Goal: Task Accomplishment & Management: Manage account settings

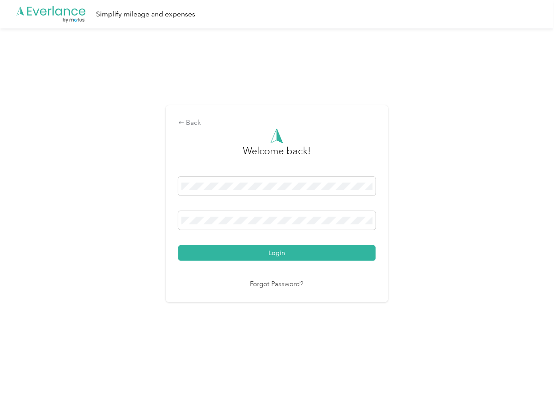
click at [229, 253] on button "Login" at bounding box center [276, 253] width 197 height 16
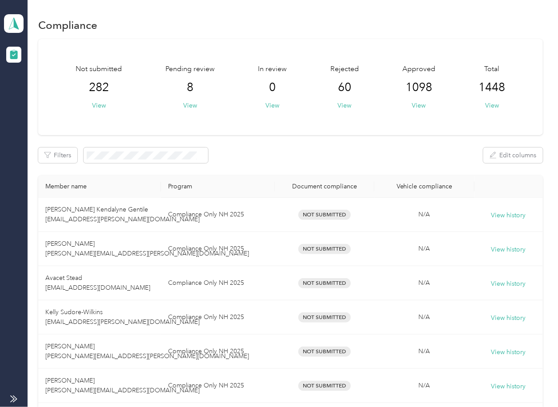
drag, startPoint x: 288, startPoint y: 137, endPoint x: 241, endPoint y: 121, distance: 49.4
click at [188, 105] on button "View" at bounding box center [190, 105] width 14 height 9
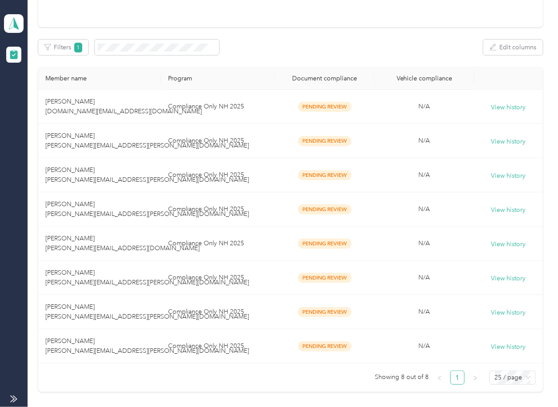
scroll to position [184, 0]
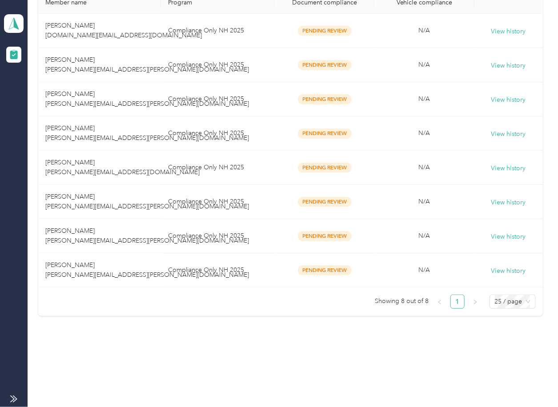
drag, startPoint x: 188, startPoint y: 105, endPoint x: -60, endPoint y: 237, distance: 281.5
click at [232, 276] on td "Compliance Only NH 2025" at bounding box center [217, 270] width 113 height 34
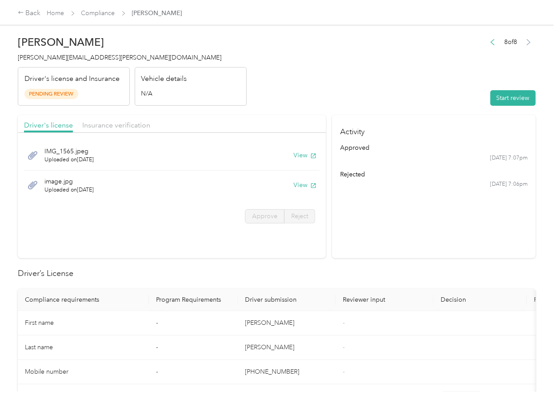
click at [211, 225] on div "IMG_1565.jpeg Uploaded on [DATE] View image.jpg Uploaded on [DATE] View Approve…" at bounding box center [172, 183] width 308 height 92
click at [304, 158] on button "View" at bounding box center [304, 155] width 23 height 9
drag, startPoint x: 305, startPoint y: 185, endPoint x: 266, endPoint y: 121, distance: 74.6
click at [305, 184] on button "View" at bounding box center [304, 185] width 23 height 9
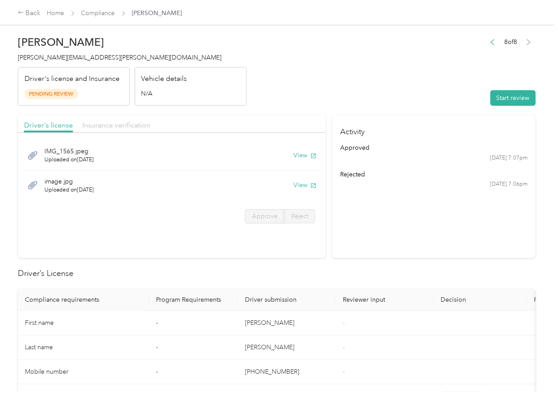
click at [132, 124] on span "Insurance verification" at bounding box center [116, 125] width 68 height 8
click at [267, 215] on span "Approve" at bounding box center [264, 217] width 25 height 8
click at [265, 216] on span "Approve" at bounding box center [264, 217] width 25 height 8
click at [45, 122] on span "Driver's license" at bounding box center [48, 125] width 49 height 8
click at [305, 157] on button "View" at bounding box center [304, 155] width 23 height 9
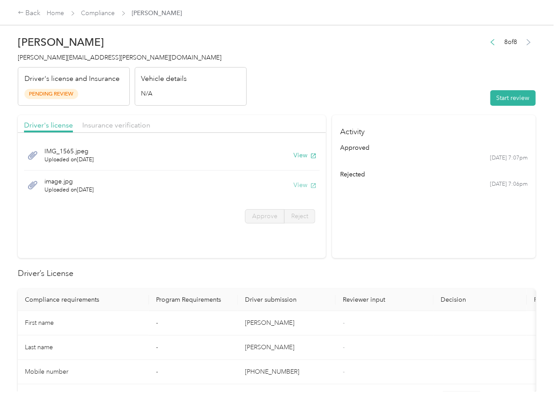
click at [301, 184] on button "View" at bounding box center [304, 185] width 23 height 9
drag, startPoint x: 253, startPoint y: 110, endPoint x: 229, endPoint y: 120, distance: 26.6
click at [93, 132] on div "Driver's license Insurance verification" at bounding box center [172, 124] width 308 height 18
click at [109, 126] on span "Insurance verification" at bounding box center [116, 125] width 68 height 8
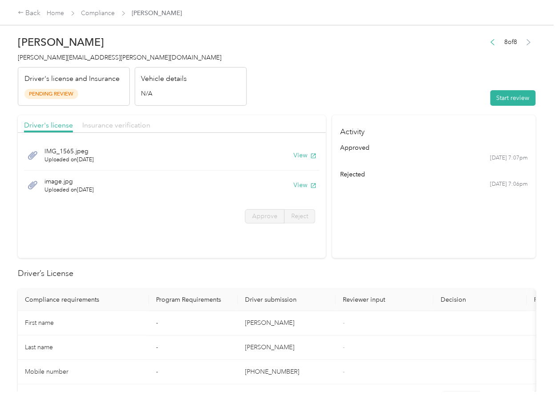
click at [109, 126] on span "Insurance verification" at bounding box center [116, 125] width 68 height 8
click at [300, 157] on button "View" at bounding box center [304, 155] width 23 height 9
drag, startPoint x: 298, startPoint y: 184, endPoint x: 325, endPoint y: 148, distance: 44.7
click at [298, 184] on button "View" at bounding box center [304, 185] width 23 height 9
click at [408, 97] on header "[PERSON_NAME] [PERSON_NAME][EMAIL_ADDRESS][PERSON_NAME][DOMAIN_NAME] Driver's l…" at bounding box center [277, 68] width 518 height 75
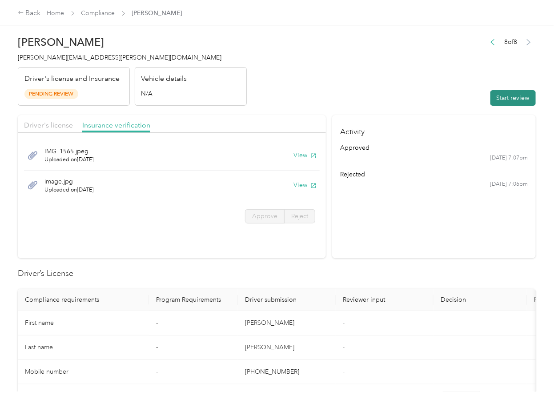
click at [490, 94] on button "Start review" at bounding box center [512, 98] width 45 height 16
click at [32, 127] on span "Driver's license" at bounding box center [48, 125] width 49 height 8
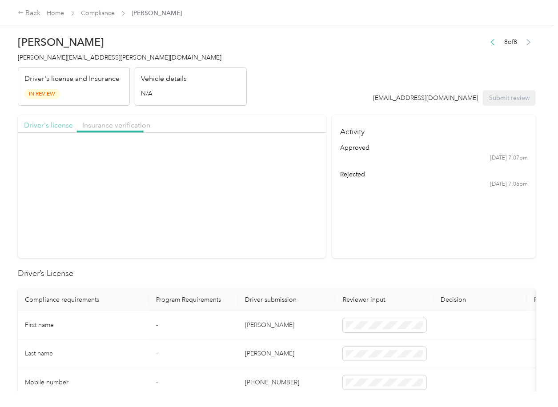
click at [52, 123] on span "Driver's license" at bounding box center [48, 125] width 49 height 8
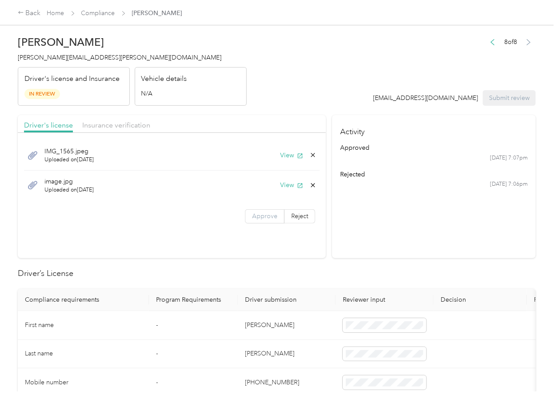
click at [262, 217] on span "Approve" at bounding box center [264, 217] width 25 height 8
click at [119, 125] on span "Insurance verification" at bounding box center [116, 125] width 68 height 8
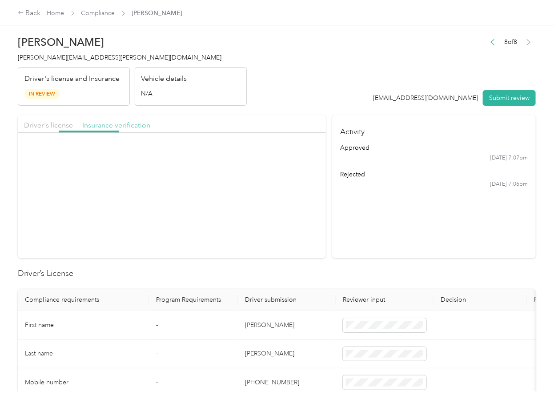
click at [119, 125] on span "Insurance verification" at bounding box center [116, 125] width 68 height 8
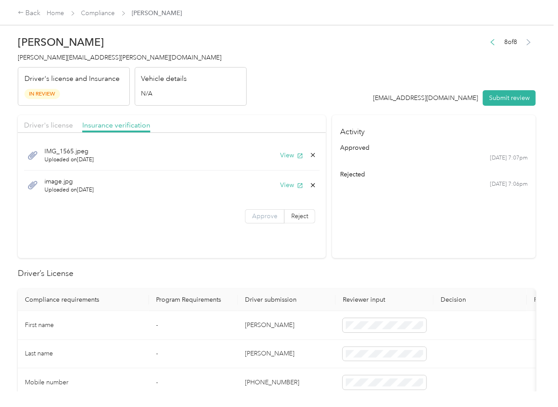
click at [263, 214] on span "Approve" at bounding box center [264, 217] width 25 height 8
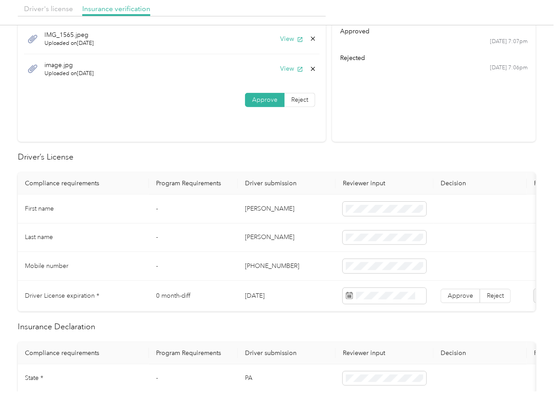
scroll to position [118, 0]
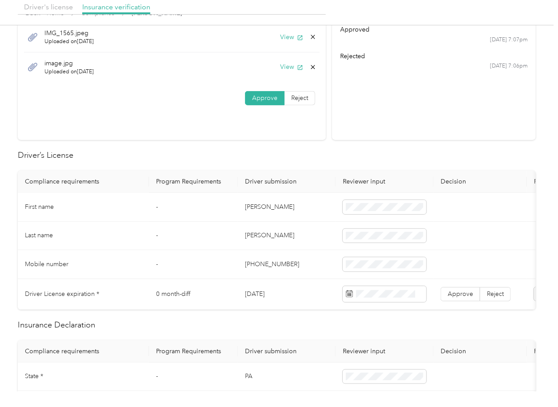
click at [255, 209] on td "[PERSON_NAME]" at bounding box center [287, 207] width 98 height 29
copy td "[PERSON_NAME]"
click at [260, 295] on td "[DATE]" at bounding box center [287, 294] width 98 height 31
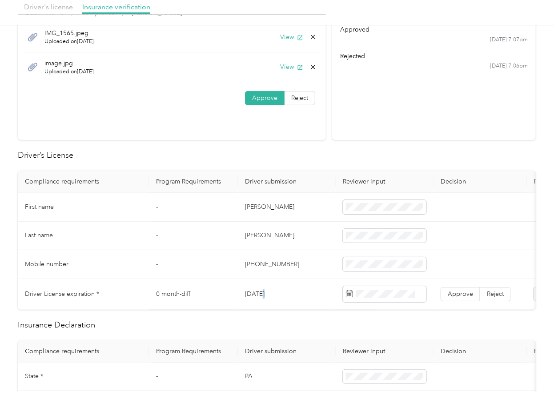
click at [260, 295] on td "[DATE]" at bounding box center [287, 294] width 98 height 31
copy td "[DATE]"
click at [306, 152] on h2 "Driver’s License" at bounding box center [277, 155] width 518 height 12
click at [459, 299] on label "Approve" at bounding box center [461, 294] width 40 height 14
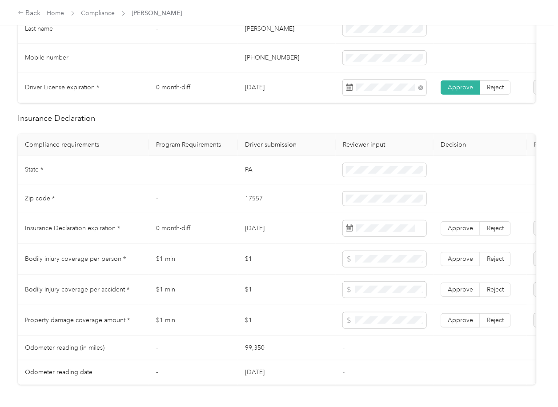
scroll to position [415, 0]
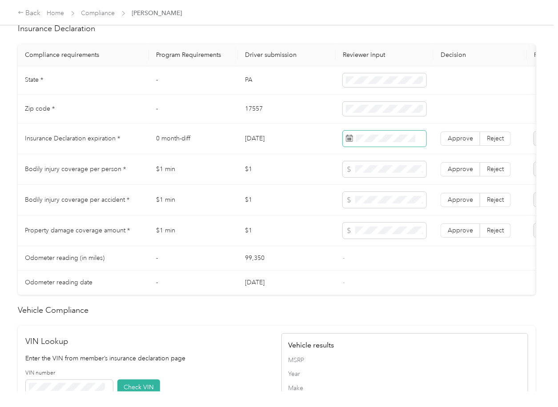
click at [369, 147] on span at bounding box center [385, 139] width 84 height 16
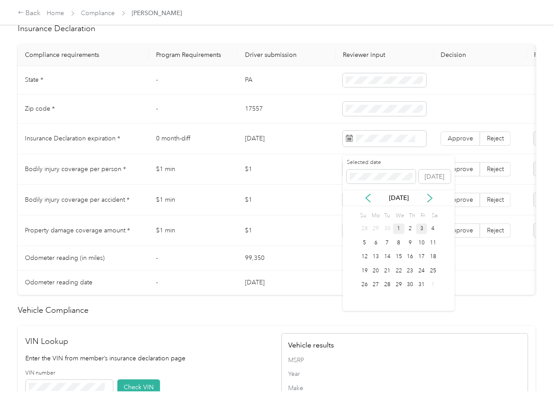
click at [396, 228] on div "1" at bounding box center [399, 229] width 12 height 11
click at [486, 141] on label "Reject" at bounding box center [495, 139] width 31 height 14
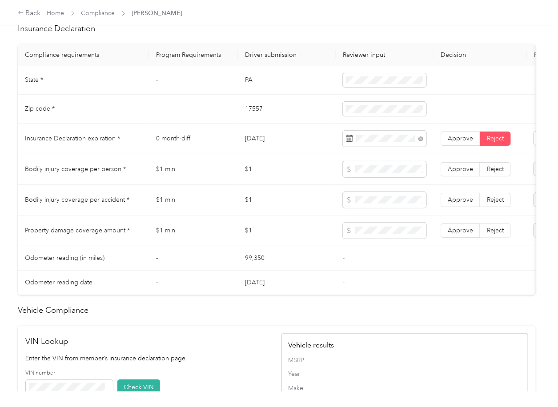
scroll to position [0, 113]
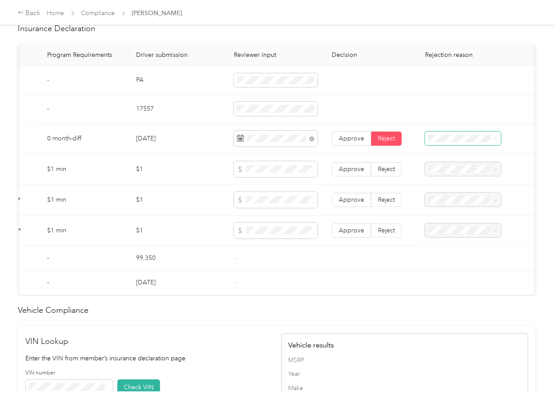
click at [466, 209] on div "Expired Insurance Policy" at bounding box center [459, 210] width 64 height 19
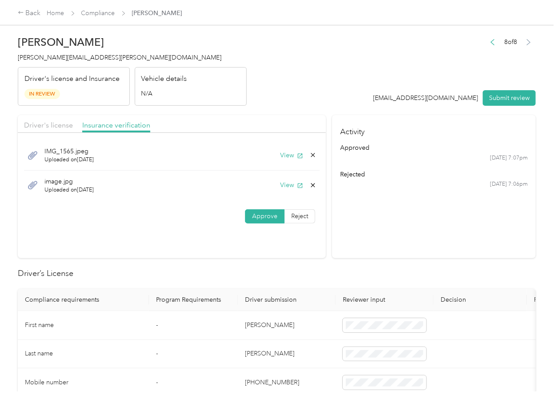
click at [34, 120] on div "Driver's license" at bounding box center [48, 125] width 49 height 11
click at [286, 156] on button "View" at bounding box center [291, 155] width 23 height 9
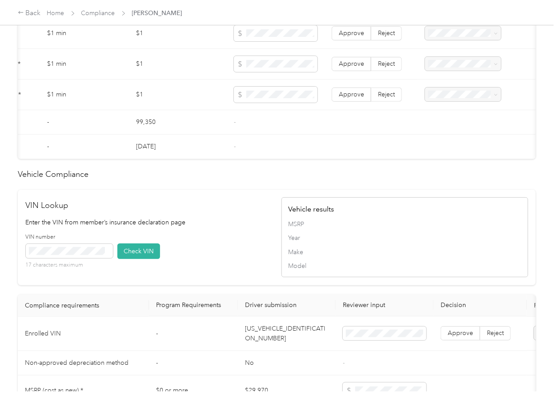
scroll to position [711, 0]
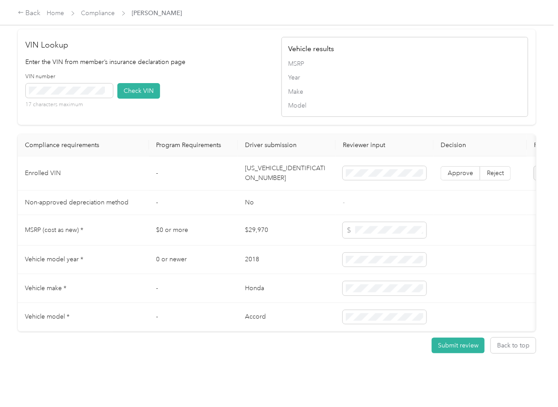
click at [231, 211] on td "-" at bounding box center [193, 203] width 89 height 24
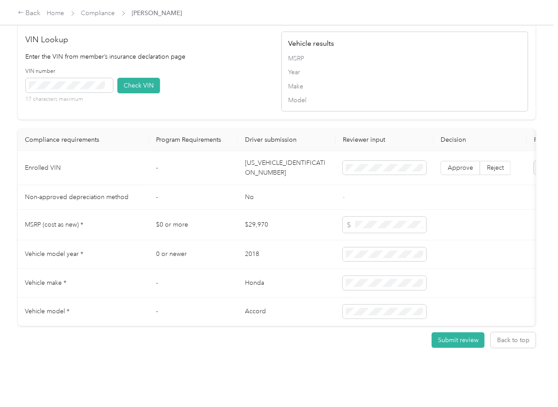
scroll to position [747, 0]
click at [217, 85] on div "VIN number 17 characters maximum Check VIN" at bounding box center [149, 89] width 247 height 42
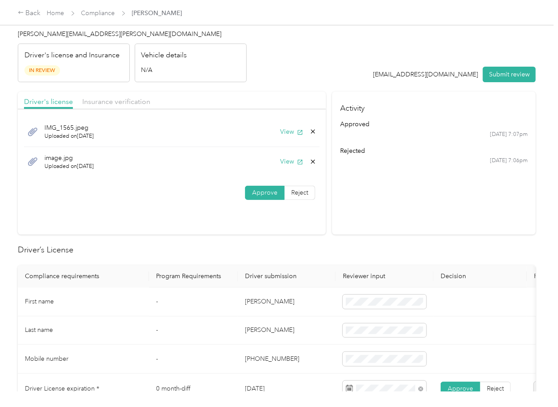
scroll to position [0, 0]
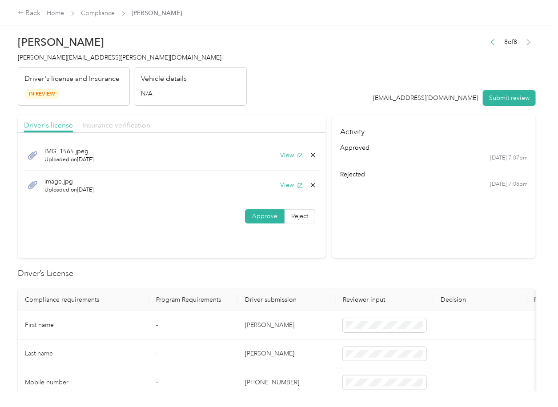
click at [108, 126] on span "Insurance verification" at bounding box center [116, 125] width 68 height 8
click at [310, 184] on icon at bounding box center [312, 185] width 7 height 7
click at [283, 188] on button "Yes" at bounding box center [288, 192] width 17 height 14
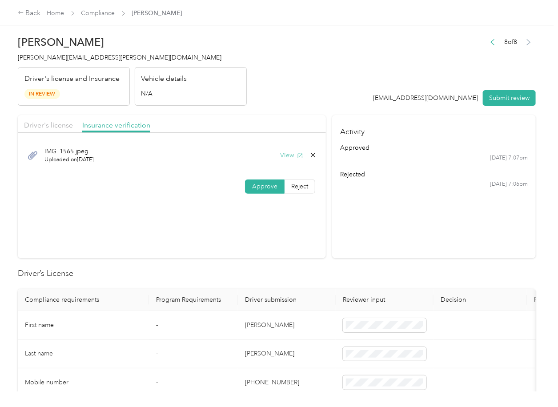
click at [285, 158] on button "View" at bounding box center [291, 155] width 23 height 9
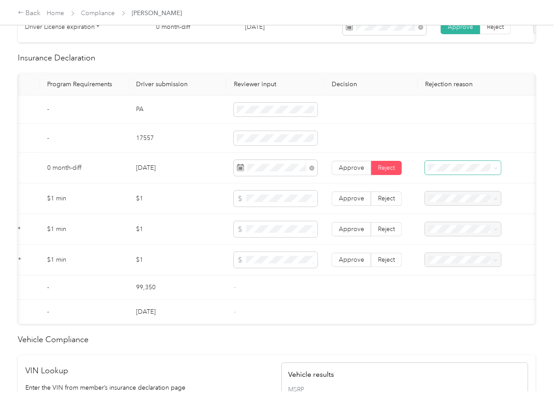
scroll to position [415, 0]
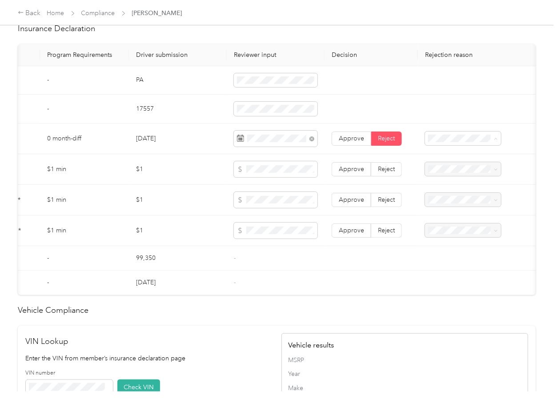
click at [467, 173] on div "Insurance expiration missing from uploaded Insurance Policy doc" at bounding box center [459, 176] width 64 height 37
click at [453, 140] on span at bounding box center [463, 139] width 76 height 14
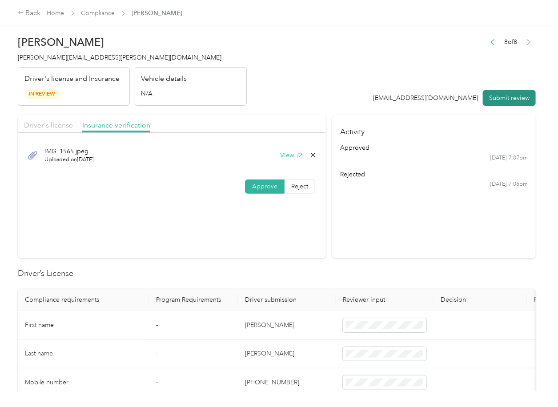
click at [497, 97] on button "Submit review" at bounding box center [509, 98] width 53 height 16
click at [81, 62] on div "[PERSON_NAME] [PERSON_NAME][EMAIL_ADDRESS][PERSON_NAME][DOMAIN_NAME] Driver's l…" at bounding box center [132, 68] width 229 height 75
click at [74, 55] on span "[PERSON_NAME][EMAIL_ADDRESS][PERSON_NAME][DOMAIN_NAME]" at bounding box center [120, 58] width 204 height 8
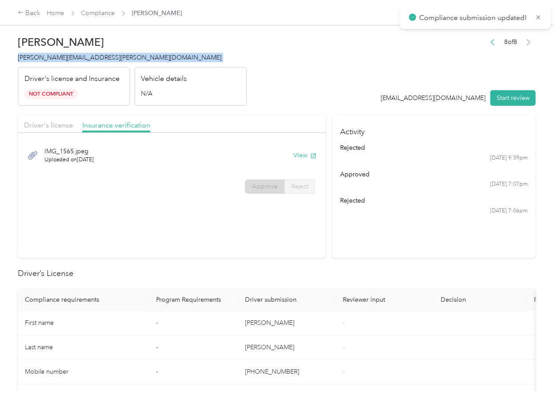
copy span "[PERSON_NAME][EMAIL_ADDRESS][PERSON_NAME][DOMAIN_NAME]"
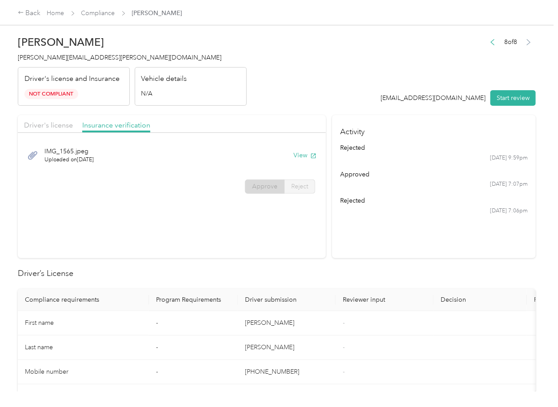
click at [311, 240] on section "Driver's license Insurance verification IMG_1565.jpeg Uploaded on [DATE] View A…" at bounding box center [172, 186] width 308 height 143
click at [102, 14] on link "Compliance" at bounding box center [98, 13] width 34 height 8
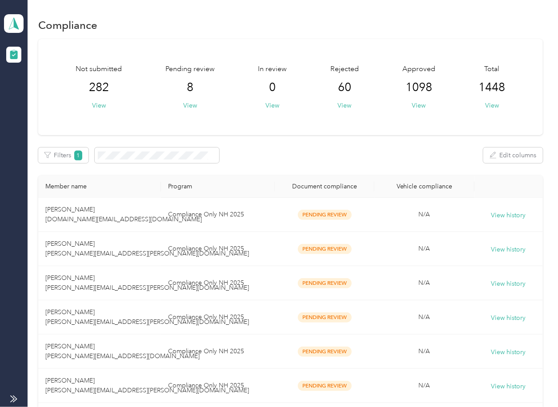
scroll to position [150, 0]
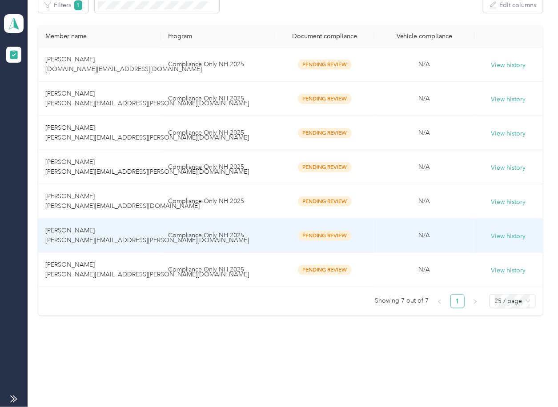
click at [129, 240] on span "[PERSON_NAME] [PERSON_NAME][EMAIL_ADDRESS][PERSON_NAME][DOMAIN_NAME]" at bounding box center [147, 235] width 204 height 17
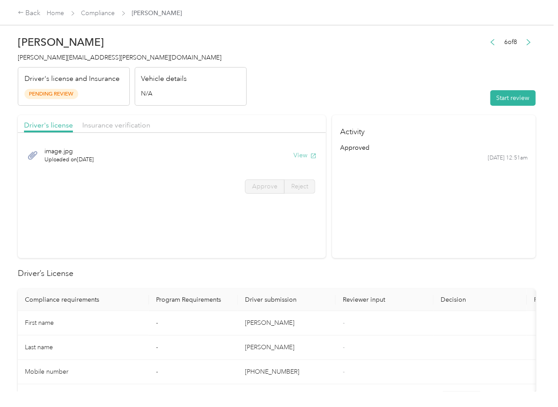
click at [311, 154] on icon "button" at bounding box center [313, 155] width 5 height 5
drag, startPoint x: 274, startPoint y: 99, endPoint x: 253, endPoint y: 104, distance: 22.3
click at [274, 99] on header "[PERSON_NAME] [PERSON_NAME][EMAIL_ADDRESS][PERSON_NAME][DOMAIN_NAME] Driver's l…" at bounding box center [277, 68] width 518 height 75
click at [105, 125] on span "Insurance verification" at bounding box center [116, 125] width 68 height 8
click at [118, 124] on span "Insurance verification" at bounding box center [116, 125] width 68 height 8
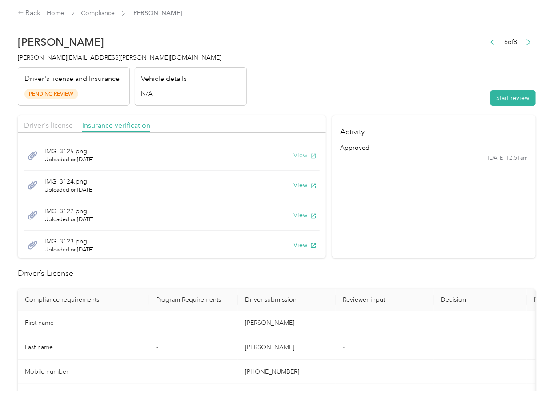
click at [293, 155] on button "View" at bounding box center [304, 155] width 23 height 9
drag, startPoint x: 293, startPoint y: 185, endPoint x: 312, endPoint y: 186, distance: 19.1
click at [293, 185] on button "View" at bounding box center [304, 185] width 23 height 9
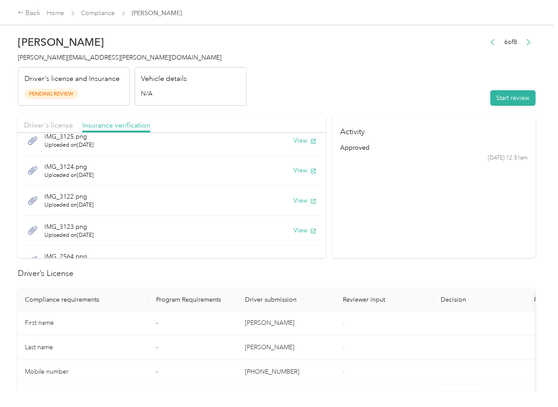
scroll to position [30, 0]
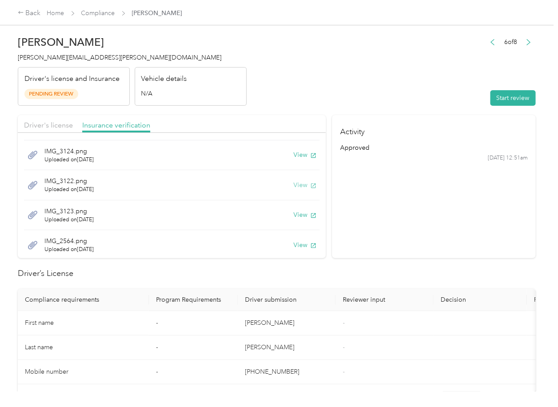
click at [293, 183] on button "View" at bounding box center [304, 185] width 23 height 9
click at [293, 214] on button "View" at bounding box center [304, 214] width 23 height 9
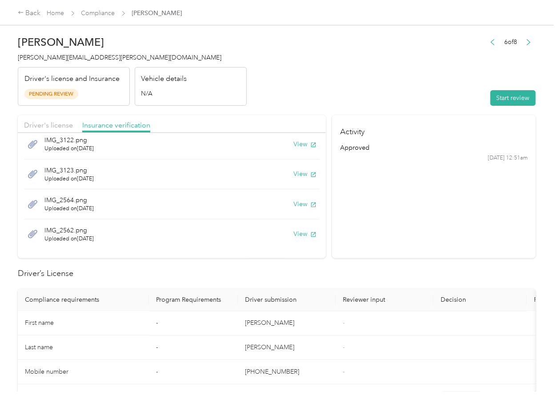
scroll to position [74, 0]
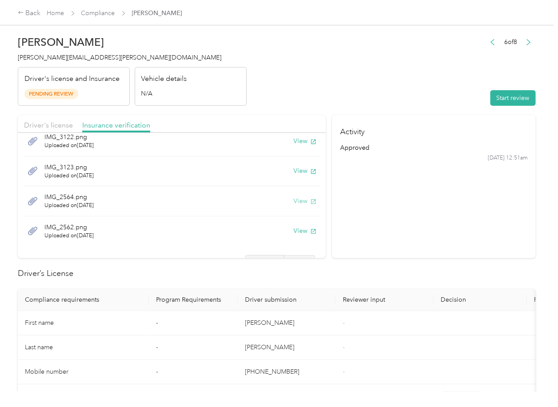
click at [293, 202] on button "View" at bounding box center [304, 201] width 23 height 9
click at [293, 229] on button "View" at bounding box center [304, 230] width 23 height 9
click at [516, 97] on button "Start review" at bounding box center [512, 98] width 45 height 16
click at [70, 120] on div "Driver's license" at bounding box center [48, 125] width 49 height 11
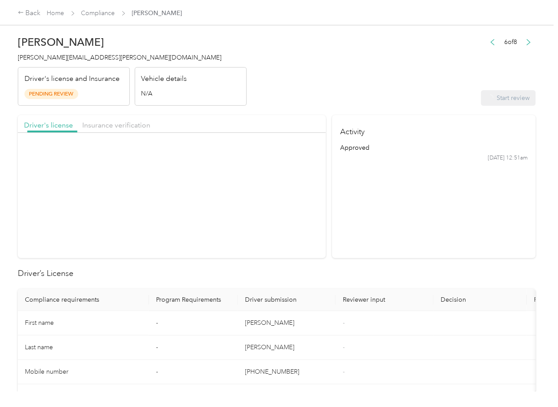
scroll to position [0, 0]
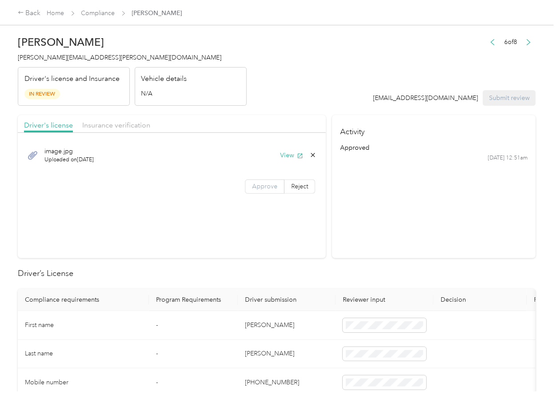
click at [260, 188] on span "Approve" at bounding box center [264, 187] width 25 height 8
click at [118, 121] on span "Insurance verification" at bounding box center [116, 125] width 68 height 8
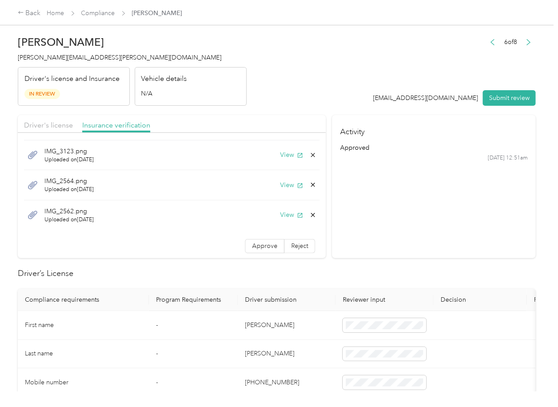
scroll to position [91, 0]
click at [252, 247] on span "Approve" at bounding box center [264, 245] width 25 height 8
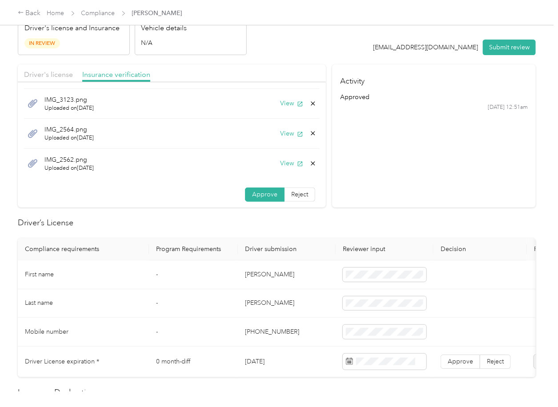
scroll to position [178, 0]
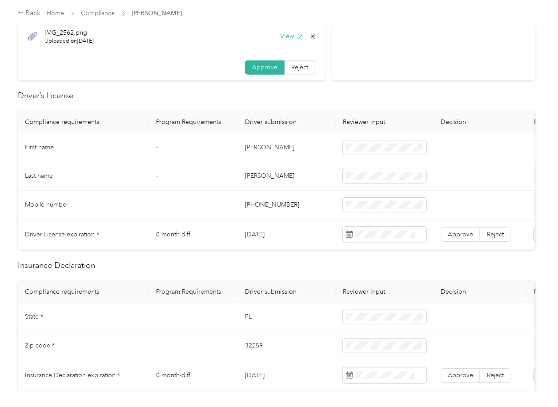
click at [250, 153] on td "[PERSON_NAME]" at bounding box center [287, 147] width 98 height 29
copy td "[PERSON_NAME]"
click at [369, 142] on span at bounding box center [385, 148] width 84 height 14
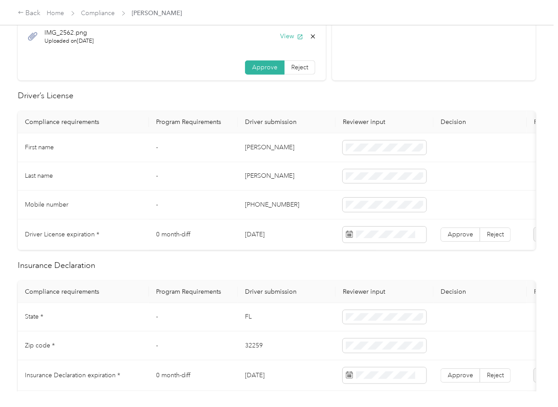
click at [260, 237] on td "[DATE]" at bounding box center [287, 235] width 98 height 31
copy td "[DATE]"
click at [460, 233] on span "Approve" at bounding box center [460, 235] width 25 height 8
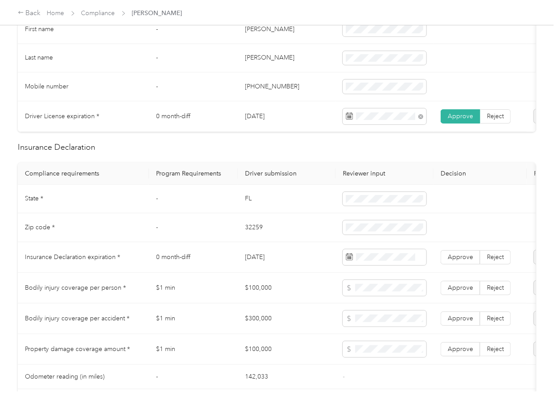
scroll to position [356, 0]
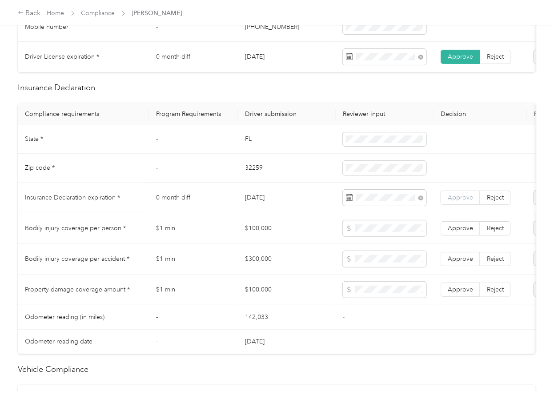
click at [457, 201] on span "Approve" at bounding box center [460, 198] width 25 height 8
click at [322, 226] on td "$100,000" at bounding box center [287, 228] width 98 height 31
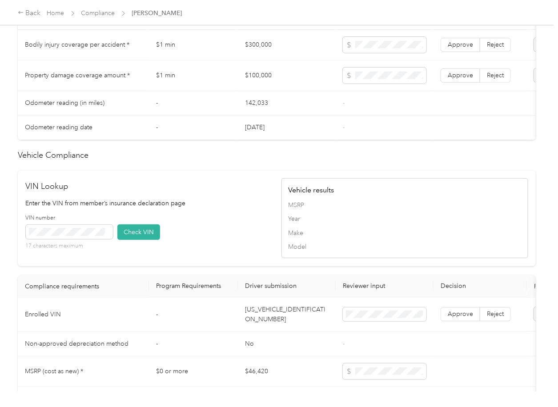
scroll to position [711, 0]
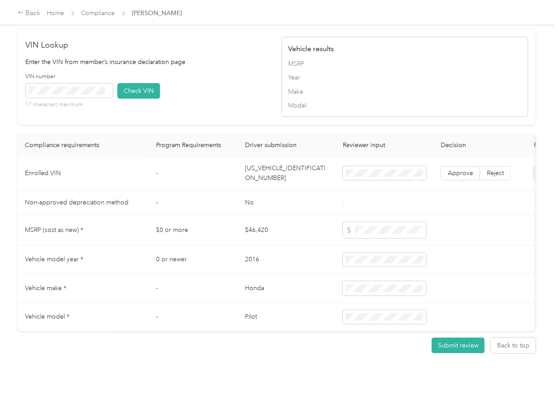
click at [271, 186] on td "[US_VEHICLE_IDENTIFICATION_NUMBER]" at bounding box center [287, 174] width 98 height 34
copy td "[US_VEHICLE_IDENTIFICATION_NUMBER]"
drag, startPoint x: 213, startPoint y: 93, endPoint x: 112, endPoint y: 118, distance: 104.3
click at [214, 93] on div "VIN number 17 characters maximum Check VIN" at bounding box center [149, 94] width 247 height 42
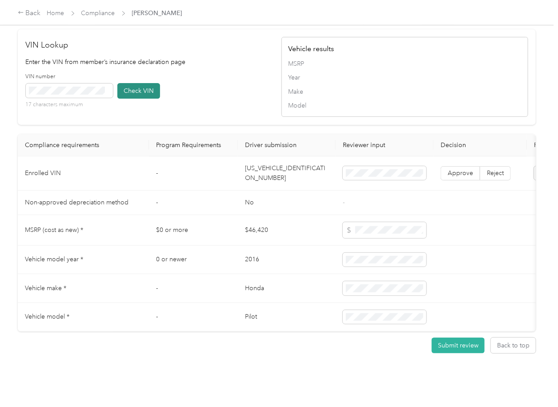
click at [149, 99] on button "Check VIN" at bounding box center [138, 91] width 43 height 16
click at [453, 177] on span "Approve" at bounding box center [460, 173] width 25 height 8
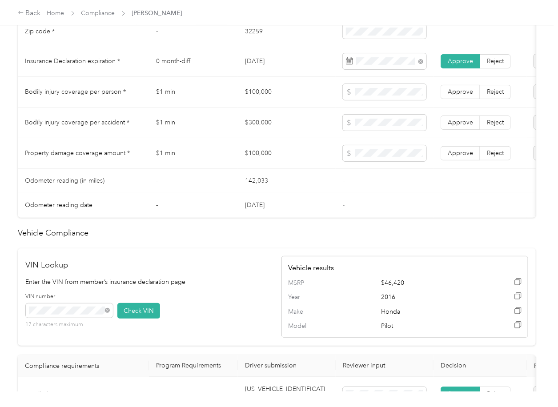
scroll to position [356, 0]
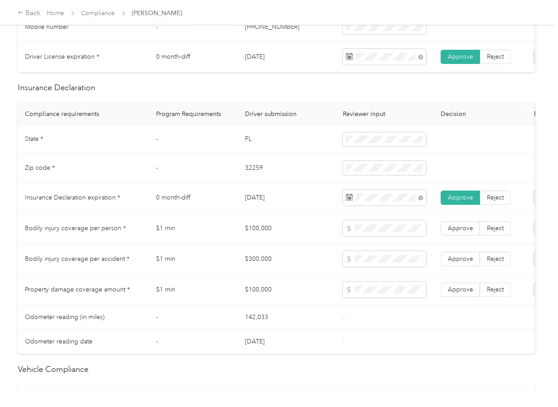
click at [263, 238] on td "$100,000" at bounding box center [287, 228] width 98 height 31
copy td "$100,000"
click at [369, 298] on span at bounding box center [385, 290] width 84 height 16
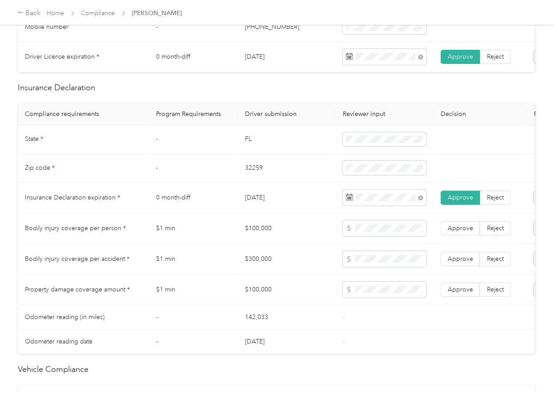
click at [255, 268] on td "$300,000" at bounding box center [287, 259] width 98 height 31
copy td "$300,000"
click at [257, 297] on td "$100,000" at bounding box center [287, 290] width 98 height 31
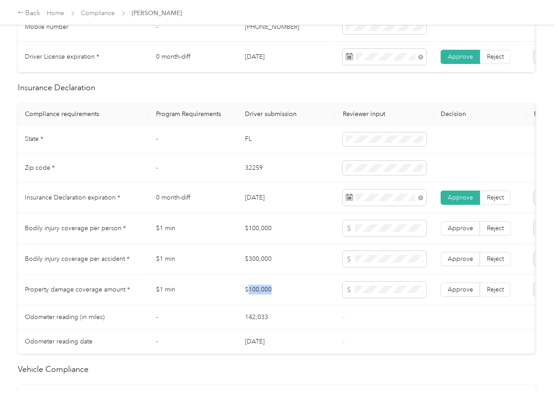
click at [257, 297] on td "$100,000" at bounding box center [287, 290] width 98 height 31
copy td "$100,000"
click at [453, 293] on span "Approve" at bounding box center [460, 290] width 25 height 8
click at [457, 263] on span "Approve" at bounding box center [460, 259] width 25 height 8
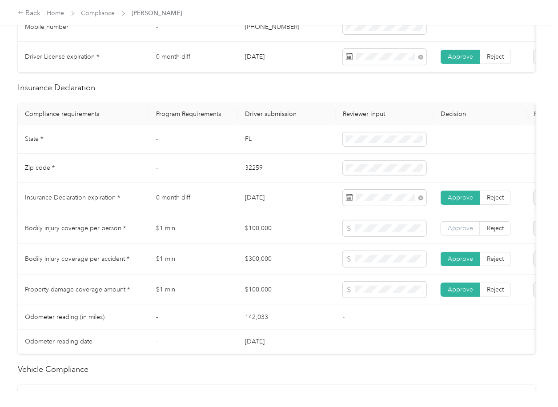
click at [453, 232] on span "Approve" at bounding box center [460, 229] width 25 height 8
click at [283, 191] on td "[DATE]" at bounding box center [287, 198] width 98 height 31
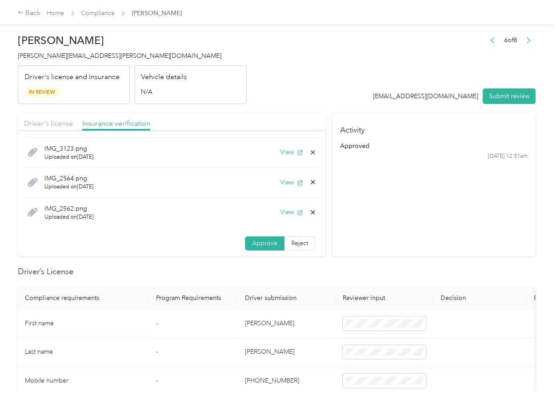
scroll to position [0, 0]
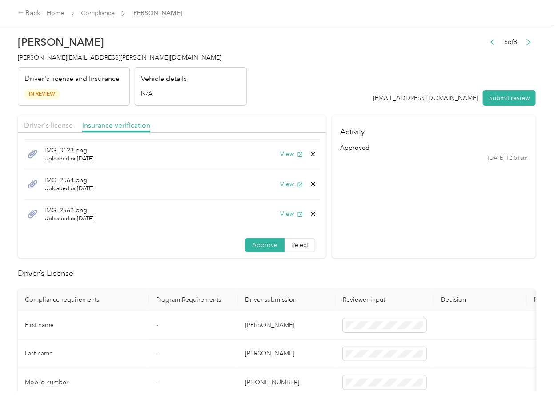
click at [309, 216] on icon at bounding box center [312, 214] width 7 height 7
click at [285, 219] on button "Yes" at bounding box center [279, 220] width 17 height 14
click at [309, 212] on icon at bounding box center [312, 213] width 7 height 7
click at [280, 218] on button "Yes" at bounding box center [279, 220] width 17 height 14
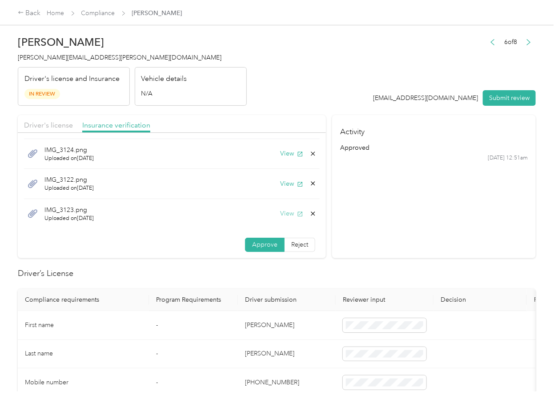
click at [297, 213] on icon "button" at bounding box center [300, 214] width 6 height 6
click at [309, 212] on icon at bounding box center [312, 213] width 7 height 7
click at [273, 219] on button "Yes" at bounding box center [279, 220] width 17 height 14
click at [280, 189] on button "View" at bounding box center [291, 185] width 23 height 9
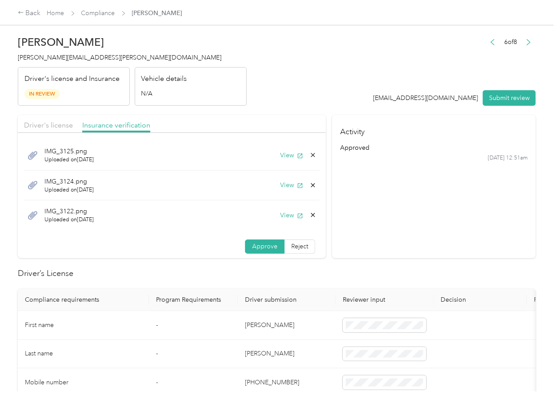
click at [309, 185] on icon at bounding box center [312, 185] width 7 height 7
click at [283, 191] on button "Yes" at bounding box center [279, 192] width 17 height 14
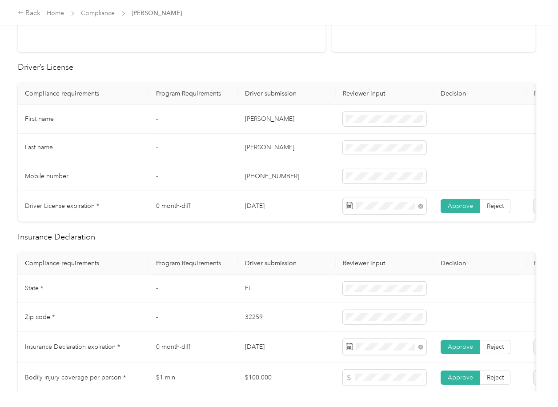
scroll to position [296, 0]
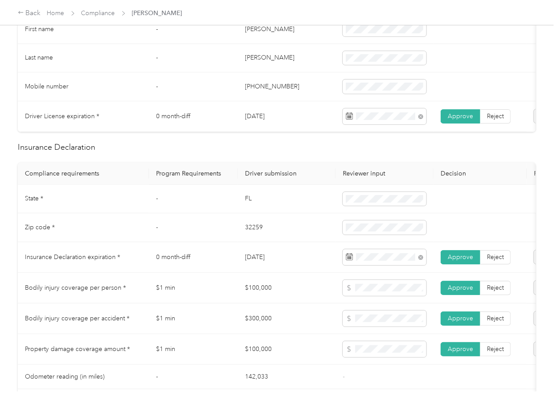
click at [249, 201] on td "FL" at bounding box center [287, 199] width 98 height 29
copy td "FL"
click at [370, 202] on span at bounding box center [385, 199] width 84 height 14
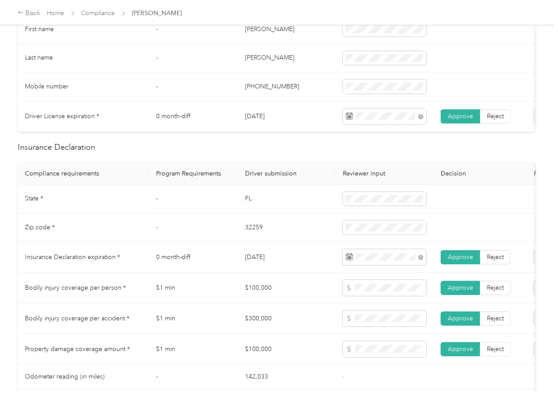
click at [238, 214] on td "FL" at bounding box center [287, 199] width 98 height 29
click at [241, 235] on td "32259" at bounding box center [287, 227] width 98 height 29
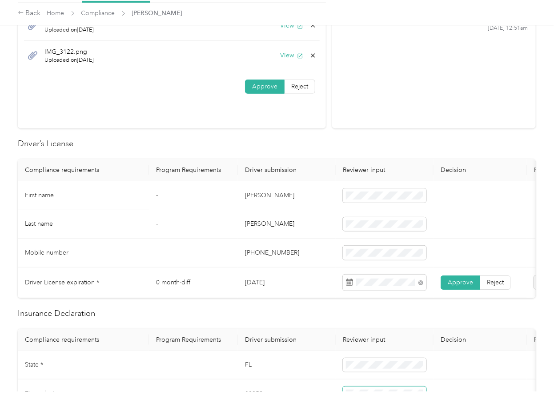
scroll to position [0, 0]
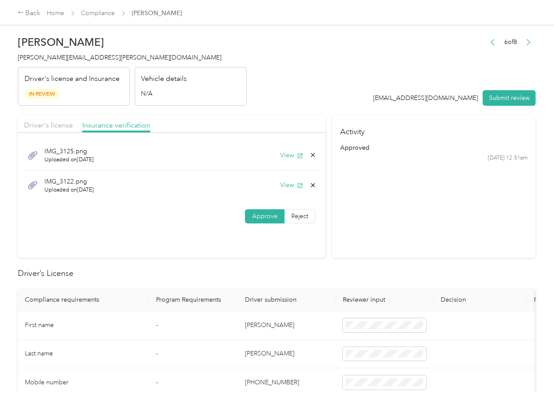
click at [50, 120] on div "Driver's license" at bounding box center [48, 125] width 49 height 11
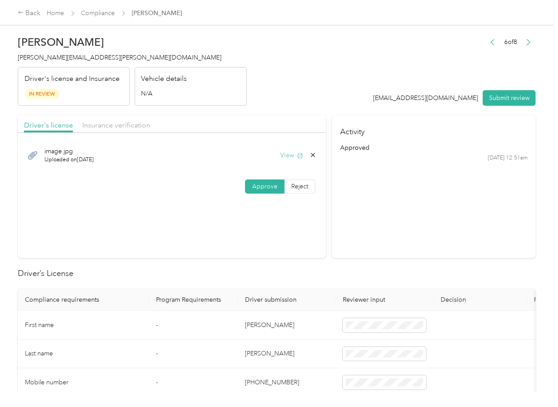
click at [292, 154] on button "View" at bounding box center [291, 155] width 23 height 9
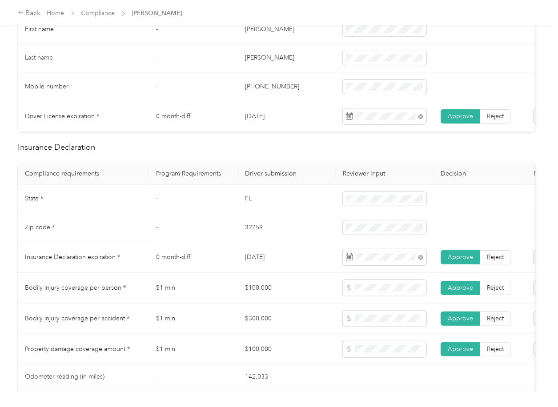
scroll to position [356, 0]
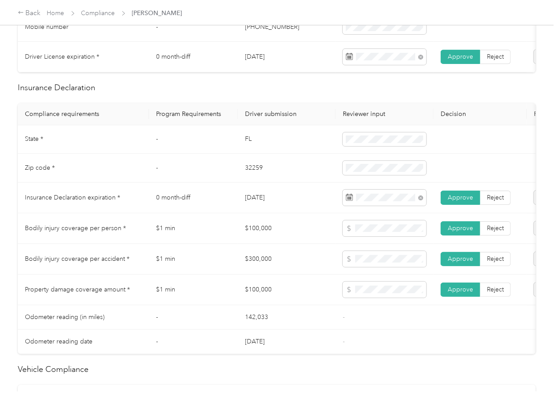
click at [299, 225] on td "$100,000" at bounding box center [287, 228] width 98 height 31
click at [233, 244] on td "$1 min" at bounding box center [193, 228] width 89 height 31
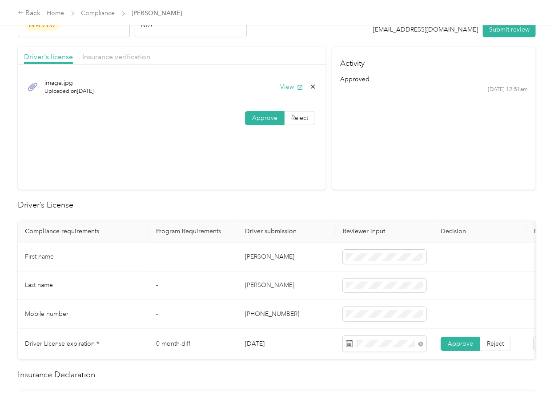
scroll to position [0, 0]
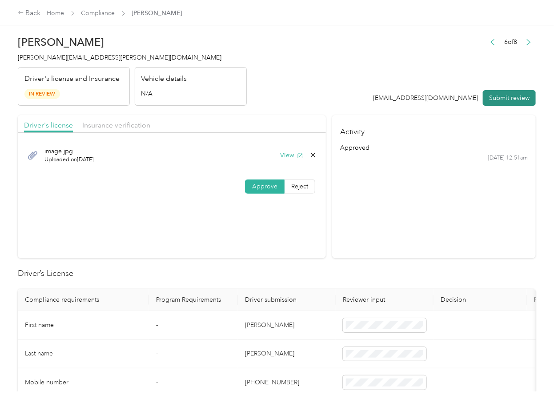
click at [502, 101] on button "Submit review" at bounding box center [509, 98] width 53 height 16
click at [79, 62] on h4 "[PERSON_NAME][EMAIL_ADDRESS][PERSON_NAME][DOMAIN_NAME]" at bounding box center [132, 57] width 229 height 9
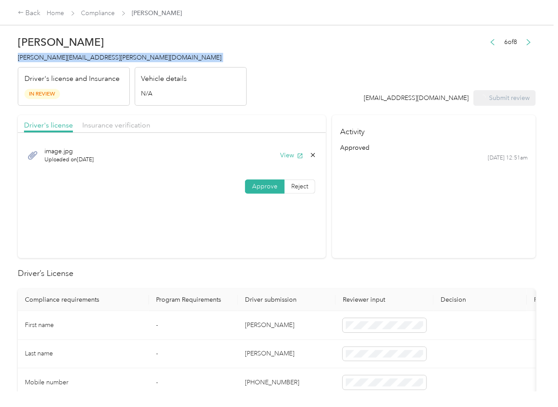
click at [79, 62] on h4 "[PERSON_NAME][EMAIL_ADDRESS][PERSON_NAME][DOMAIN_NAME]" at bounding box center [132, 57] width 229 height 9
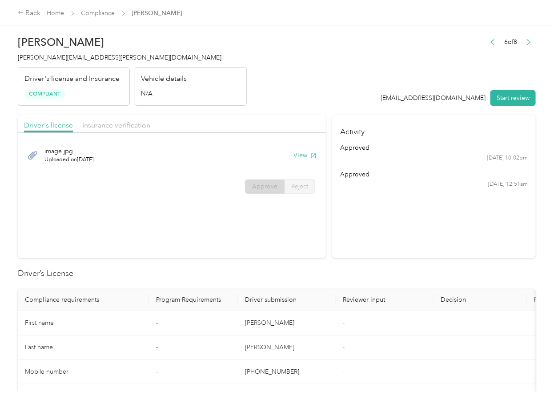
click at [457, 256] on section "Activity approved [DATE] 10:02pm approved [DATE] 12:51am" at bounding box center [434, 186] width 204 height 143
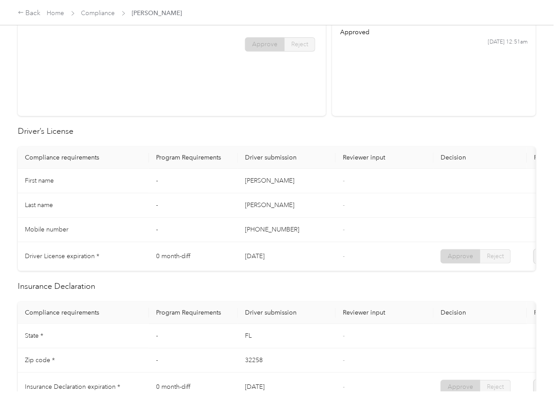
scroll to position [415, 0]
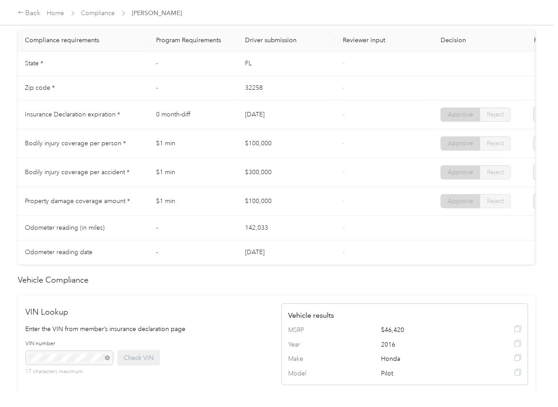
click at [318, 170] on td "$300,000" at bounding box center [287, 172] width 98 height 29
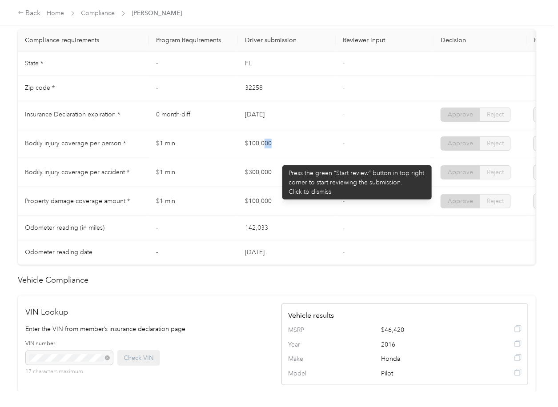
drag, startPoint x: 264, startPoint y: 161, endPoint x: 294, endPoint y: 187, distance: 39.7
click at [288, 166] on tbody "State * - [US_STATE] - Zip code * - 32258 - Insurance Declaration expiration * …" at bounding box center [331, 158] width 627 height 213
click at [289, 187] on td "$300,000" at bounding box center [287, 172] width 98 height 29
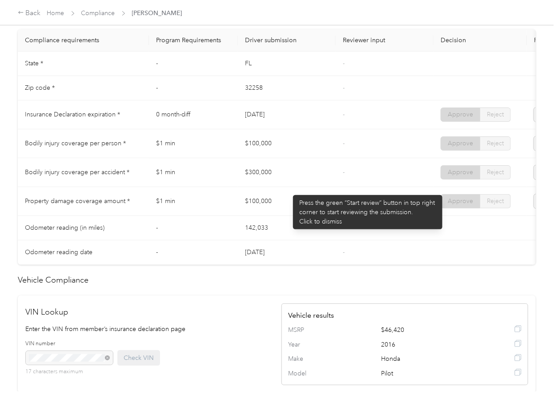
click at [289, 187] on td "$300,000" at bounding box center [287, 172] width 98 height 29
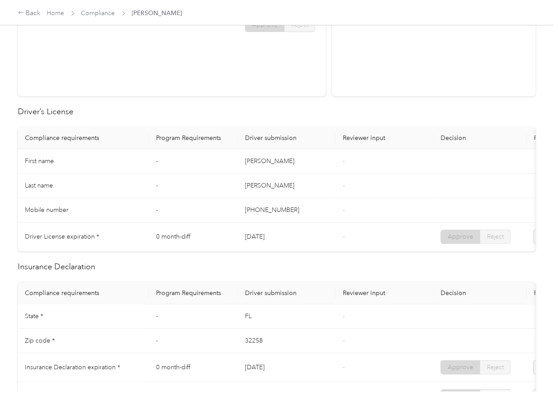
scroll to position [0, 0]
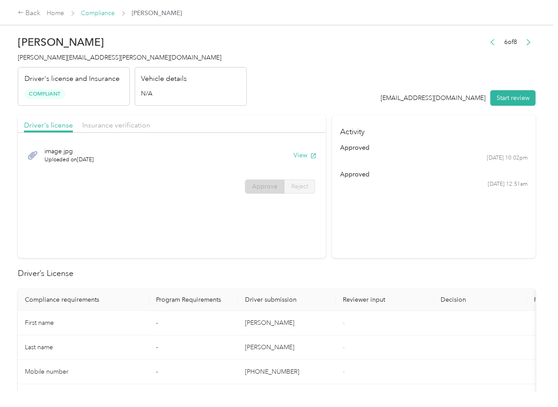
click at [105, 14] on link "Compliance" at bounding box center [98, 13] width 34 height 8
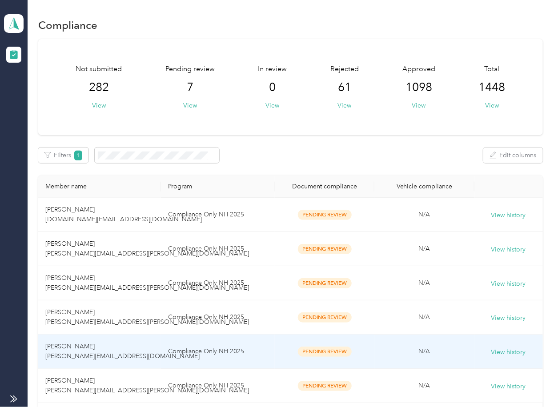
click at [88, 356] on span "[PERSON_NAME] [PERSON_NAME][EMAIL_ADDRESS][DOMAIN_NAME]" at bounding box center [122, 351] width 154 height 17
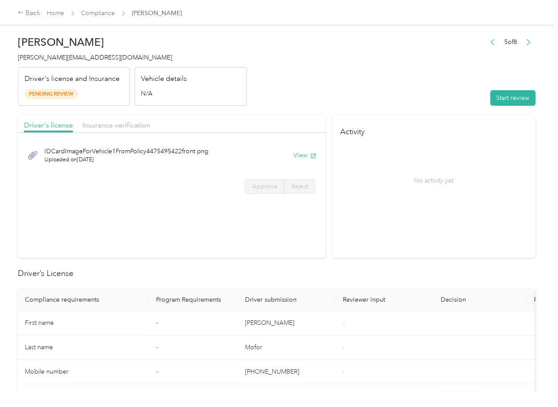
click at [421, 248] on section "Activity No activity yet" at bounding box center [434, 186] width 204 height 143
click at [303, 157] on button "View" at bounding box center [304, 155] width 23 height 9
click at [125, 128] on span "Insurance verification" at bounding box center [116, 125] width 68 height 8
click at [105, 125] on span "Insurance verification" at bounding box center [116, 125] width 68 height 8
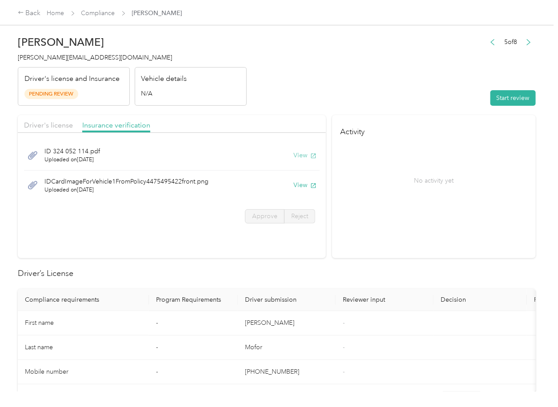
click at [301, 155] on button "View" at bounding box center [304, 155] width 23 height 9
drag, startPoint x: 295, startPoint y: 186, endPoint x: 322, endPoint y: 139, distance: 53.9
click at [295, 186] on button "View" at bounding box center [304, 185] width 23 height 9
click at [357, 91] on header "[PERSON_NAME] [PERSON_NAME][EMAIL_ADDRESS][DOMAIN_NAME] Driver's license and In…" at bounding box center [277, 68] width 518 height 75
click at [495, 91] on button "Start review" at bounding box center [512, 98] width 45 height 16
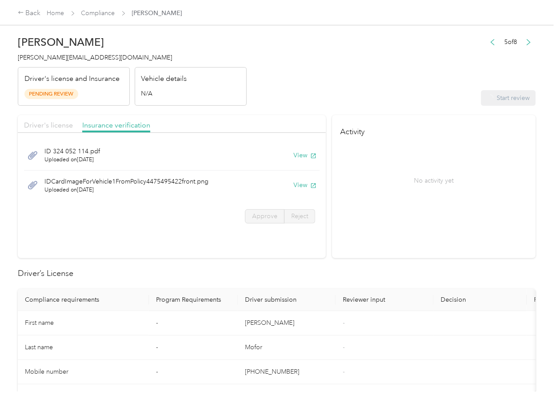
click at [59, 129] on span "Driver's license" at bounding box center [48, 125] width 49 height 8
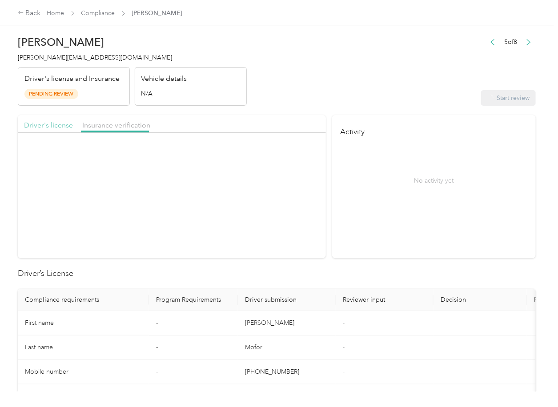
click at [59, 129] on span "Driver's license" at bounding box center [48, 125] width 49 height 8
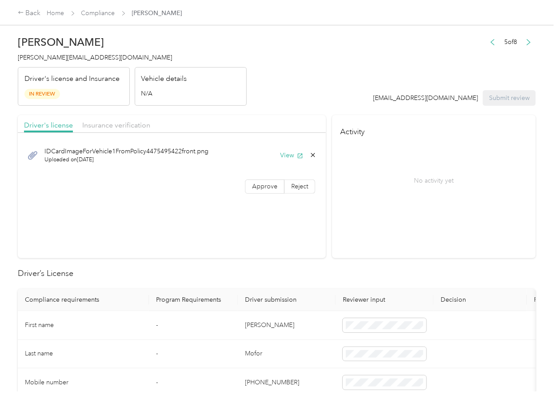
click at [265, 196] on div "IDCardImageForVehicle1FromPolicy4475495422front.png Uploaded on [DATE] View App…" at bounding box center [172, 168] width 308 height 63
click at [267, 187] on span "Approve" at bounding box center [264, 187] width 25 height 8
click at [139, 125] on span "Insurance verification" at bounding box center [116, 125] width 68 height 8
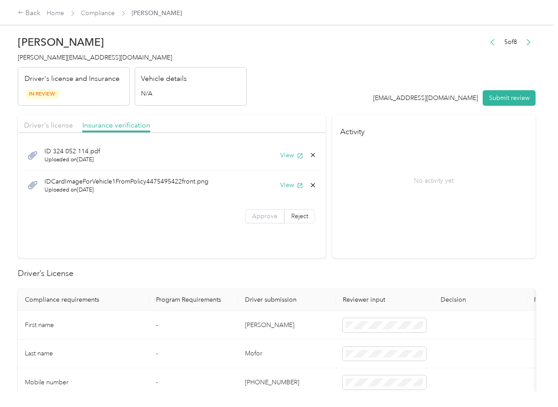
click at [260, 213] on span "Approve" at bounding box center [264, 217] width 25 height 8
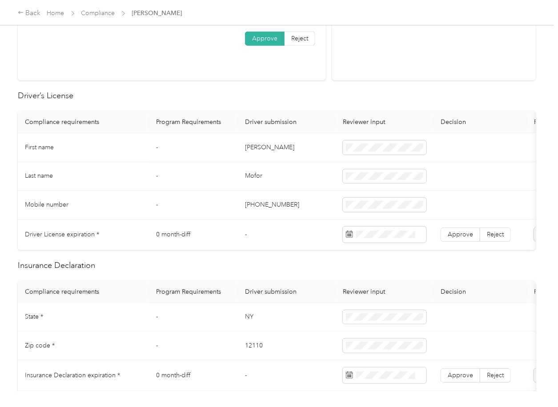
click at [254, 147] on td "[PERSON_NAME]" at bounding box center [287, 147] width 98 height 29
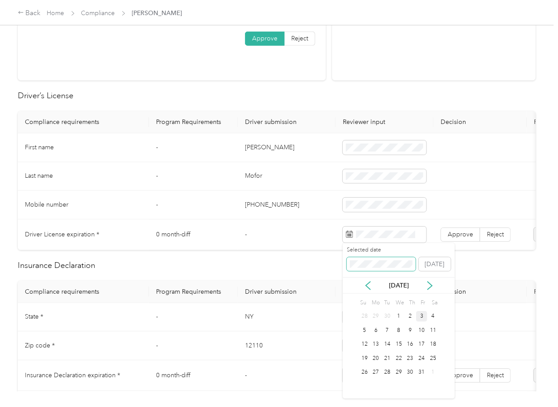
click at [368, 260] on span at bounding box center [381, 264] width 69 height 14
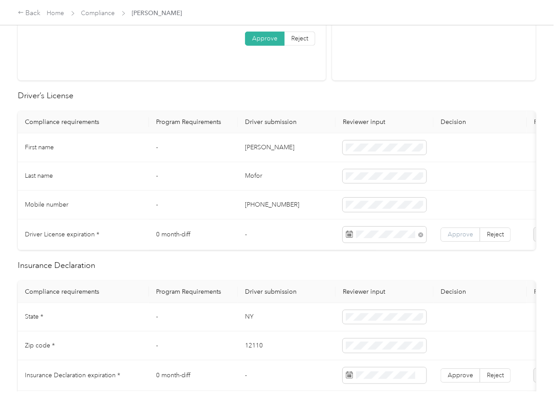
click at [471, 235] on span "Approve" at bounding box center [460, 235] width 25 height 8
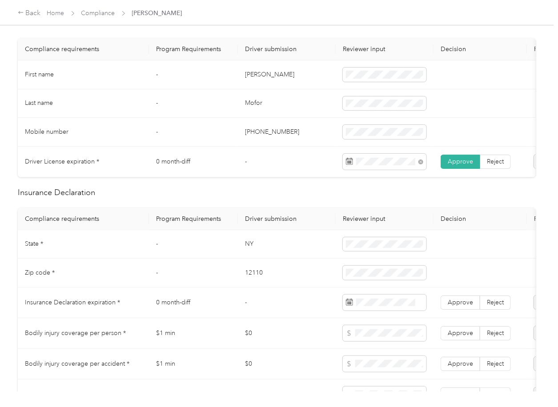
scroll to position [356, 0]
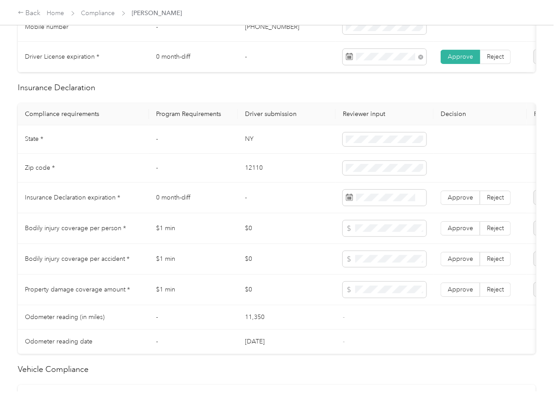
click at [245, 147] on td "NY" at bounding box center [287, 139] width 98 height 29
click at [394, 147] on span at bounding box center [385, 140] width 84 height 14
click at [252, 176] on td "12110" at bounding box center [287, 168] width 98 height 29
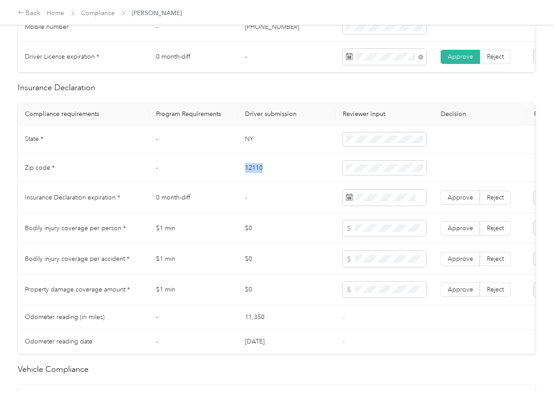
click at [252, 176] on td "12110" at bounding box center [287, 168] width 98 height 29
click at [460, 297] on label "Approve" at bounding box center [461, 290] width 40 height 14
click at [463, 266] on label "Approve" at bounding box center [461, 259] width 40 height 14
click at [458, 232] on span "Approve" at bounding box center [460, 229] width 25 height 8
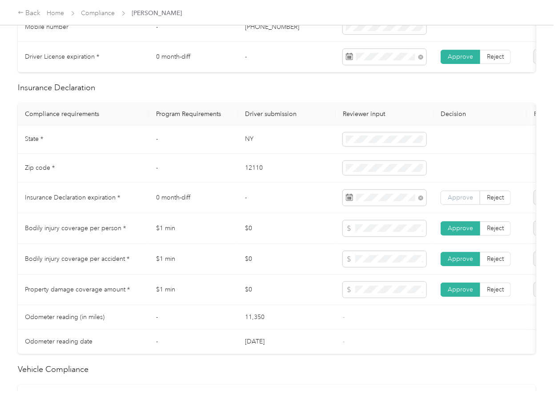
click at [464, 201] on span "Approve" at bounding box center [460, 198] width 25 height 8
click at [308, 213] on td "-" at bounding box center [287, 198] width 98 height 31
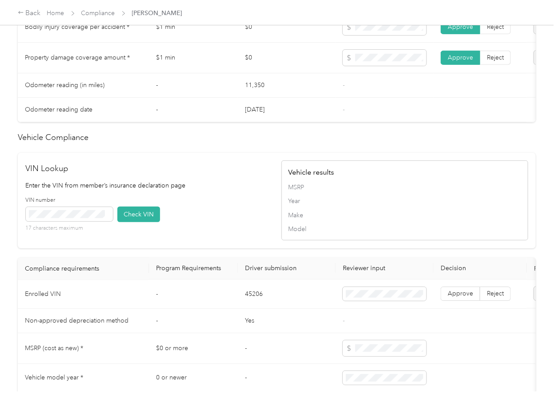
scroll to position [711, 0]
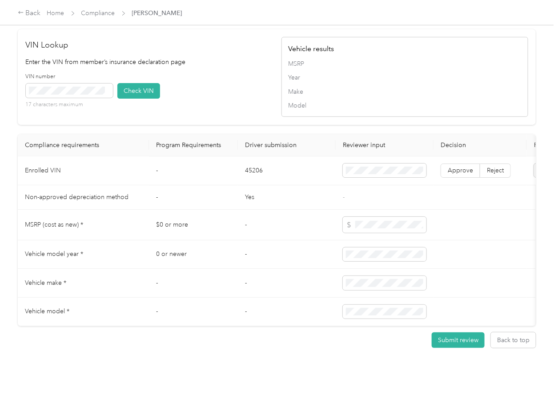
click at [255, 185] on td "45206" at bounding box center [287, 171] width 98 height 29
click at [230, 110] on div "VIN number 17 characters maximum Check VIN" at bounding box center [149, 94] width 247 height 42
click at [147, 99] on button "Check VIN" at bounding box center [138, 91] width 43 height 16
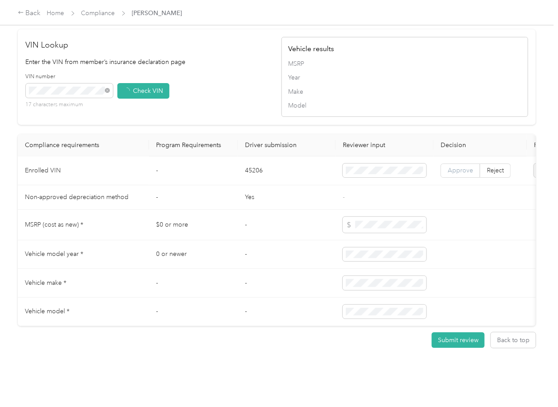
click at [453, 174] on span "Approve" at bounding box center [460, 171] width 25 height 8
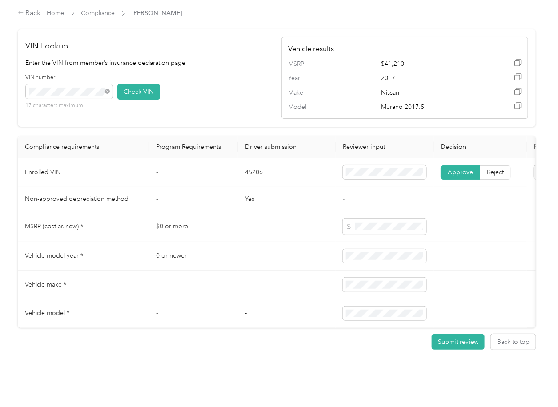
click at [259, 157] on th "Driver submission" at bounding box center [287, 147] width 98 height 22
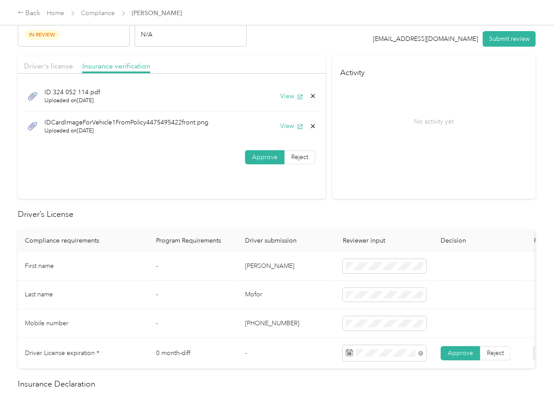
scroll to position [0, 0]
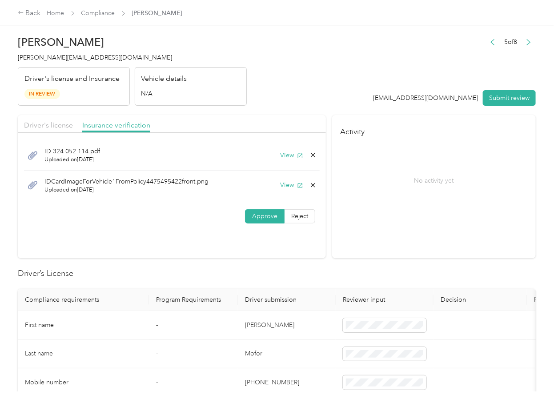
click at [309, 183] on icon at bounding box center [312, 185] width 7 height 7
click at [285, 189] on button "Yes" at bounding box center [288, 192] width 17 height 14
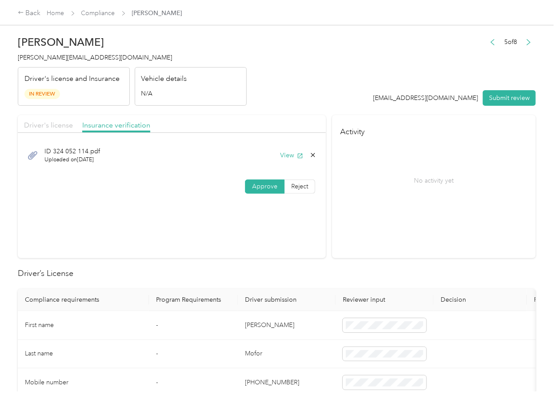
click at [32, 121] on span "Driver's license" at bounding box center [48, 125] width 49 height 8
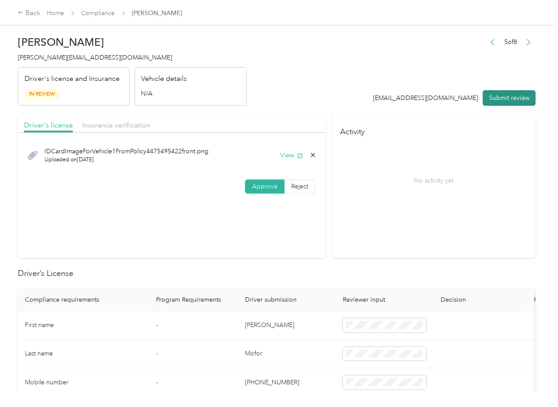
click at [498, 95] on button "Submit review" at bounding box center [509, 98] width 53 height 16
click at [80, 56] on span "[PERSON_NAME][EMAIL_ADDRESS][DOMAIN_NAME]" at bounding box center [95, 58] width 154 height 8
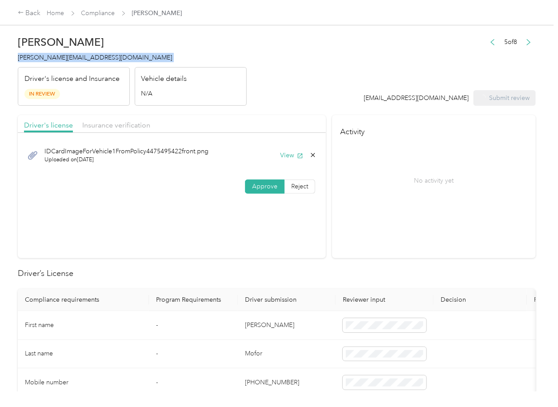
click at [80, 56] on span "[PERSON_NAME][EMAIL_ADDRESS][DOMAIN_NAME]" at bounding box center [95, 58] width 154 height 8
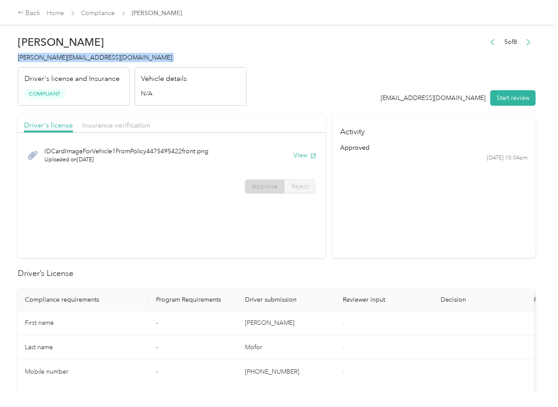
click at [109, 12] on link "Compliance" at bounding box center [98, 13] width 34 height 8
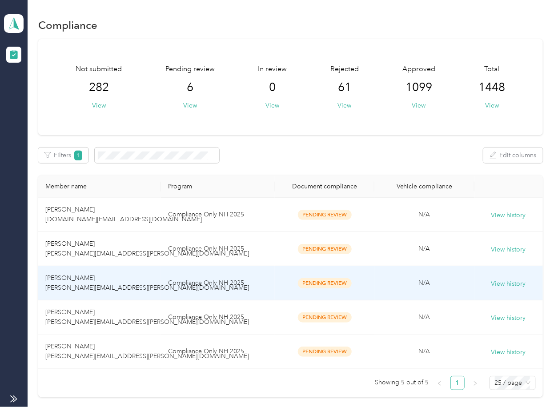
click at [135, 296] on td "[PERSON_NAME] [PERSON_NAME][EMAIL_ADDRESS][PERSON_NAME][DOMAIN_NAME]" at bounding box center [99, 283] width 123 height 34
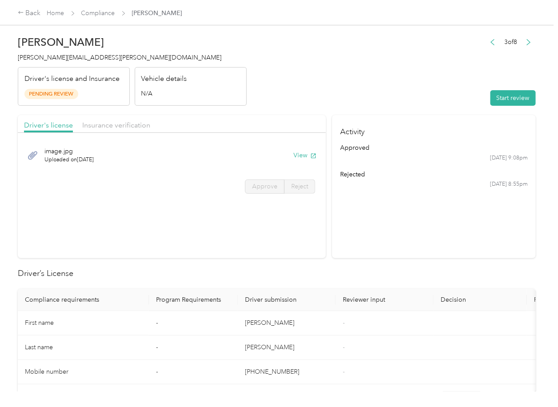
click at [360, 220] on section "Activity approved [DATE] 9:08pm rejected [DATE] 8:55pm" at bounding box center [434, 186] width 204 height 143
click at [300, 155] on button "View" at bounding box center [304, 155] width 23 height 9
click at [246, 120] on div "Driver's license Insurance verification" at bounding box center [172, 124] width 308 height 18
click at [110, 123] on span "Insurance verification" at bounding box center [116, 125] width 68 height 8
drag, startPoint x: 114, startPoint y: 123, endPoint x: 121, endPoint y: 131, distance: 11.0
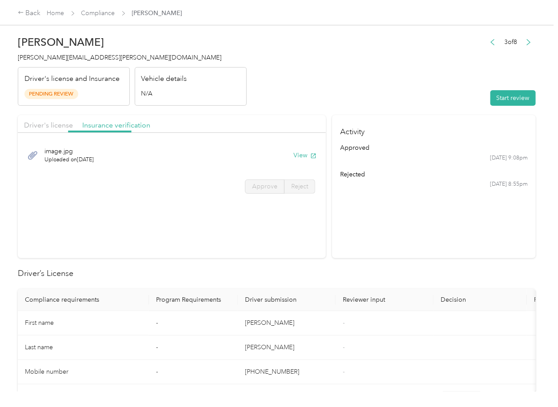
click at [114, 124] on span "Insurance verification" at bounding box center [116, 125] width 68 height 8
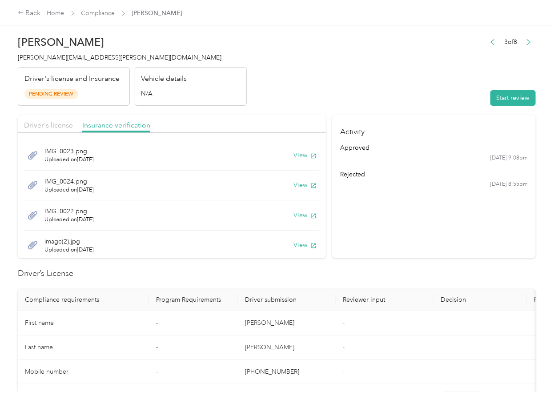
drag, startPoint x: 293, startPoint y: 154, endPoint x: 296, endPoint y: 164, distance: 10.5
click at [293, 153] on button "View" at bounding box center [304, 155] width 23 height 9
drag, startPoint x: 289, startPoint y: 184, endPoint x: 315, endPoint y: 177, distance: 27.5
click at [293, 184] on button "View" at bounding box center [304, 185] width 23 height 9
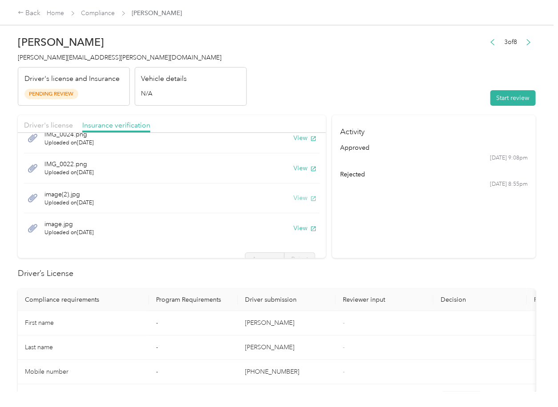
click at [293, 200] on button "View" at bounding box center [304, 197] width 23 height 9
drag, startPoint x: 295, startPoint y: 231, endPoint x: 300, endPoint y: 231, distance: 4.9
click at [295, 231] on button "View" at bounding box center [304, 228] width 23 height 9
drag, startPoint x: 449, startPoint y: 203, endPoint x: 511, endPoint y: 125, distance: 99.7
click at [451, 201] on section "Activity approved [DATE] 9:08pm rejected [DATE] 8:55pm" at bounding box center [434, 186] width 204 height 143
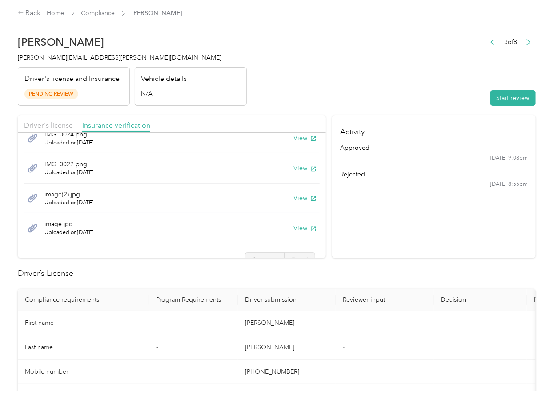
click at [522, 93] on button "Start review" at bounding box center [512, 98] width 45 height 16
click at [58, 133] on span "IMG_0024.png" at bounding box center [68, 134] width 49 height 9
click at [56, 127] on span "Driver's license" at bounding box center [48, 125] width 49 height 8
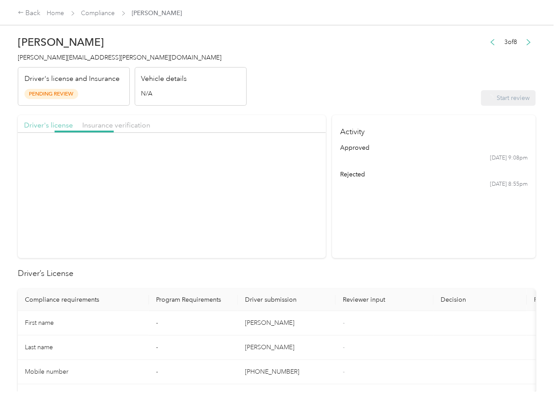
click at [56, 127] on span "Driver's license" at bounding box center [48, 125] width 49 height 8
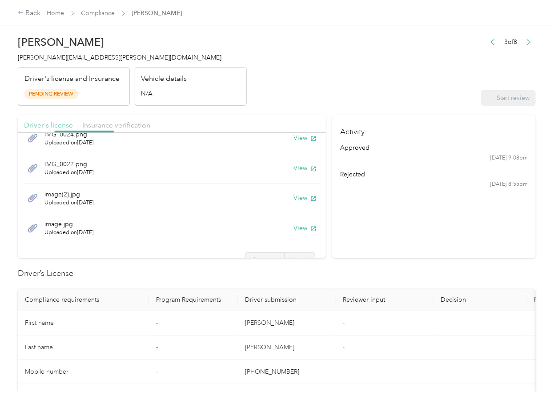
click at [56, 127] on span "Driver's license" at bounding box center [48, 125] width 49 height 8
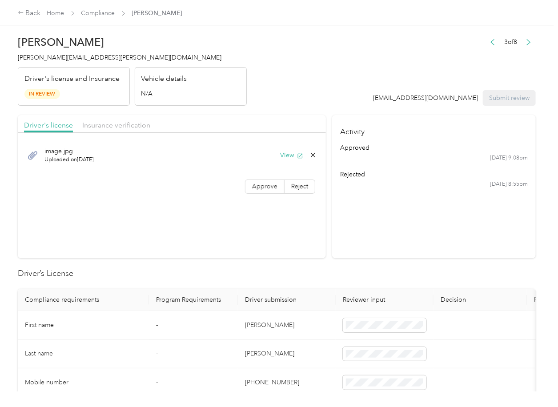
scroll to position [0, 0]
click at [256, 190] on span "Approve" at bounding box center [264, 187] width 25 height 8
click at [120, 123] on span "Insurance verification" at bounding box center [116, 125] width 68 height 8
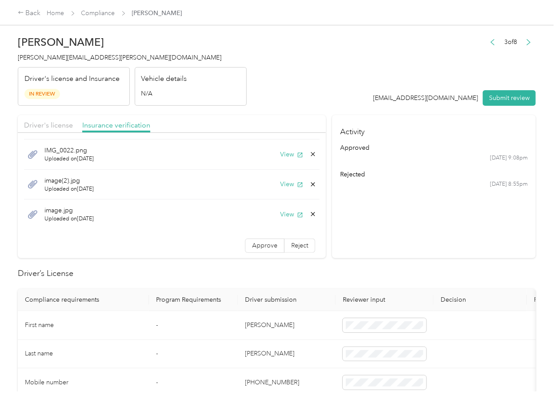
scroll to position [61, 0]
click at [245, 240] on label "Approve" at bounding box center [265, 245] width 40 height 14
click at [420, 219] on section "Activity approved [DATE] 9:08pm rejected [DATE] 8:55pm" at bounding box center [434, 186] width 204 height 143
click at [154, 298] on th "Program Requirements" at bounding box center [193, 300] width 89 height 22
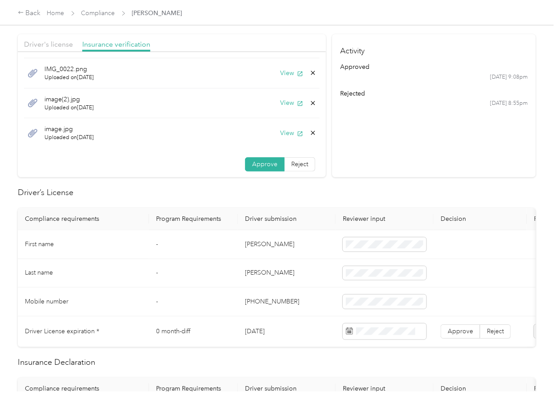
scroll to position [178, 0]
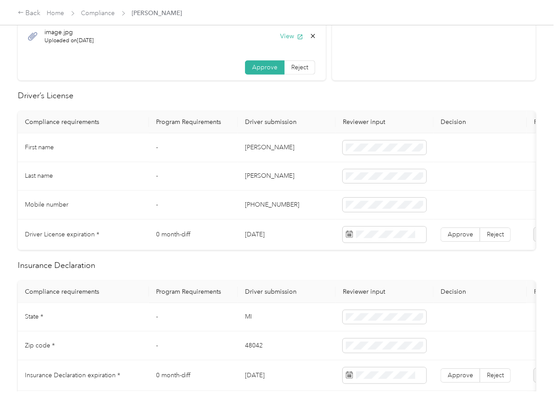
click at [249, 143] on td "[PERSON_NAME]" at bounding box center [287, 147] width 98 height 29
click at [358, 152] on span at bounding box center [385, 148] width 84 height 14
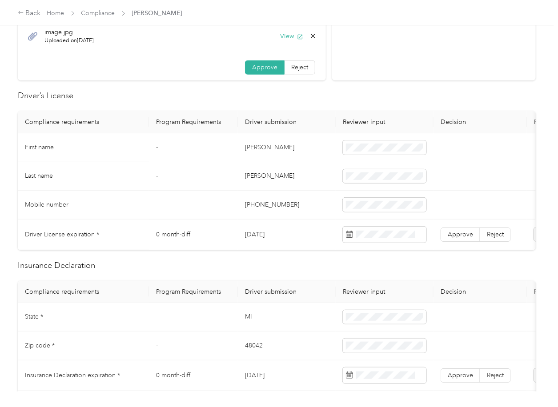
click at [265, 237] on td "[DATE]" at bounding box center [287, 235] width 98 height 31
click at [467, 232] on span "Approve" at bounding box center [460, 235] width 25 height 8
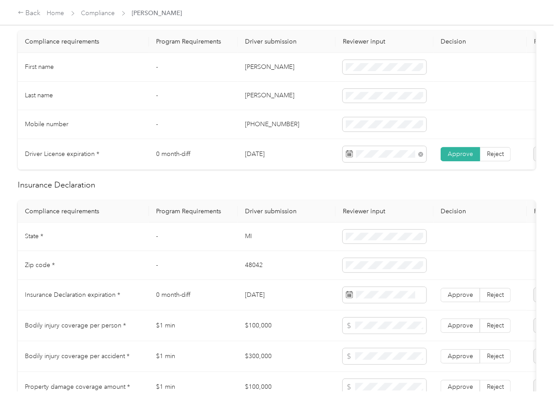
scroll to position [356, 0]
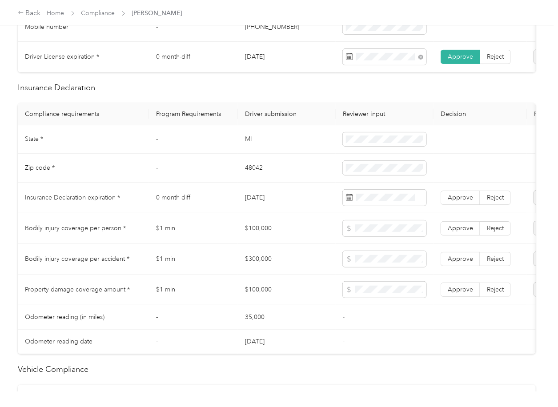
click at [268, 238] on td "$100,000" at bounding box center [287, 228] width 98 height 31
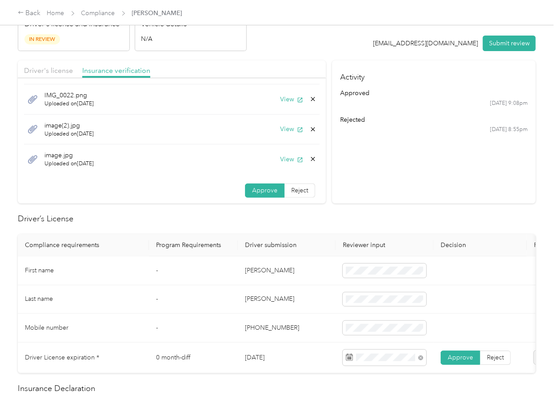
scroll to position [0, 0]
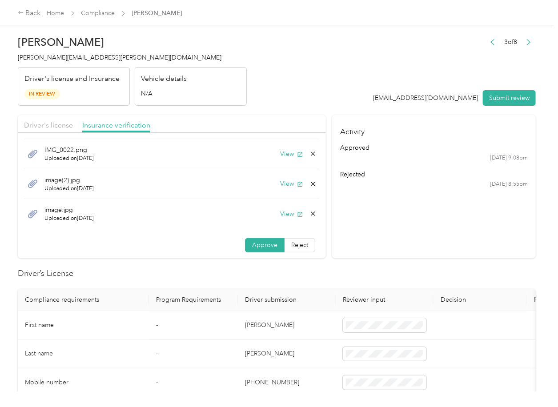
click at [309, 212] on icon at bounding box center [312, 213] width 7 height 7
click at [283, 219] on button "Yes" at bounding box center [279, 220] width 17 height 14
click at [309, 214] on icon at bounding box center [312, 213] width 7 height 7
click at [282, 218] on button "Yes" at bounding box center [279, 220] width 17 height 14
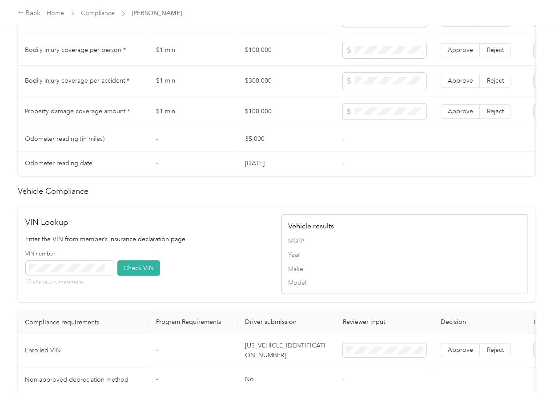
scroll to position [534, 0]
drag, startPoint x: 253, startPoint y: 149, endPoint x: 188, endPoint y: 174, distance: 69.8
click at [253, 149] on td "35,000" at bounding box center [287, 140] width 98 height 24
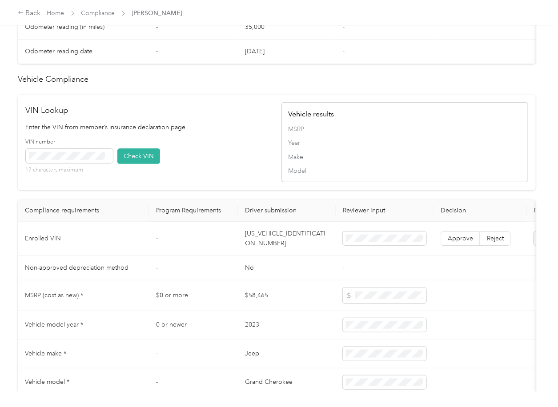
scroll to position [747, 0]
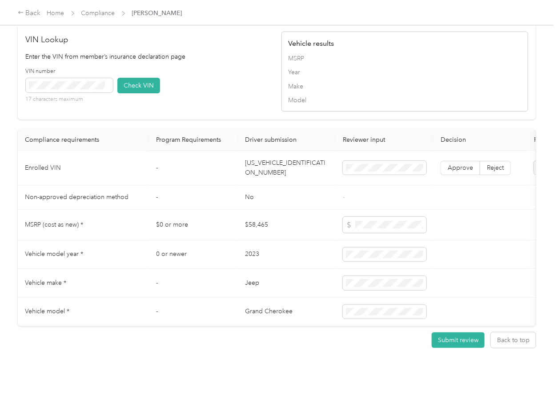
click at [303, 213] on td "$58,465" at bounding box center [287, 225] width 98 height 31
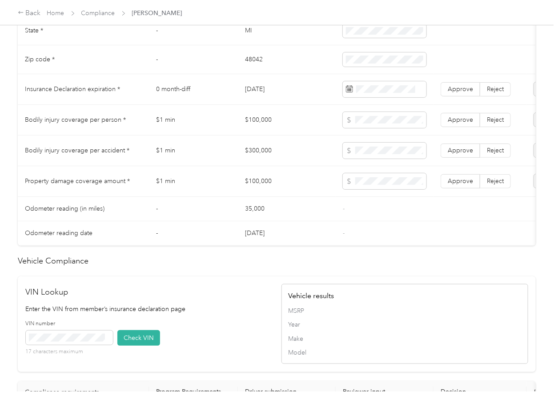
scroll to position [450, 0]
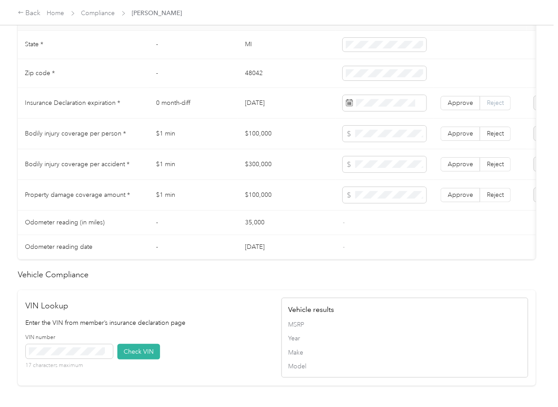
click at [497, 110] on label "Reject" at bounding box center [495, 103] width 31 height 14
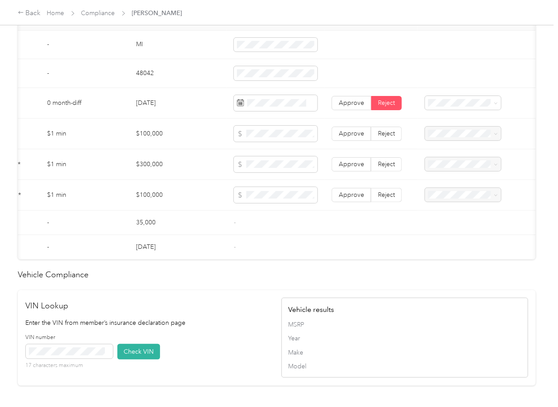
click at [447, 132] on div "Insurance expiration missing from uploaded Insurance Policy doc" at bounding box center [459, 140] width 64 height 37
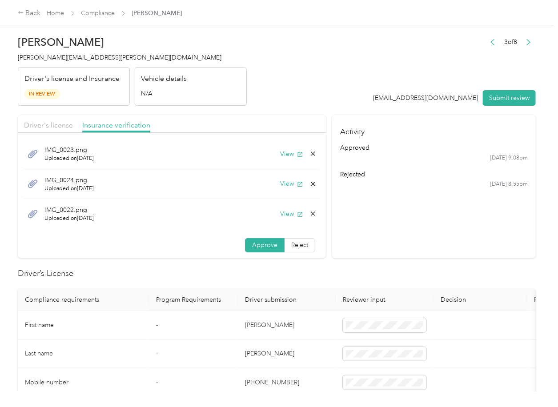
scroll to position [0, 0]
drag, startPoint x: 290, startPoint y: 245, endPoint x: 251, endPoint y: 249, distance: 39.3
click at [291, 246] on span "Reject" at bounding box center [299, 247] width 17 height 8
click at [178, 335] on span "Name not shown as insured driver" at bounding box center [185, 326] width 56 height 17
click at [283, 217] on button "View" at bounding box center [291, 215] width 23 height 9
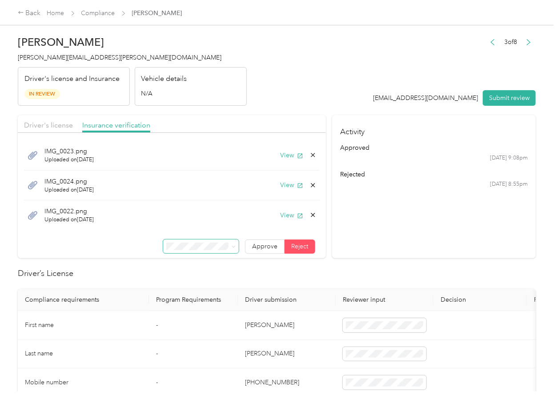
click at [309, 213] on icon at bounding box center [312, 215] width 7 height 7
click at [283, 217] on button "Yes" at bounding box center [279, 222] width 17 height 14
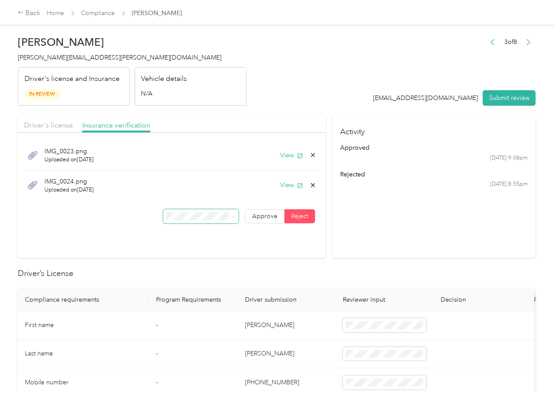
click at [306, 73] on header "[PERSON_NAME] [PERSON_NAME][EMAIL_ADDRESS][PERSON_NAME][DOMAIN_NAME] Driver's l…" at bounding box center [277, 68] width 518 height 75
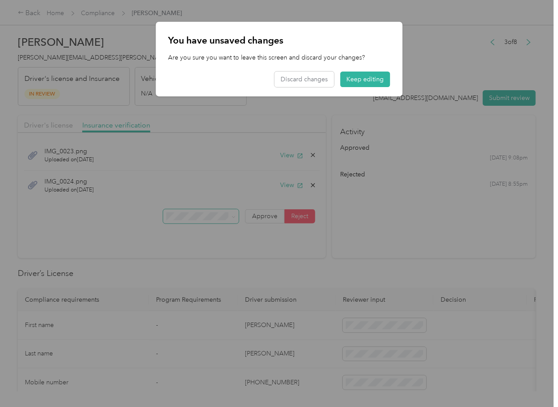
click at [311, 71] on div "You have unsaved changes Are you sure you want to leave this screen and discard…" at bounding box center [279, 59] width 247 height 75
click at [296, 79] on button "Discard changes" at bounding box center [304, 80] width 60 height 16
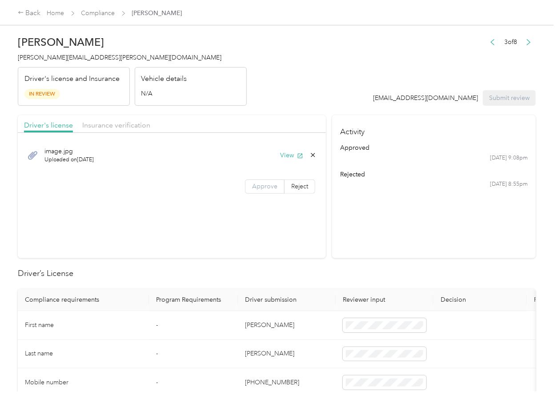
click at [252, 189] on span "Approve" at bounding box center [264, 187] width 25 height 8
click at [117, 127] on span "Insurance verification" at bounding box center [116, 125] width 68 height 8
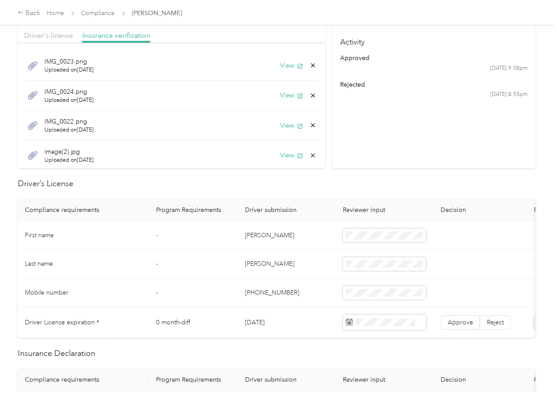
scroll to position [178, 0]
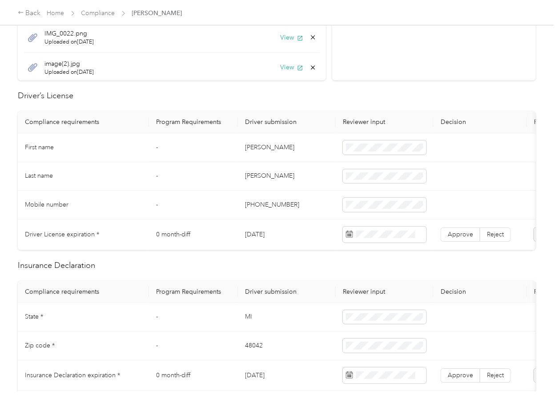
click at [250, 145] on td "[PERSON_NAME]" at bounding box center [287, 147] width 98 height 29
click at [249, 237] on td "[DATE]" at bounding box center [287, 235] width 98 height 31
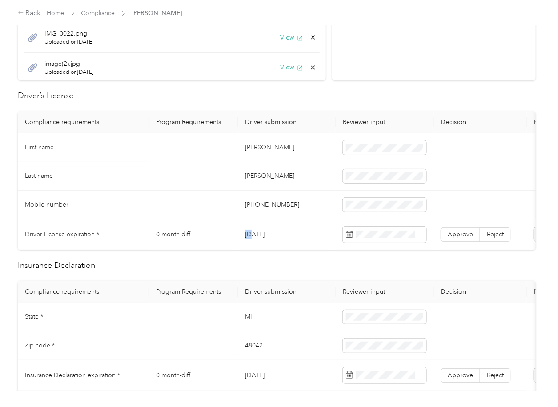
click at [249, 237] on td "[DATE]" at bounding box center [287, 235] width 98 height 31
click at [464, 232] on span "Approve" at bounding box center [460, 235] width 25 height 8
click at [258, 220] on td "[DATE]" at bounding box center [287, 235] width 98 height 31
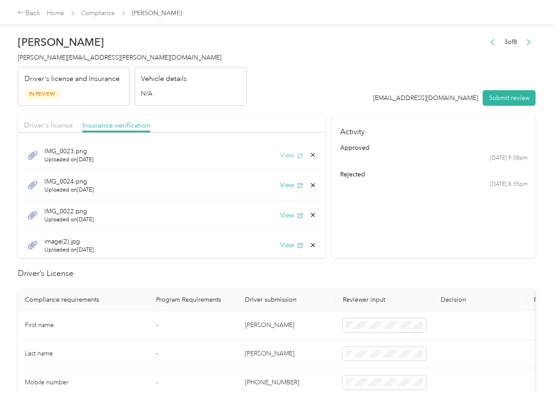
click at [280, 153] on button "View" at bounding box center [291, 155] width 23 height 9
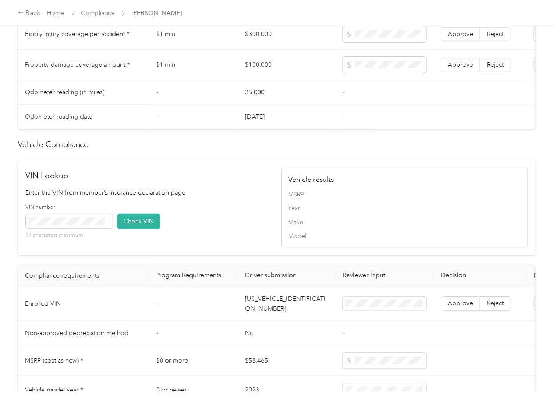
scroll to position [711, 0]
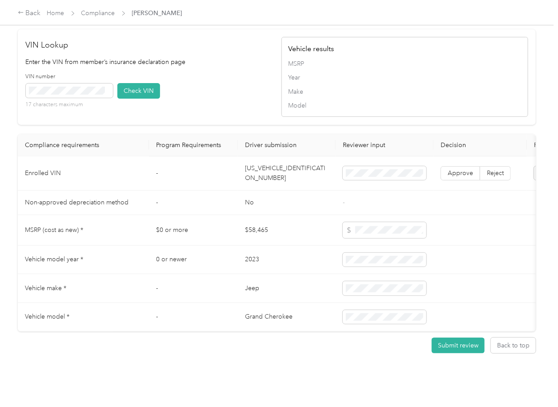
click at [272, 191] on td "[US_VEHICLE_IDENTIFICATION_NUMBER]" at bounding box center [287, 174] width 98 height 34
click at [160, 20] on h2 "Vehicle Compliance" at bounding box center [277, 14] width 518 height 12
click at [138, 99] on button "Check VIN" at bounding box center [138, 91] width 43 height 16
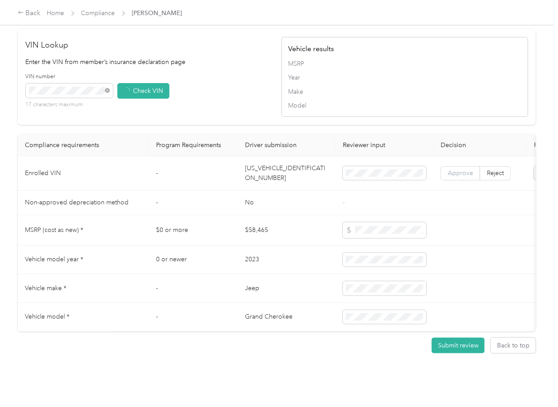
click at [452, 181] on label "Approve" at bounding box center [461, 173] width 40 height 14
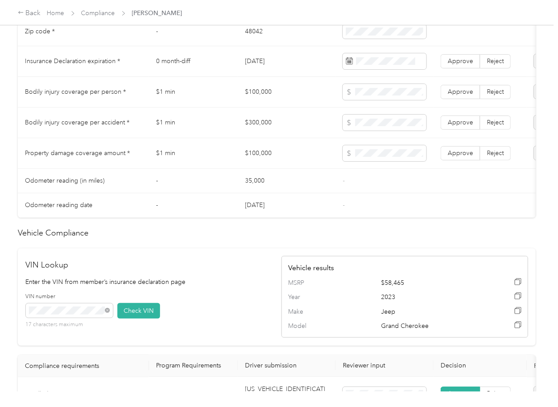
scroll to position [474, 0]
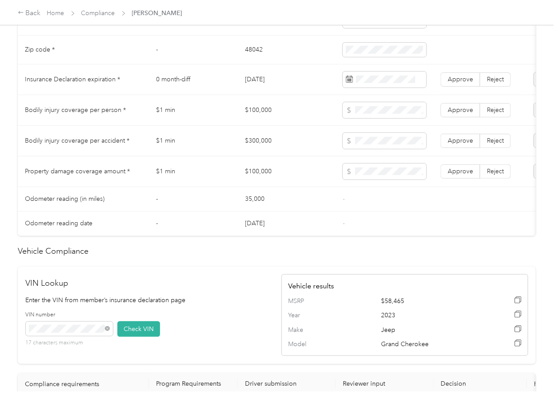
click at [263, 117] on td "$100,000" at bounding box center [287, 110] width 98 height 31
click at [269, 148] on td "$300,000" at bounding box center [287, 141] width 98 height 31
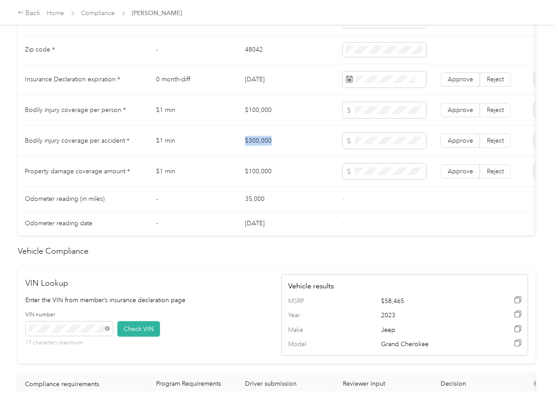
click at [269, 148] on td "$300,000" at bounding box center [287, 141] width 98 height 31
click at [461, 145] on span "Approve" at bounding box center [460, 141] width 25 height 8
click at [462, 114] on span "Approve" at bounding box center [460, 110] width 25 height 8
click at [466, 175] on span "Approve" at bounding box center [460, 172] width 25 height 8
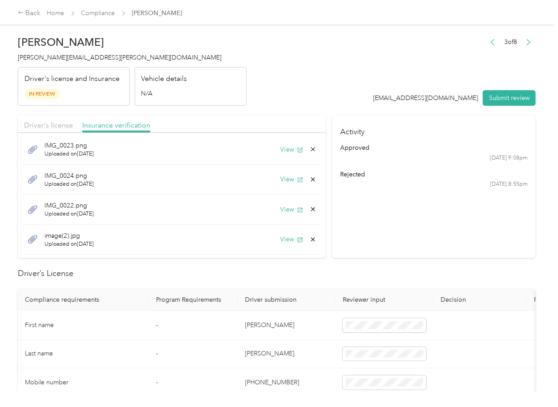
scroll to position [0, 0]
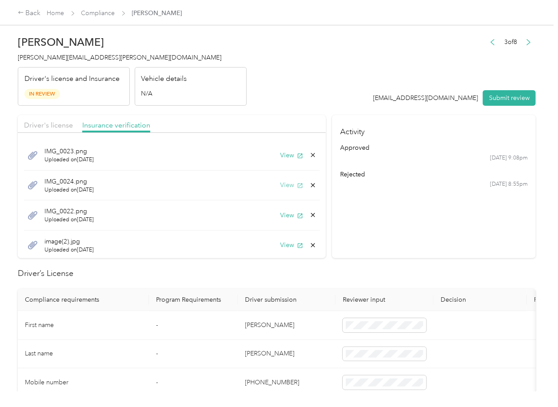
click at [280, 187] on button "View" at bounding box center [291, 185] width 23 height 9
click at [309, 184] on icon at bounding box center [312, 185] width 7 height 7
click at [280, 191] on button "Yes" at bounding box center [279, 192] width 17 height 14
click at [280, 185] on button "View" at bounding box center [291, 185] width 23 height 9
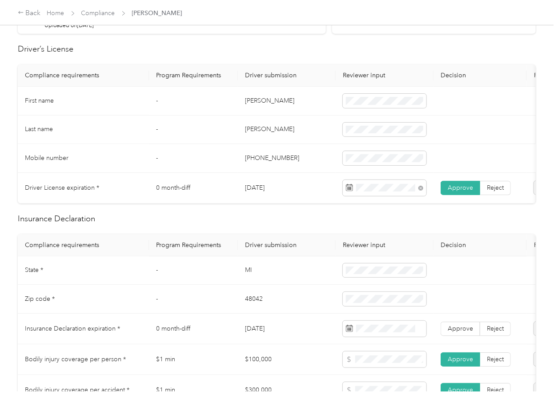
scroll to position [296, 0]
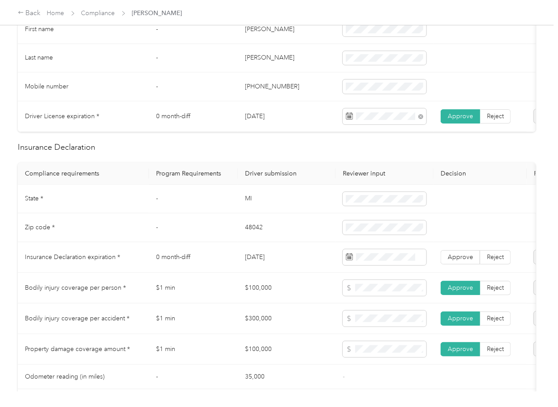
click at [245, 214] on td "MI" at bounding box center [287, 199] width 98 height 29
click at [255, 232] on td "48042" at bounding box center [287, 227] width 98 height 29
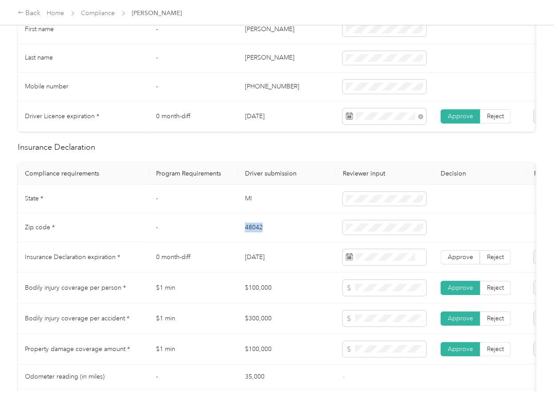
click at [255, 232] on td "48042" at bounding box center [287, 227] width 98 height 29
click at [268, 273] on td "[DATE]" at bounding box center [287, 257] width 98 height 31
click at [261, 237] on td "48042" at bounding box center [287, 227] width 98 height 29
click at [439, 260] on td "Approve Reject" at bounding box center [480, 257] width 93 height 31
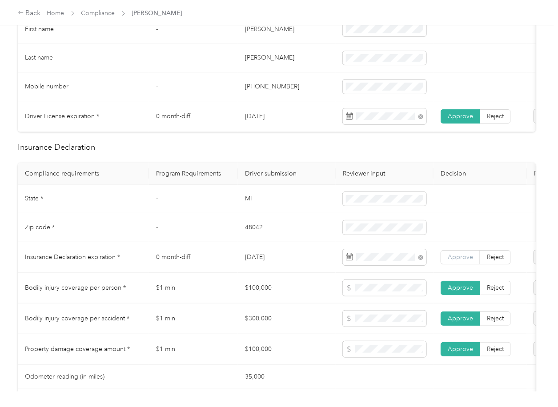
click at [447, 260] on label "Approve" at bounding box center [461, 257] width 40 height 14
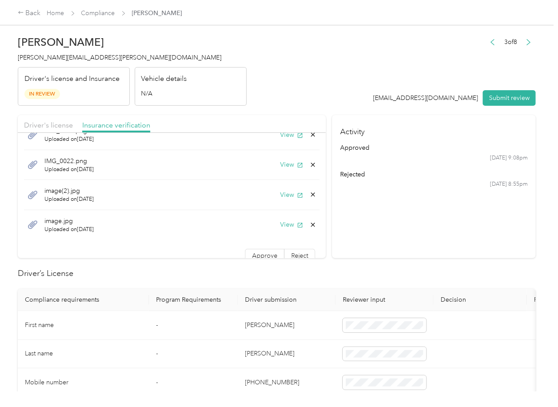
scroll to position [32, 0]
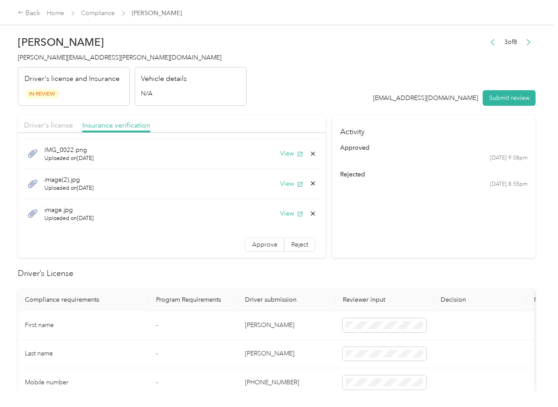
click at [309, 215] on icon at bounding box center [312, 213] width 7 height 7
click at [278, 221] on button "Yes" at bounding box center [279, 220] width 17 height 14
click at [280, 217] on button "View" at bounding box center [291, 213] width 23 height 9
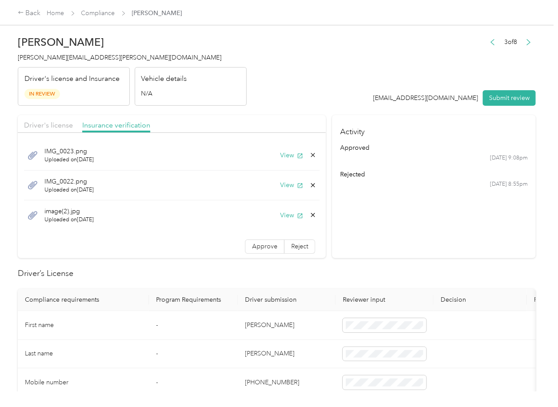
click at [309, 216] on icon at bounding box center [312, 215] width 7 height 7
click at [281, 220] on button "Yes" at bounding box center [279, 222] width 17 height 14
click at [285, 187] on button "View" at bounding box center [291, 185] width 23 height 9
click at [258, 221] on label "Approve" at bounding box center [265, 216] width 40 height 14
click at [290, 156] on button "View" at bounding box center [291, 155] width 23 height 9
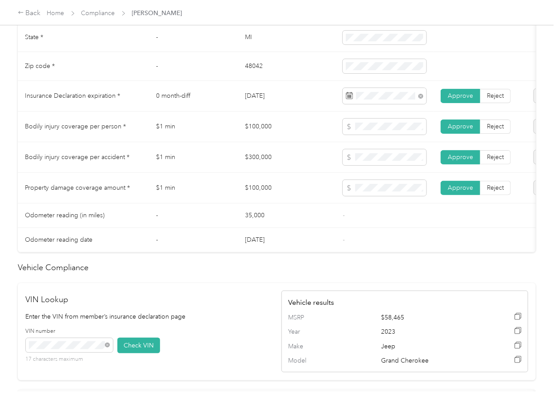
scroll to position [474, 0]
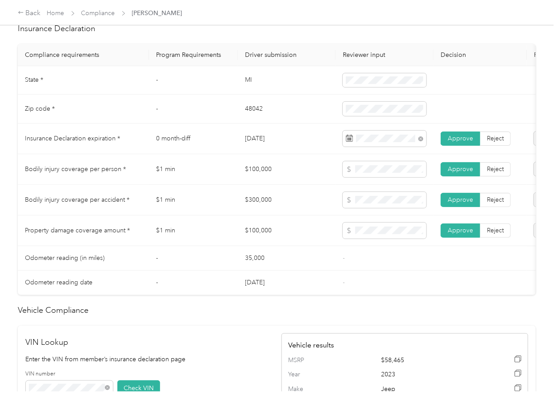
click at [298, 197] on td "$300,000" at bounding box center [287, 200] width 98 height 31
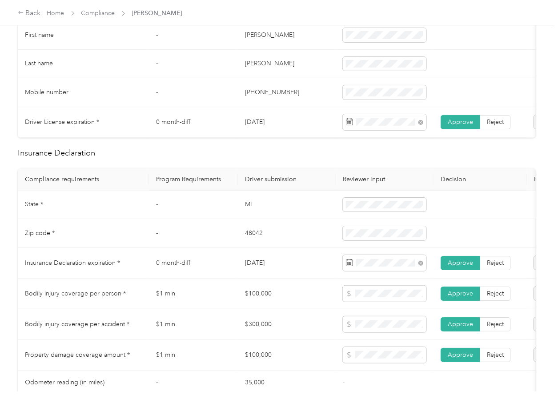
scroll to position [0, 0]
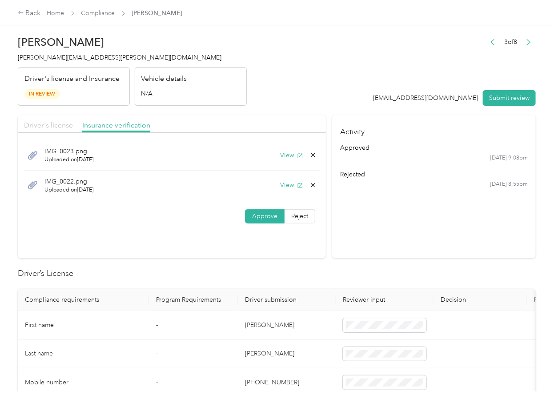
click at [61, 123] on span "Driver's license" at bounding box center [48, 125] width 49 height 8
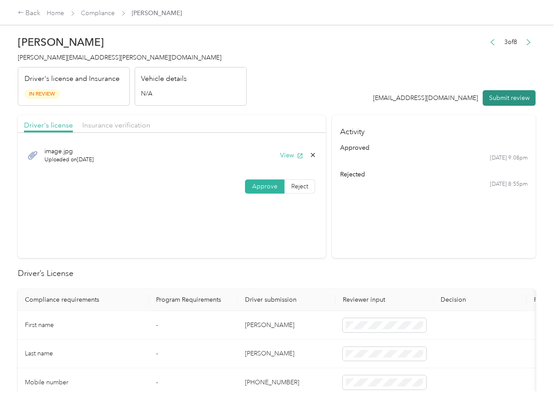
click at [505, 97] on button "Submit review" at bounding box center [509, 98] width 53 height 16
click at [67, 57] on span "[PERSON_NAME][EMAIL_ADDRESS][PERSON_NAME][DOMAIN_NAME]" at bounding box center [120, 58] width 204 height 8
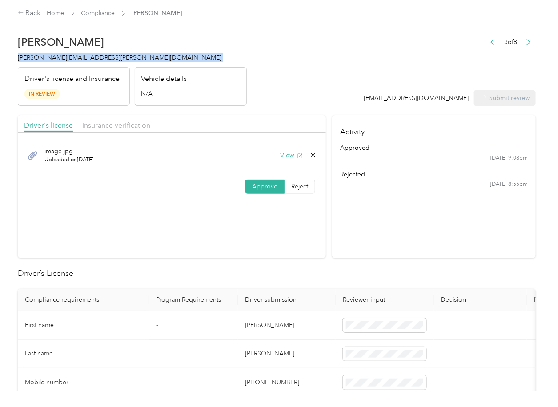
click at [67, 57] on span "[PERSON_NAME][EMAIL_ADDRESS][PERSON_NAME][DOMAIN_NAME]" at bounding box center [120, 58] width 204 height 8
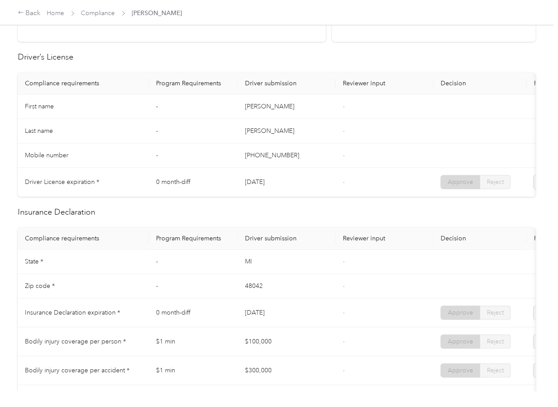
scroll to position [237, 0]
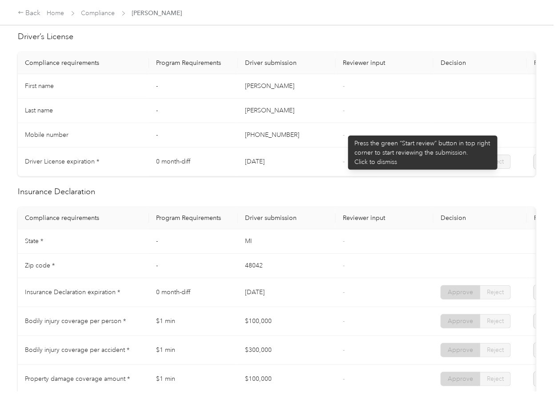
click at [344, 131] on span "-" at bounding box center [344, 135] width 2 height 8
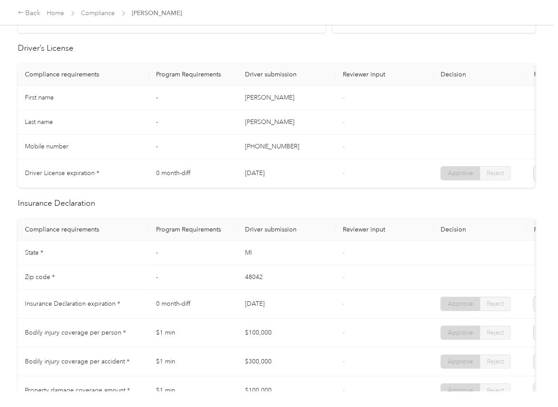
scroll to position [0, 0]
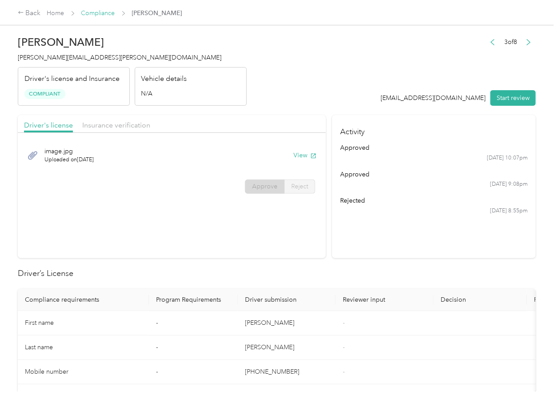
click at [101, 14] on link "Compliance" at bounding box center [98, 13] width 34 height 8
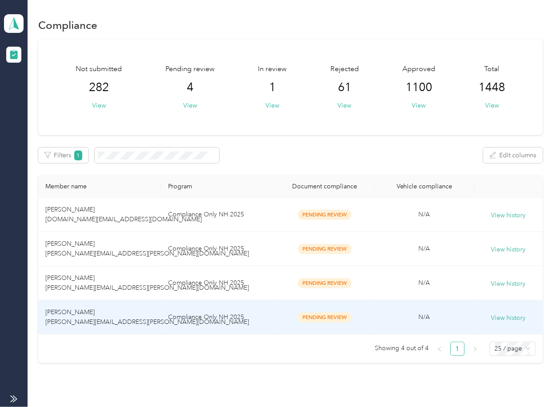
click at [161, 314] on td "Compliance Only NH 2025" at bounding box center [217, 318] width 113 height 34
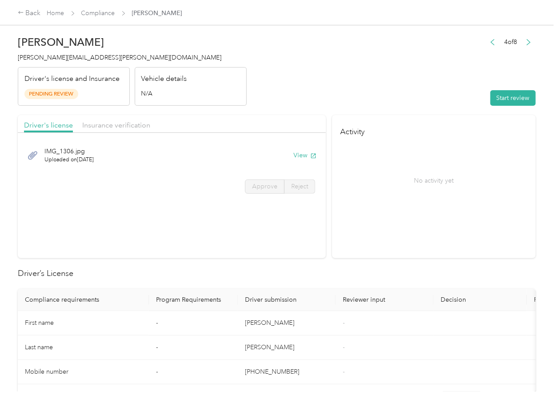
click at [406, 229] on section "Activity No activity yet" at bounding box center [434, 186] width 204 height 143
click at [300, 153] on button "View" at bounding box center [304, 155] width 23 height 9
click at [230, 121] on div "Driver's license Insurance verification" at bounding box center [172, 124] width 308 height 18
click at [121, 125] on span "Insurance verification" at bounding box center [116, 125] width 68 height 8
click at [120, 125] on span "Insurance verification" at bounding box center [116, 125] width 68 height 8
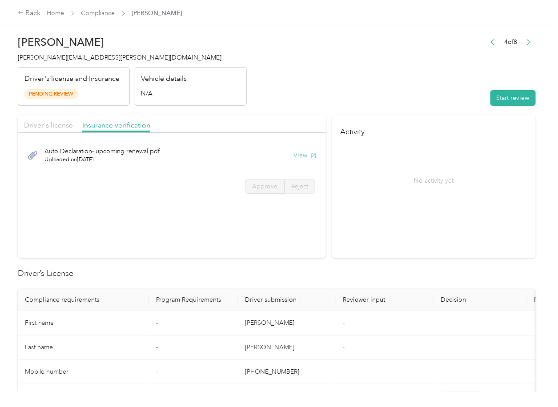
click at [303, 152] on button "View" at bounding box center [304, 155] width 23 height 9
click at [490, 98] on button "Start review" at bounding box center [512, 98] width 45 height 16
drag, startPoint x: 29, startPoint y: 128, endPoint x: 33, endPoint y: 124, distance: 5.4
click at [29, 128] on span "Driver's license" at bounding box center [48, 125] width 49 height 8
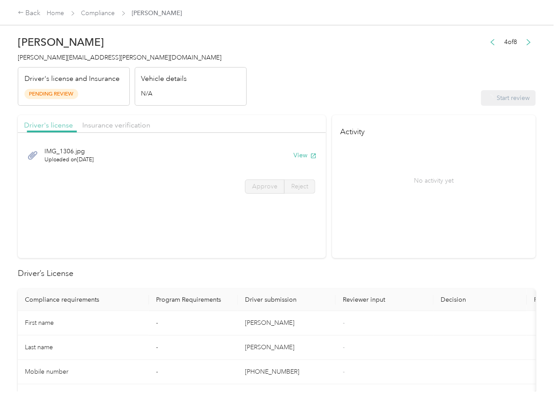
click at [42, 121] on span "Driver's license" at bounding box center [48, 125] width 49 height 8
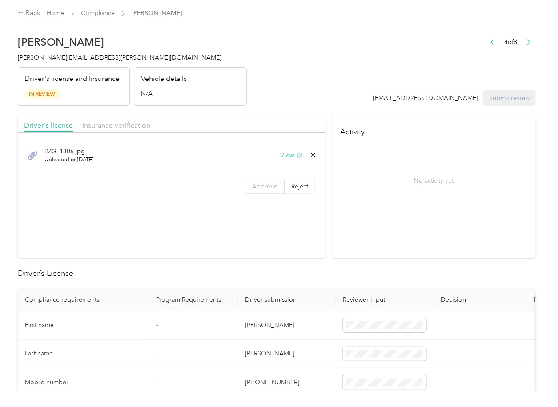
click at [265, 189] on span "Approve" at bounding box center [264, 187] width 25 height 8
click at [119, 123] on span "Insurance verification" at bounding box center [116, 125] width 68 height 8
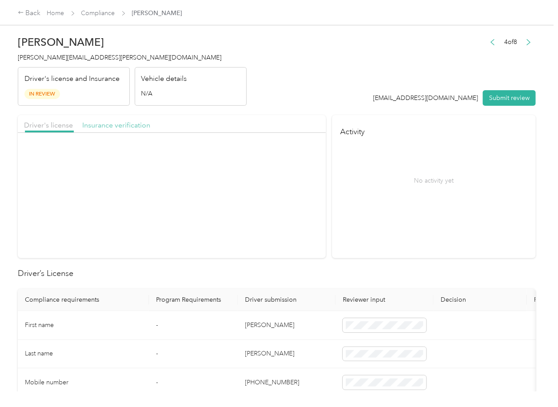
click at [119, 123] on span "Insurance verification" at bounding box center [116, 125] width 68 height 8
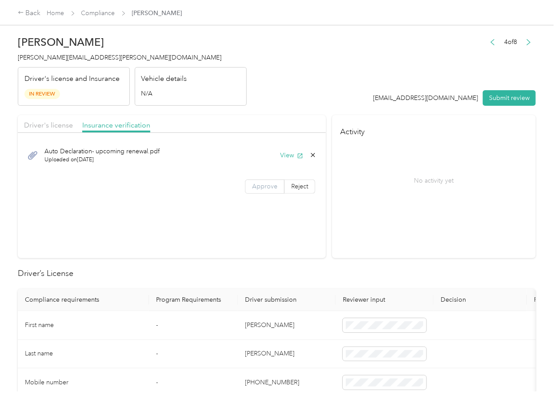
click at [265, 184] on span "Approve" at bounding box center [264, 187] width 25 height 8
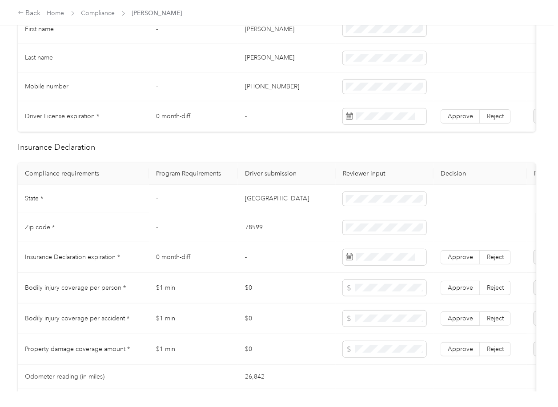
scroll to position [237, 0]
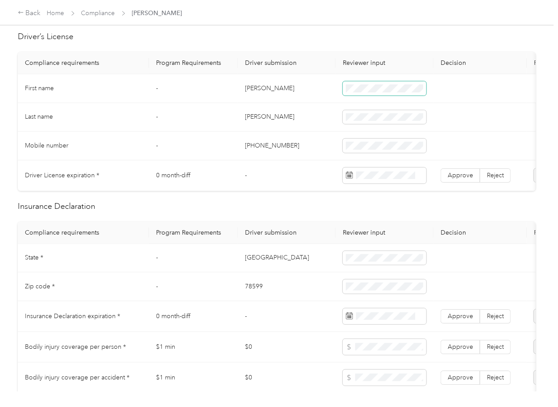
click at [378, 82] on span at bounding box center [385, 88] width 84 height 14
click at [459, 174] on span "Approve" at bounding box center [460, 176] width 25 height 8
click at [225, 167] on td "0 month-diff" at bounding box center [193, 176] width 89 height 31
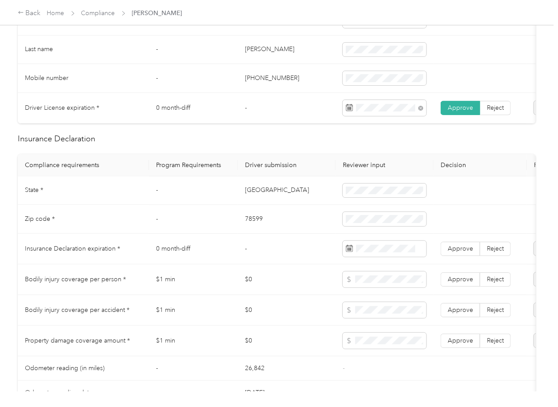
scroll to position [356, 0]
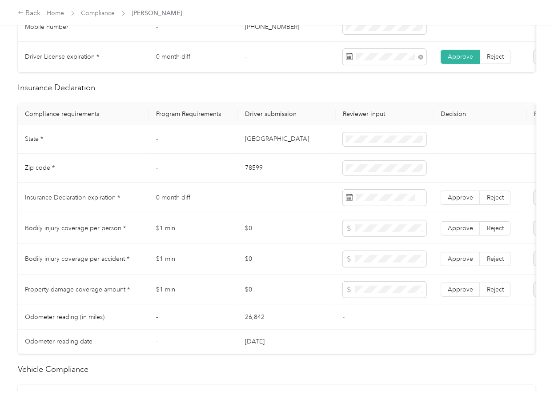
click at [245, 149] on td "[GEOGRAPHIC_DATA]" at bounding box center [287, 139] width 98 height 29
click at [251, 175] on td "78599" at bounding box center [287, 168] width 98 height 29
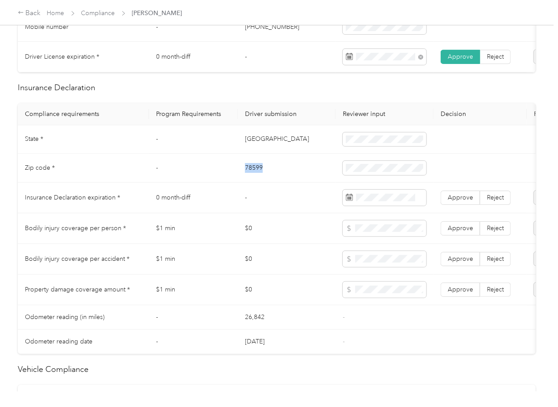
click at [251, 175] on td "78599" at bounding box center [287, 168] width 98 height 29
click at [296, 193] on td "-" at bounding box center [287, 198] width 98 height 31
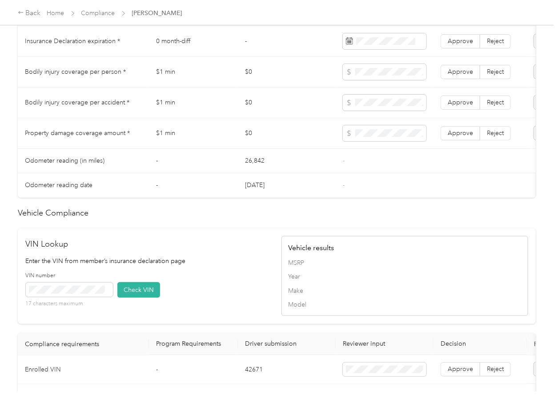
scroll to position [747, 0]
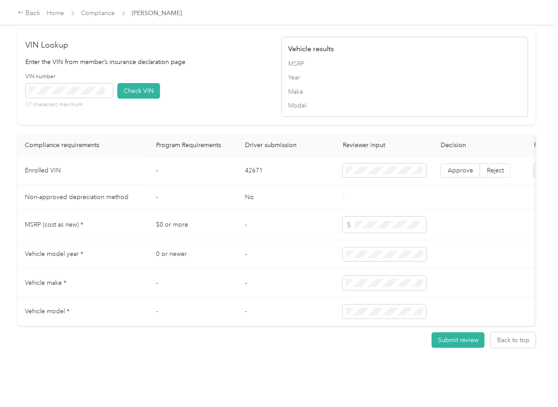
click at [248, 157] on td "42671" at bounding box center [287, 171] width 98 height 29
drag, startPoint x: 217, startPoint y: 79, endPoint x: 211, endPoint y: 81, distance: 6.0
click at [216, 80] on div "VIN number 17 characters maximum Check VIN" at bounding box center [149, 94] width 247 height 42
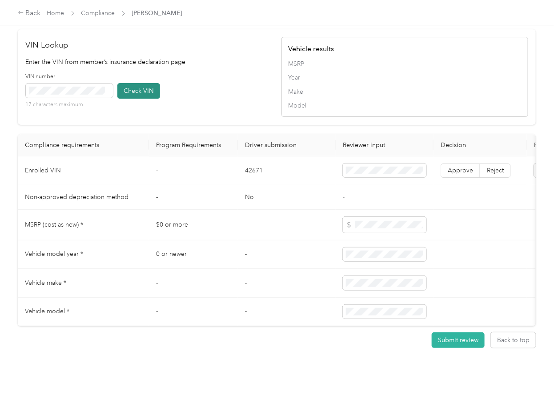
click at [136, 83] on button "Check VIN" at bounding box center [138, 91] width 43 height 16
drag, startPoint x: 140, startPoint y: 66, endPoint x: 242, endPoint y: 119, distance: 115.3
click at [140, 83] on button "Check VIN" at bounding box center [138, 91] width 43 height 16
click at [451, 164] on label "Approve" at bounding box center [461, 171] width 40 height 14
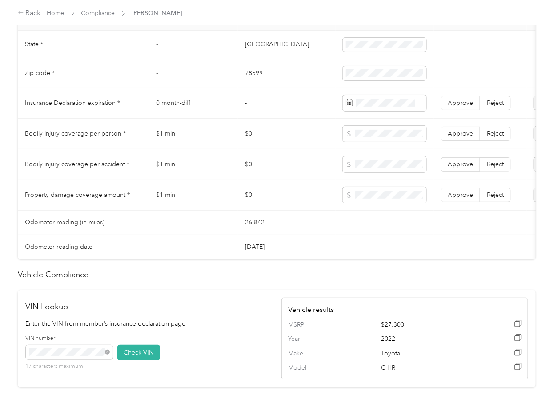
scroll to position [391, 0]
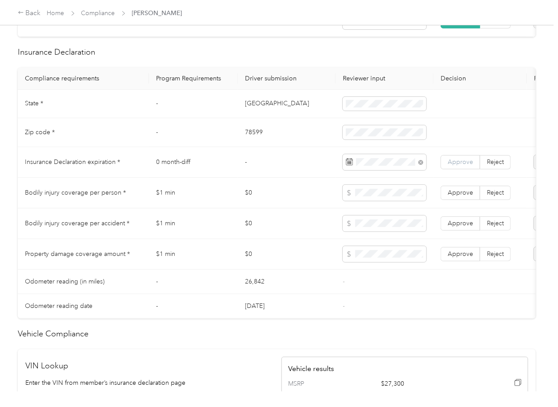
click at [454, 166] on span "Approve" at bounding box center [460, 162] width 25 height 8
click at [393, 201] on span at bounding box center [385, 193] width 84 height 16
click at [458, 258] on label "Approve" at bounding box center [461, 254] width 40 height 14
click at [460, 227] on span "Approve" at bounding box center [460, 224] width 25 height 8
click at [464, 197] on span "Approve" at bounding box center [460, 193] width 25 height 8
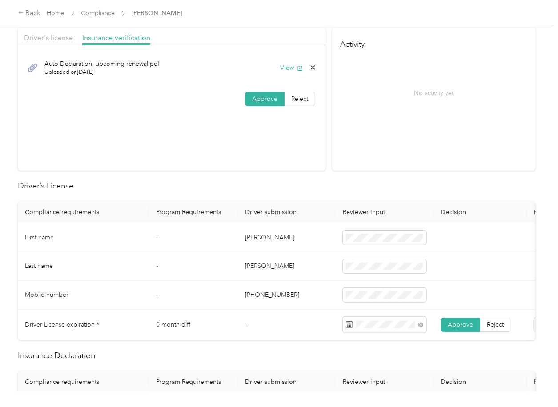
scroll to position [0, 0]
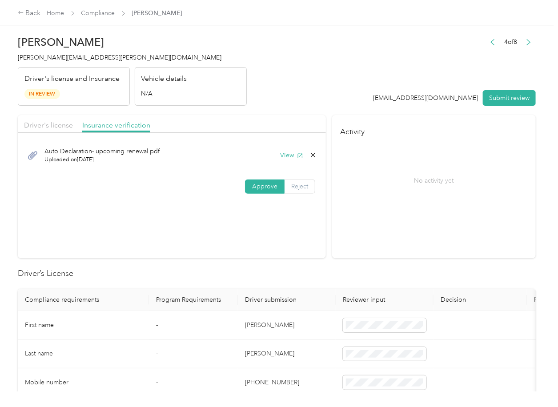
click at [277, 181] on span at bounding box center [264, 186] width 39 height 13
click at [308, 184] on label "Reject" at bounding box center [300, 187] width 31 height 14
click at [191, 250] on span "Incorrect insurance document upload" at bounding box center [194, 241] width 54 height 17
click at [500, 99] on button "Submit review" at bounding box center [509, 98] width 53 height 16
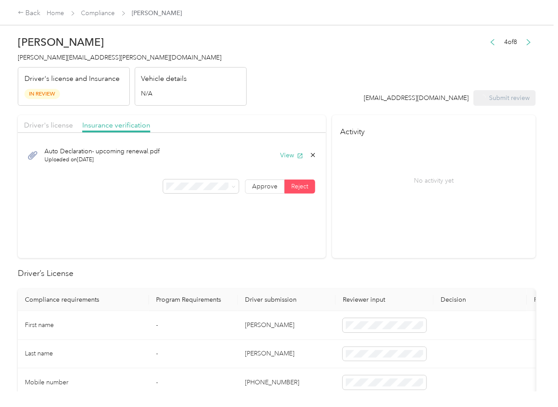
click at [52, 54] on span "[PERSON_NAME][EMAIL_ADDRESS][PERSON_NAME][DOMAIN_NAME]" at bounding box center [120, 58] width 204 height 8
click at [53, 54] on span "[PERSON_NAME][EMAIL_ADDRESS][PERSON_NAME][DOMAIN_NAME]" at bounding box center [120, 58] width 204 height 8
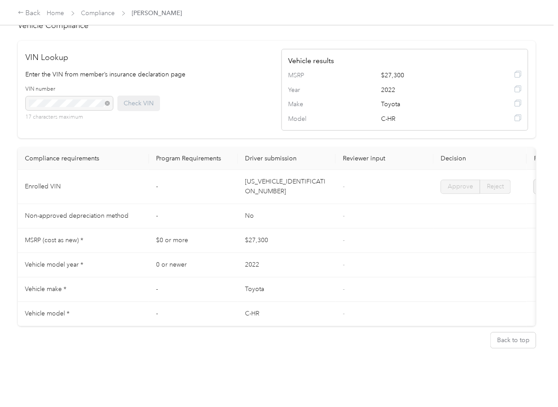
scroll to position [700, 0]
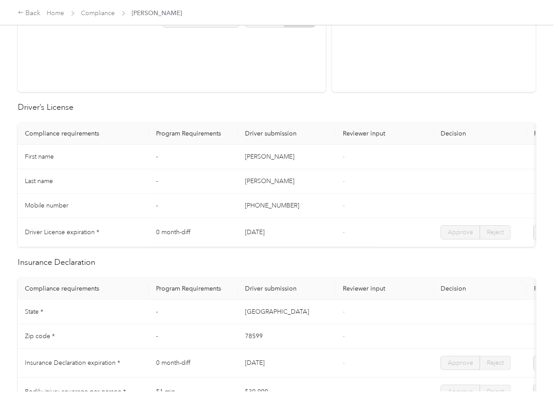
click at [300, 205] on td "[PHONE_NUMBER]" at bounding box center [287, 206] width 98 height 24
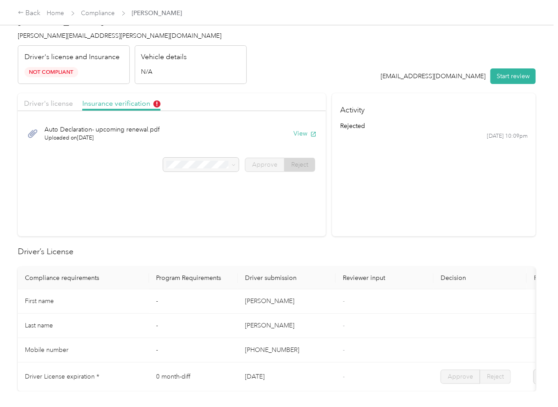
scroll to position [0, 0]
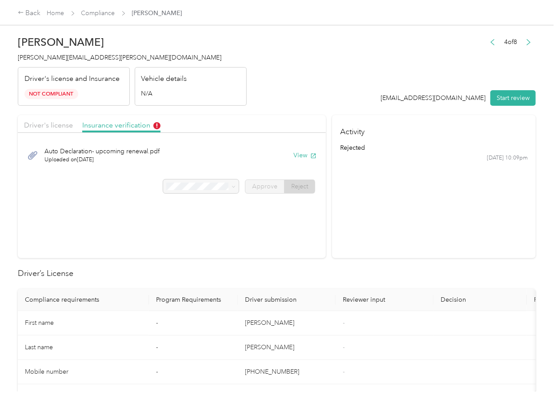
click at [90, 17] on span "Compliance" at bounding box center [98, 12] width 34 height 9
click at [107, 18] on div "Back Home Compliance [PERSON_NAME]" at bounding box center [100, 13] width 165 height 11
click at [102, 10] on link "Compliance" at bounding box center [98, 13] width 34 height 8
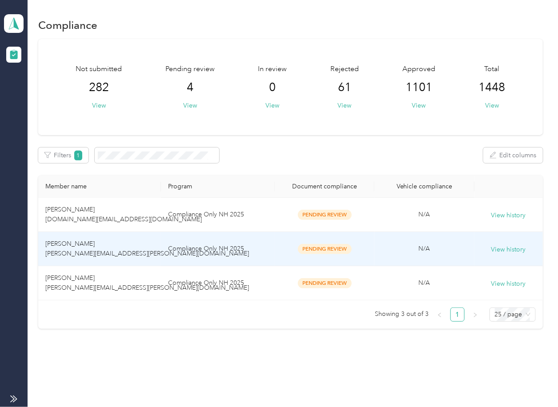
click at [97, 245] on span "[PERSON_NAME] [PERSON_NAME][EMAIL_ADDRESS][PERSON_NAME][DOMAIN_NAME]" at bounding box center [147, 248] width 204 height 17
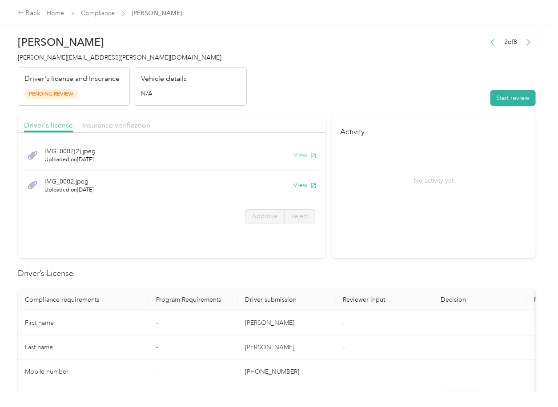
click at [299, 152] on button "View" at bounding box center [304, 155] width 23 height 9
click at [301, 184] on button "View" at bounding box center [304, 185] width 23 height 9
drag, startPoint x: 122, startPoint y: 121, endPoint x: 128, endPoint y: 126, distance: 8.5
click at [122, 121] on span "Insurance verification" at bounding box center [116, 125] width 68 height 8
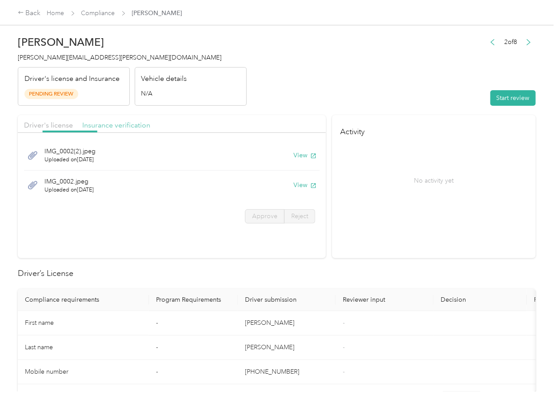
click at [126, 126] on span "Insurance verification" at bounding box center [116, 125] width 68 height 8
click at [303, 153] on button "View" at bounding box center [304, 155] width 23 height 9
click at [297, 184] on button "View" at bounding box center [304, 185] width 23 height 9
click at [424, 139] on h4 "Activity" at bounding box center [434, 129] width 204 height 28
click at [508, 89] on div "2 of 8 Start review" at bounding box center [511, 71] width 50 height 70
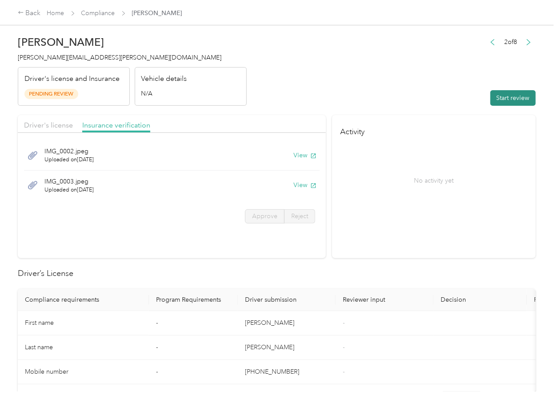
click at [504, 96] on button "Start review" at bounding box center [512, 98] width 45 height 16
click at [53, 121] on span "Driver's license" at bounding box center [48, 125] width 49 height 8
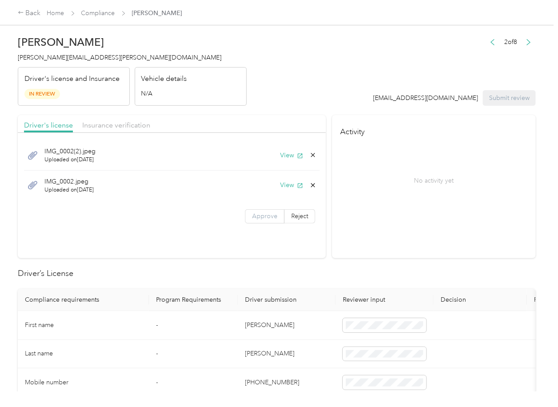
click at [259, 217] on span "Approve" at bounding box center [264, 217] width 25 height 8
click at [120, 126] on span "Insurance verification" at bounding box center [116, 125] width 68 height 8
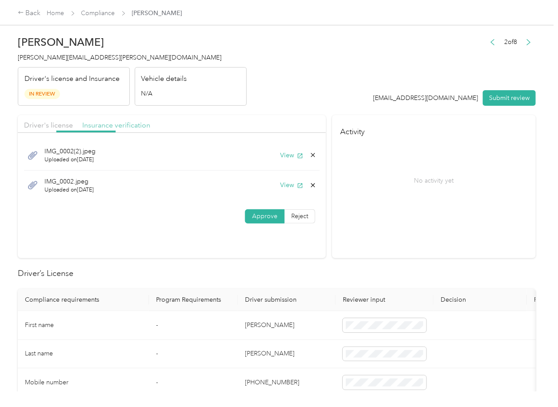
click at [118, 126] on span "Insurance verification" at bounding box center [116, 125] width 68 height 8
click at [257, 218] on span "Approve" at bounding box center [264, 217] width 25 height 8
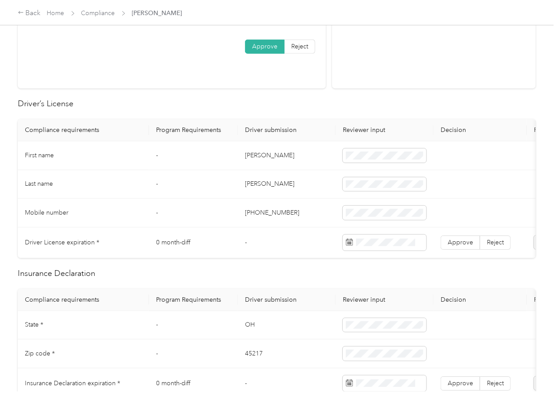
scroll to position [178, 0]
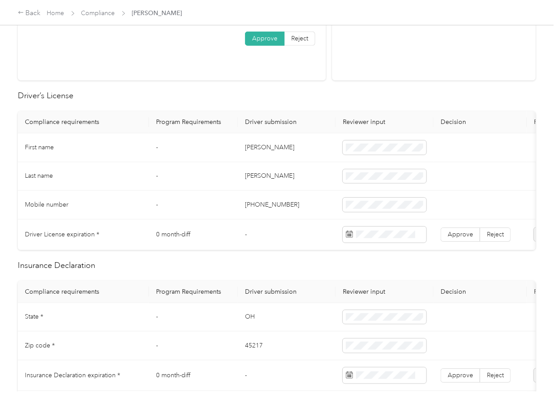
click at [263, 146] on td "[PERSON_NAME]" at bounding box center [287, 147] width 98 height 29
click at [290, 209] on td "[PHONE_NUMBER]" at bounding box center [287, 205] width 98 height 29
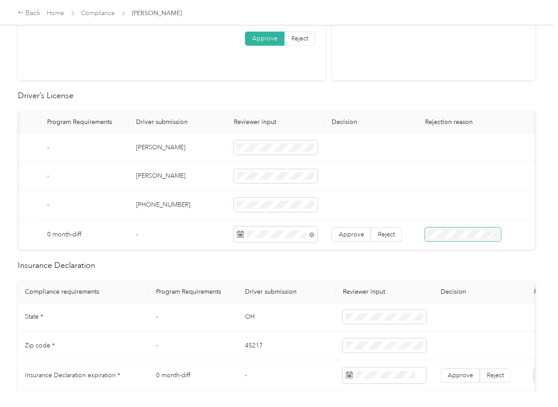
click at [383, 235] on span "Reject" at bounding box center [386, 235] width 17 height 8
click at [450, 290] on span "Expired Driver's License" at bounding box center [449, 298] width 45 height 17
drag, startPoint x: 375, startPoint y: 156, endPoint x: 319, endPoint y: 168, distance: 57.2
click at [376, 156] on td at bounding box center [371, 147] width 93 height 29
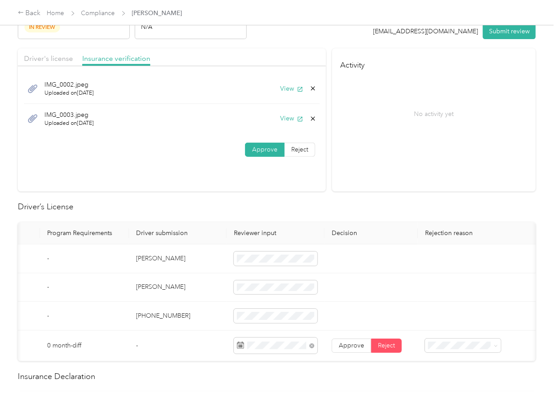
scroll to position [0, 0]
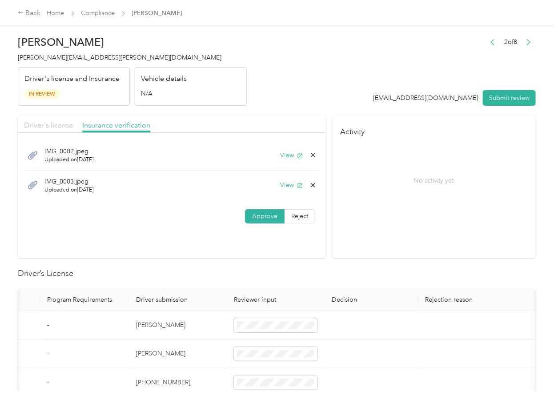
click at [66, 123] on span "Driver's license" at bounding box center [48, 125] width 49 height 8
click at [292, 187] on button "View" at bounding box center [291, 185] width 23 height 9
click at [312, 187] on icon at bounding box center [312, 185] width 7 height 7
click at [287, 193] on button "Yes" at bounding box center [288, 192] width 17 height 14
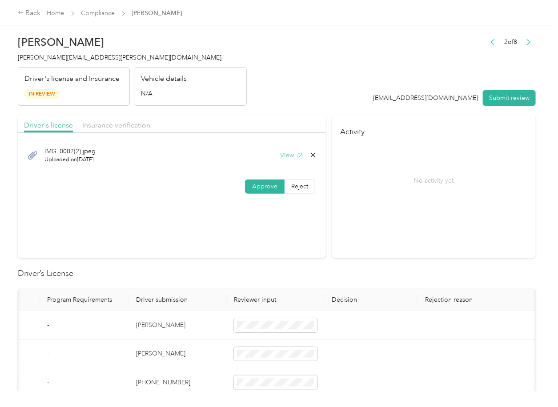
click at [288, 157] on button "View" at bounding box center [291, 155] width 23 height 9
click at [118, 124] on span "Insurance verification" at bounding box center [116, 125] width 68 height 8
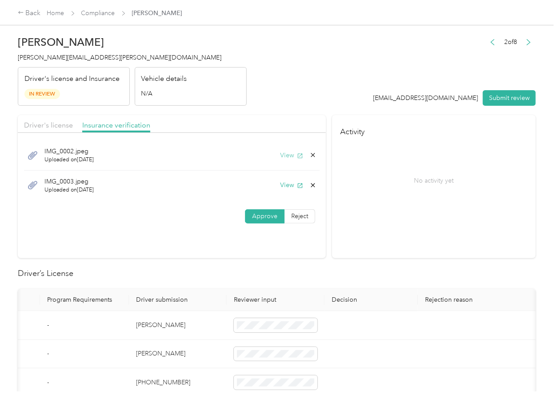
click at [286, 156] on button "View" at bounding box center [291, 155] width 23 height 9
click at [310, 153] on icon at bounding box center [312, 155] width 7 height 7
click at [293, 160] on button "Yes" at bounding box center [288, 162] width 17 height 14
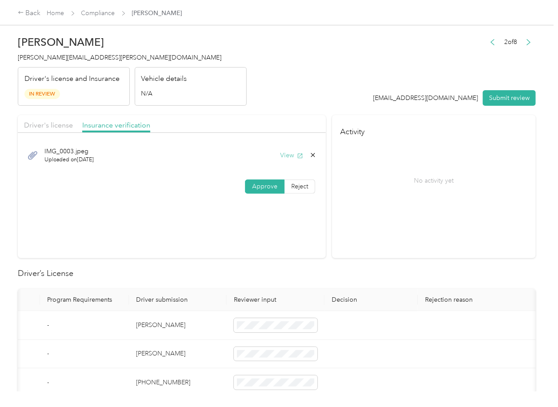
click at [291, 156] on button "View" at bounding box center [291, 155] width 23 height 9
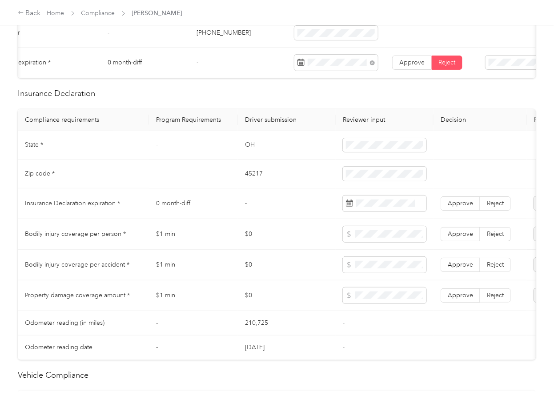
scroll to position [356, 0]
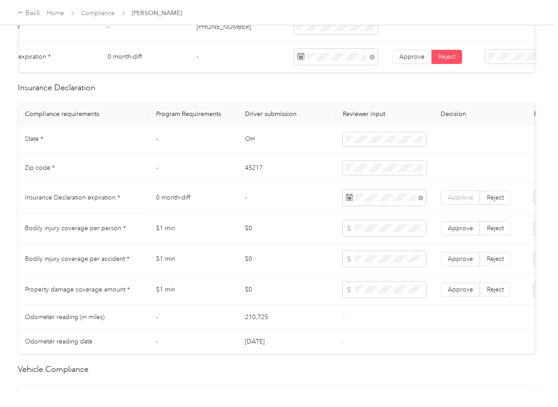
click at [465, 201] on span "Approve" at bounding box center [460, 198] width 25 height 8
click at [319, 205] on td "-" at bounding box center [287, 198] width 98 height 31
click at [300, 227] on td "$0" at bounding box center [287, 228] width 98 height 31
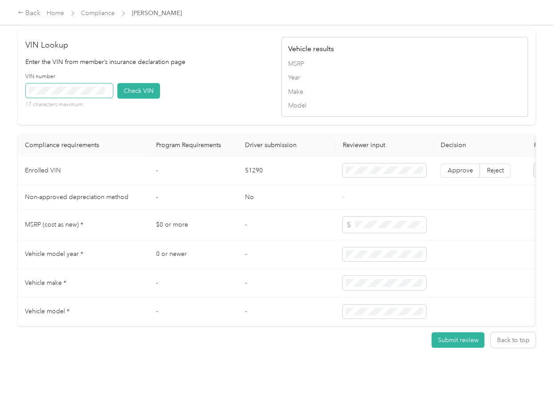
click at [87, 98] on span at bounding box center [69, 91] width 87 height 14
click at [146, 99] on button "Check VIN" at bounding box center [138, 91] width 43 height 16
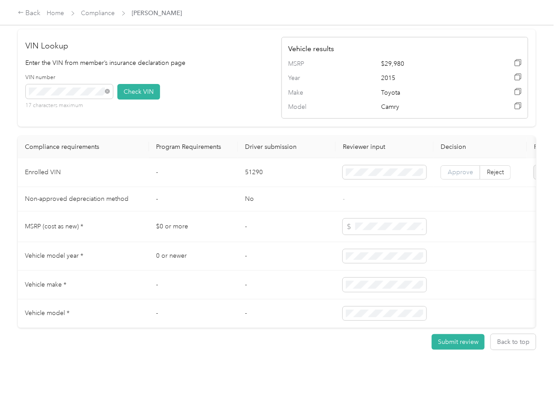
click at [459, 176] on span "Approve" at bounding box center [460, 173] width 25 height 8
click at [310, 212] on td "No" at bounding box center [287, 199] width 98 height 24
click at [245, 116] on div "VIN number 17 characters maximum Check VIN" at bounding box center [149, 95] width 247 height 42
click at [311, 241] on td "-" at bounding box center [287, 227] width 98 height 31
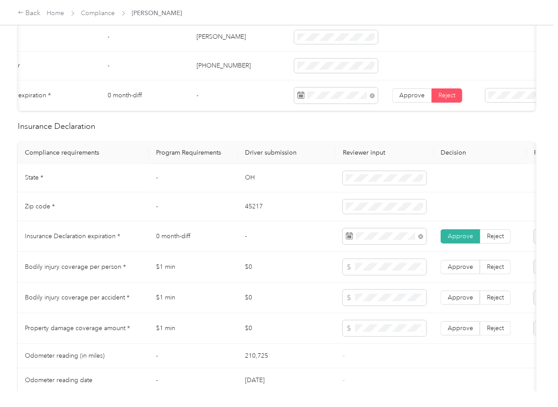
scroll to position [415, 0]
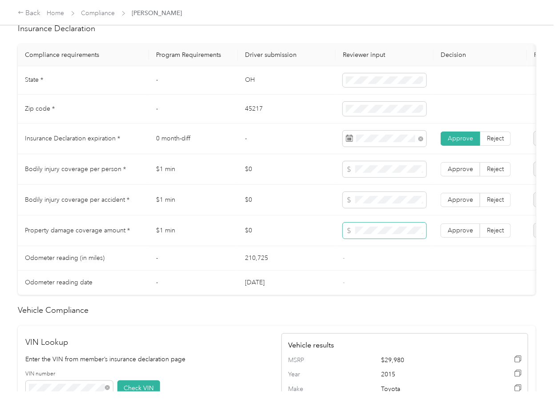
click at [376, 234] on span at bounding box center [385, 231] width 84 height 16
click at [458, 234] on span "Approve" at bounding box center [460, 231] width 25 height 8
drag, startPoint x: 464, startPoint y: 209, endPoint x: 464, endPoint y: 182, distance: 27.6
click at [464, 204] on span "Approve" at bounding box center [460, 200] width 25 height 8
click at [464, 173] on span "Approve" at bounding box center [460, 169] width 25 height 8
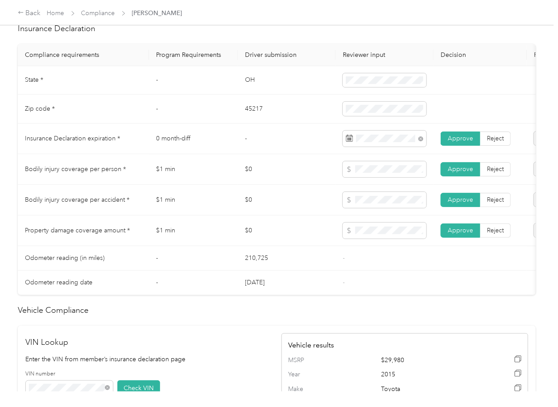
click at [443, 176] on span at bounding box center [460, 169] width 39 height 13
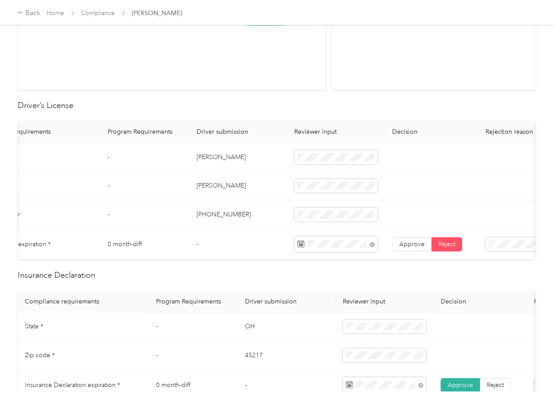
scroll to position [0, 0]
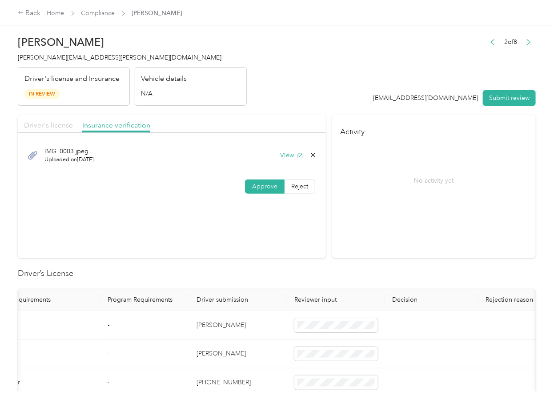
click at [58, 125] on span "Driver's license" at bounding box center [48, 125] width 49 height 8
click at [510, 98] on button "Submit review" at bounding box center [509, 98] width 53 height 16
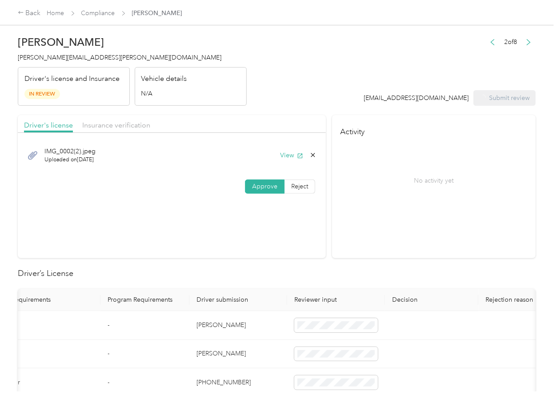
click at [68, 54] on span "[PERSON_NAME][EMAIL_ADDRESS][PERSON_NAME][DOMAIN_NAME]" at bounding box center [120, 58] width 204 height 8
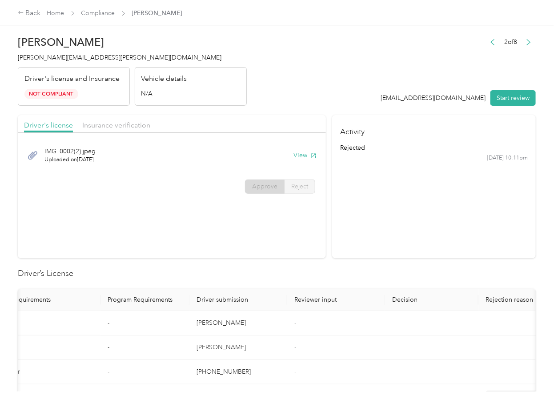
click at [305, 200] on section "Driver's license Insurance verification IMG_0002(2).jpeg Uploaded on [DATE] Vie…" at bounding box center [172, 186] width 308 height 143
click at [76, 126] on div "Driver's license Insurance verification" at bounding box center [172, 124] width 308 height 18
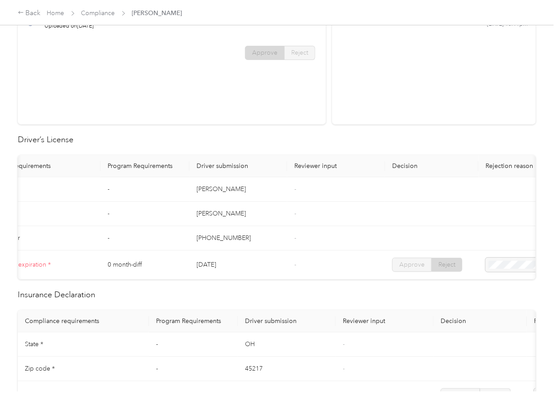
scroll to position [237, 0]
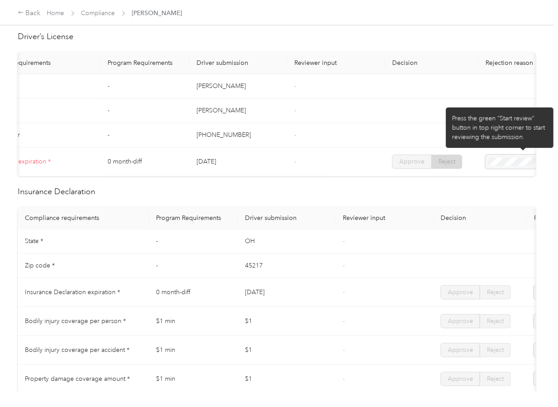
click at [499, 161] on div at bounding box center [524, 162] width 76 height 14
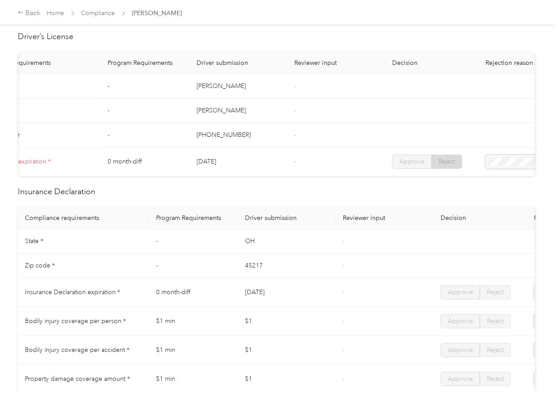
click at [499, 161] on div at bounding box center [524, 162] width 76 height 14
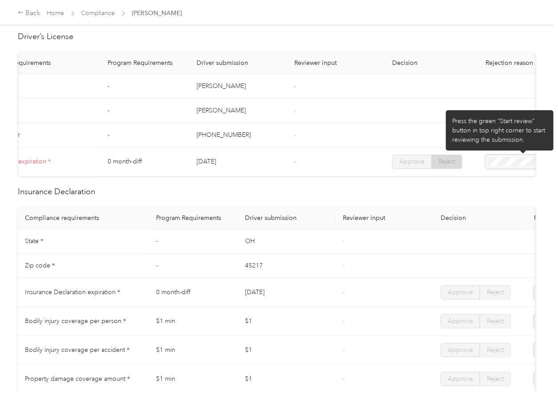
click at [499, 161] on div at bounding box center [524, 162] width 76 height 14
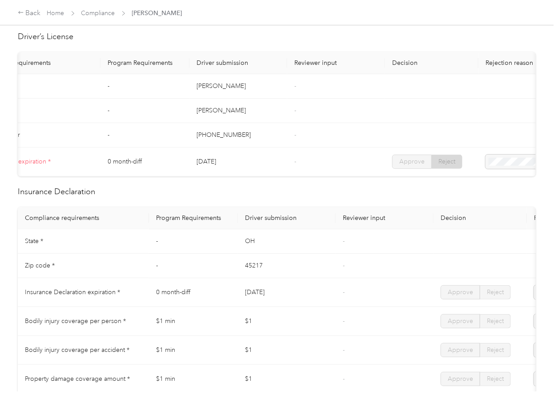
click at [404, 229] on th "Reviewer input" at bounding box center [385, 218] width 98 height 22
click at [99, 13] on link "Compliance" at bounding box center [98, 13] width 34 height 8
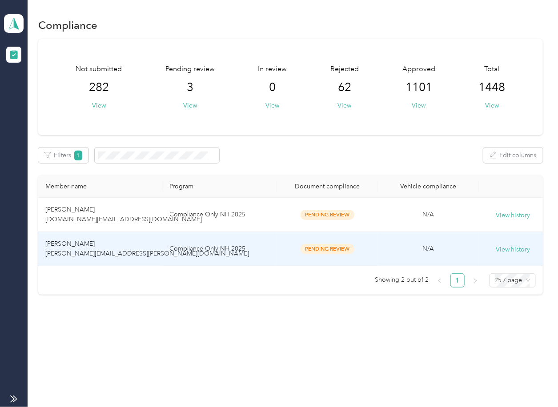
click at [133, 245] on td "[PERSON_NAME] [PERSON_NAME][EMAIL_ADDRESS][PERSON_NAME][DOMAIN_NAME]" at bounding box center [100, 249] width 124 height 34
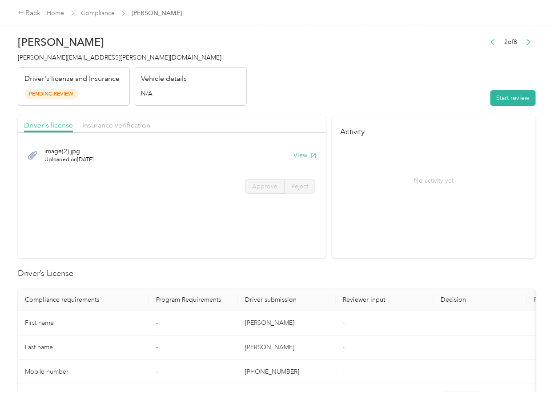
click at [375, 126] on h4 "Activity" at bounding box center [434, 129] width 204 height 28
click at [297, 153] on button "View" at bounding box center [304, 155] width 23 height 9
click at [257, 116] on div "Driver's license Insurance verification" at bounding box center [172, 124] width 308 height 18
click at [125, 126] on span "Insurance verification" at bounding box center [116, 125] width 68 height 8
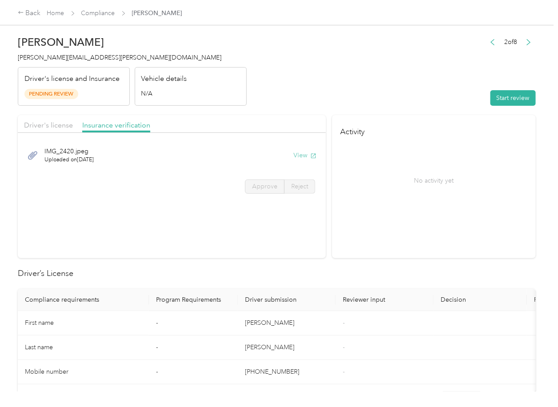
click at [303, 153] on button "View" at bounding box center [304, 155] width 23 height 9
click at [490, 100] on button "Start review" at bounding box center [512, 98] width 45 height 16
click at [30, 125] on span "Driver's license" at bounding box center [48, 125] width 49 height 8
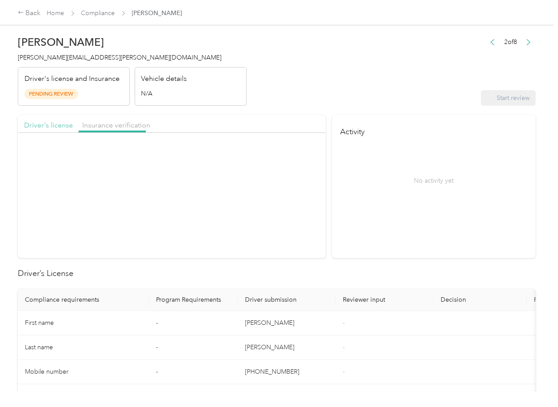
click at [33, 125] on span "Driver's license" at bounding box center [48, 125] width 49 height 8
click at [34, 125] on span "Driver's license" at bounding box center [48, 125] width 49 height 8
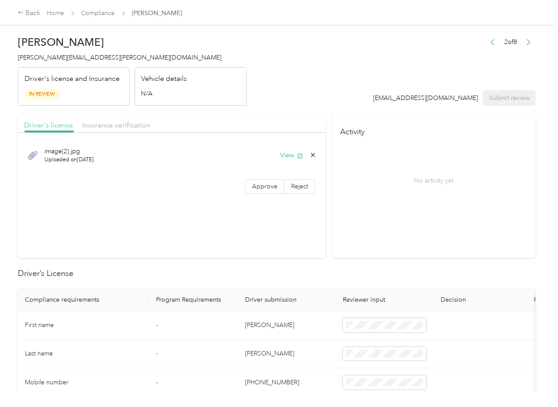
click at [34, 125] on span "Driver's license" at bounding box center [48, 125] width 49 height 8
click at [257, 189] on span "Approve" at bounding box center [264, 187] width 25 height 8
click at [259, 185] on span "Approve" at bounding box center [264, 187] width 25 height 8
click at [117, 125] on span "Insurance verification" at bounding box center [116, 125] width 68 height 8
click at [103, 125] on span "Insurance verification" at bounding box center [116, 125] width 68 height 8
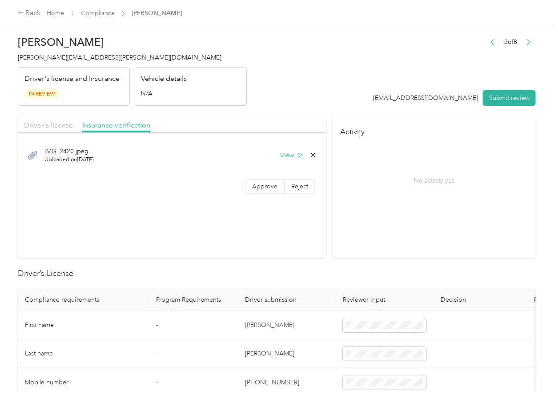
click at [268, 189] on span "Approve" at bounding box center [264, 187] width 25 height 8
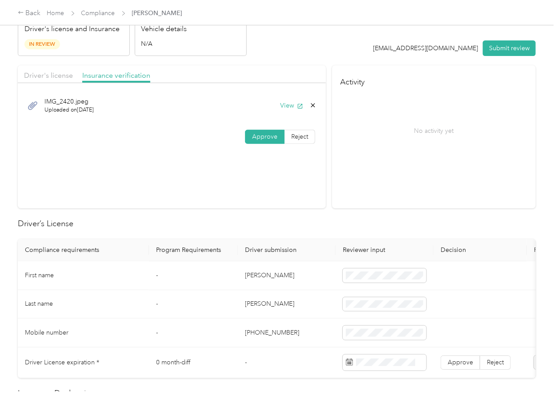
scroll to position [118, 0]
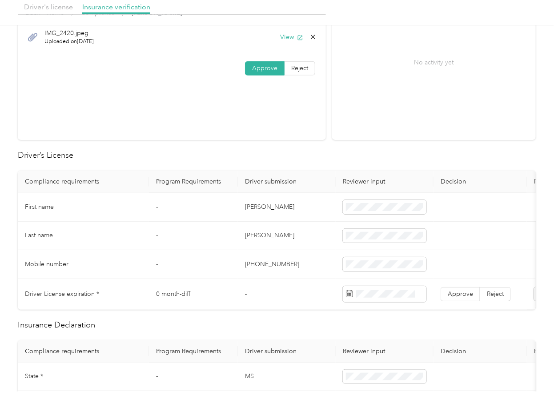
click at [243, 210] on td "[PERSON_NAME]" at bounding box center [287, 207] width 98 height 29
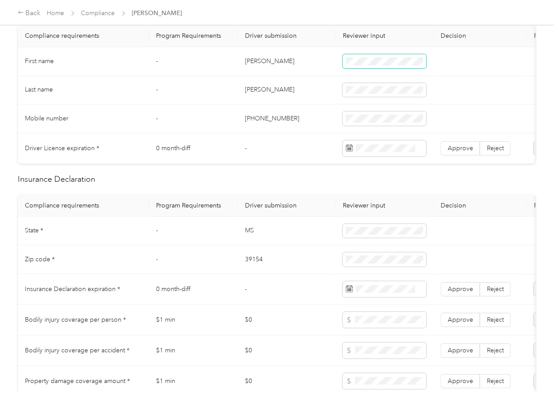
scroll to position [296, 0]
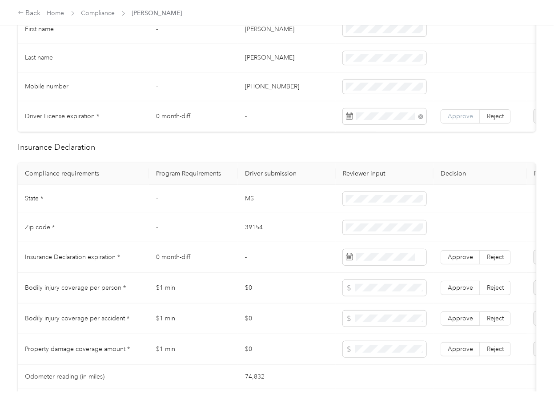
click at [461, 117] on span "Approve" at bounding box center [460, 117] width 25 height 8
click at [247, 208] on td "MS" at bounding box center [287, 199] width 98 height 29
click at [261, 231] on td "39154" at bounding box center [287, 227] width 98 height 29
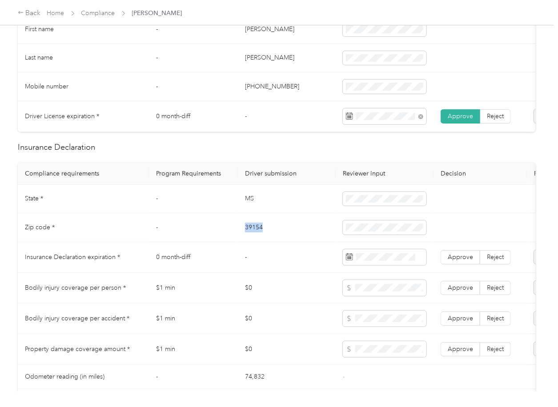
click at [261, 231] on td "39154" at bounding box center [287, 227] width 98 height 29
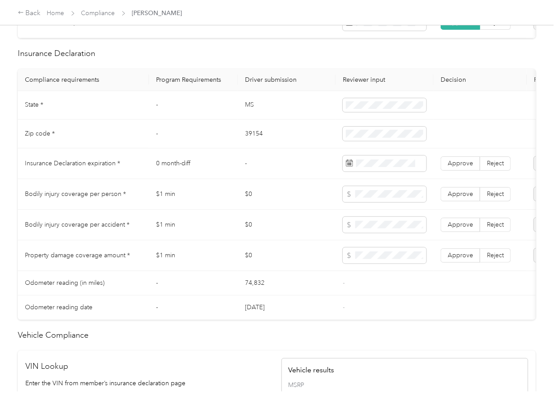
scroll to position [474, 0]
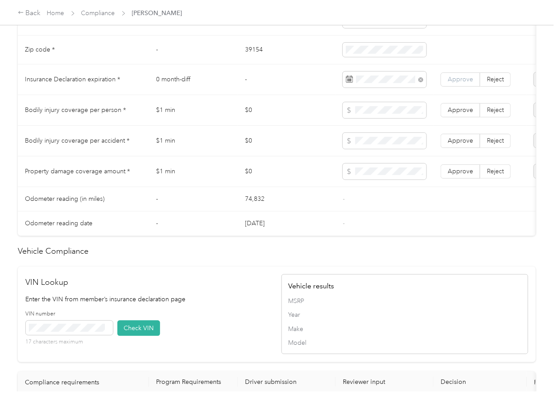
click at [458, 83] on span "Approve" at bounding box center [460, 80] width 25 height 8
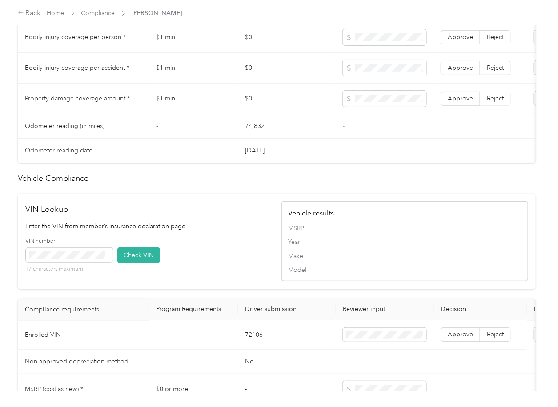
scroll to position [652, 0]
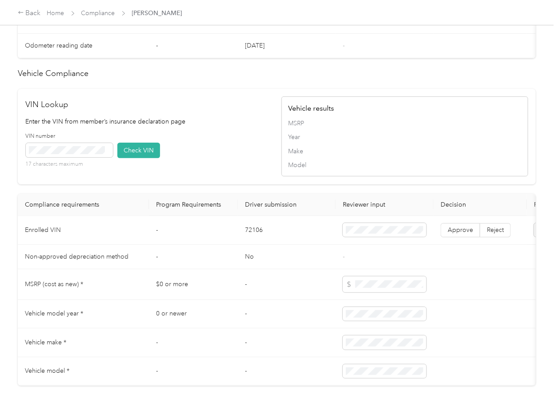
drag, startPoint x: 205, startPoint y: 181, endPoint x: 158, endPoint y: 180, distance: 47.1
click at [205, 175] on div "VIN number 17 characters maximum Check VIN" at bounding box center [149, 154] width 247 height 42
click at [101, 157] on span at bounding box center [69, 150] width 87 height 14
click at [136, 158] on button "Check VIN" at bounding box center [138, 151] width 43 height 16
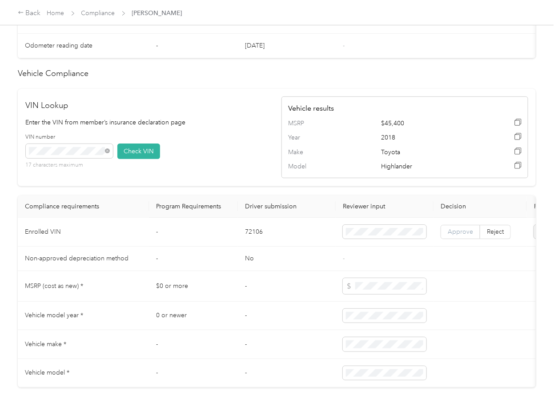
click at [452, 236] on span "Approve" at bounding box center [460, 232] width 25 height 8
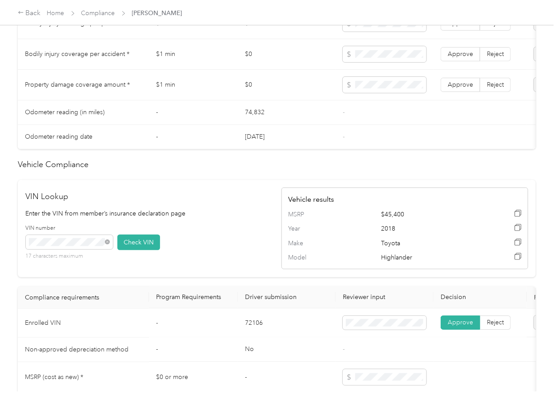
scroll to position [474, 0]
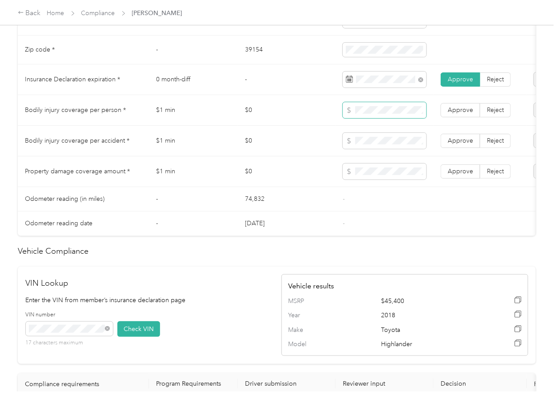
click at [370, 113] on span at bounding box center [385, 110] width 84 height 16
click at [372, 174] on span at bounding box center [385, 172] width 84 height 16
click at [460, 175] on span "Approve" at bounding box center [460, 172] width 25 height 8
click at [462, 145] on span "Approve" at bounding box center [460, 141] width 25 height 8
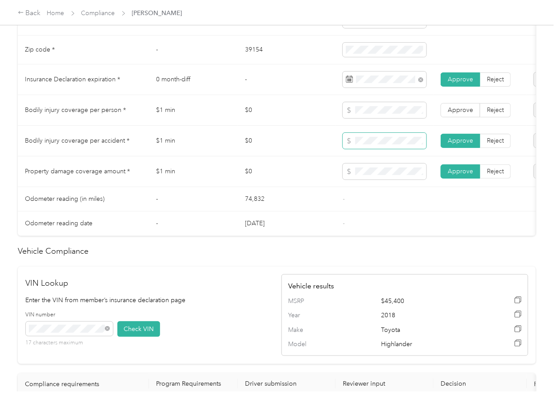
click at [462, 114] on span "Approve" at bounding box center [460, 110] width 25 height 8
drag, startPoint x: 285, startPoint y: 198, endPoint x: 22, endPoint y: 242, distance: 266.0
click at [285, 198] on td "74,832" at bounding box center [287, 199] width 98 height 24
click at [196, 181] on td "$1 min" at bounding box center [193, 172] width 89 height 31
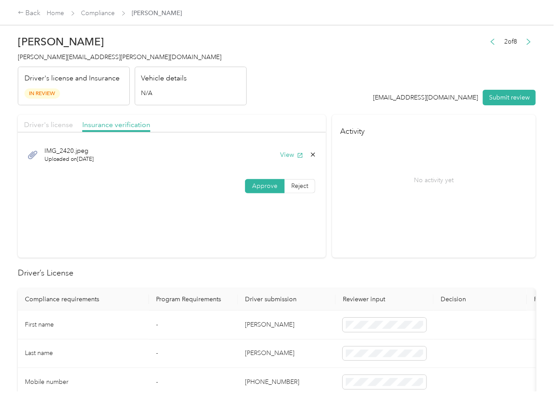
scroll to position [0, 0]
click at [52, 121] on span "Driver's license" at bounding box center [48, 125] width 49 height 8
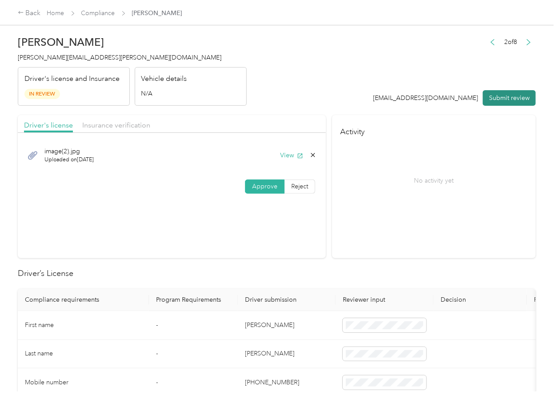
click at [514, 92] on button "Submit review" at bounding box center [509, 98] width 53 height 16
click at [78, 60] on span "[PERSON_NAME][EMAIL_ADDRESS][PERSON_NAME][DOMAIN_NAME]" at bounding box center [120, 58] width 204 height 8
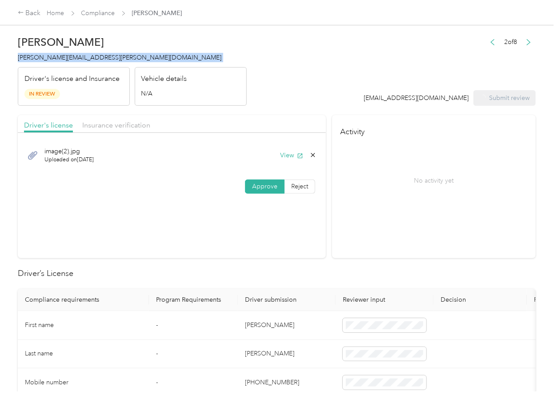
click at [78, 60] on span "[PERSON_NAME][EMAIL_ADDRESS][PERSON_NAME][DOMAIN_NAME]" at bounding box center [120, 58] width 204 height 8
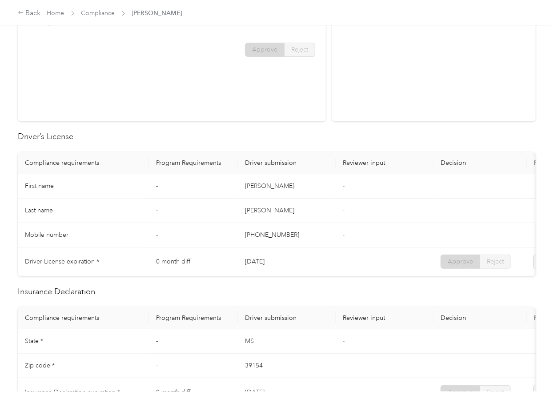
scroll to position [356, 0]
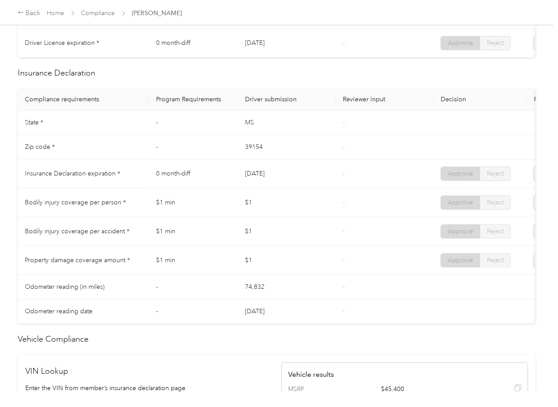
drag, startPoint x: 225, startPoint y: 182, endPoint x: 289, endPoint y: 184, distance: 64.9
click at [289, 184] on tr "Insurance Declaration expiration * 0 month-diff [DATE] - Approve Reject" at bounding box center [331, 174] width 627 height 29
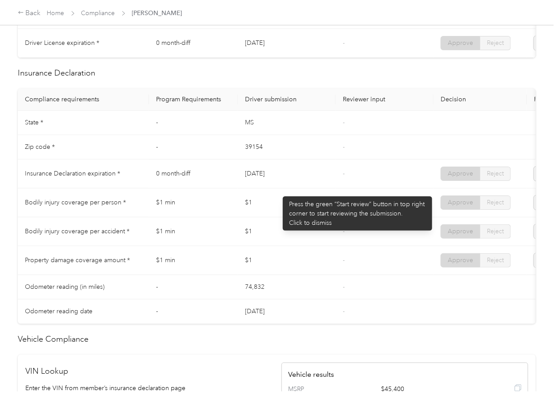
drag, startPoint x: 278, startPoint y: 192, endPoint x: 253, endPoint y: 221, distance: 38.2
click at [277, 189] on td "[DATE]" at bounding box center [287, 174] width 98 height 29
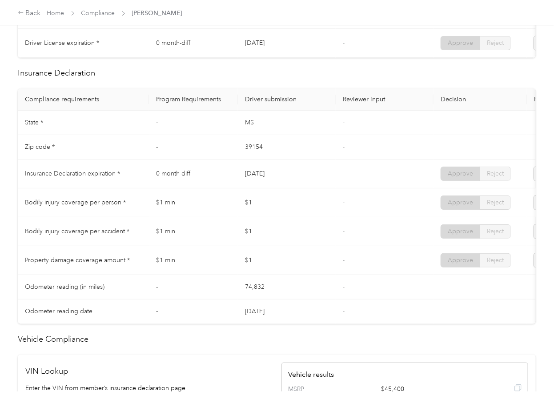
drag, startPoint x: 253, startPoint y: 221, endPoint x: 259, endPoint y: 245, distance: 24.2
click at [253, 217] on td "$1" at bounding box center [287, 203] width 98 height 29
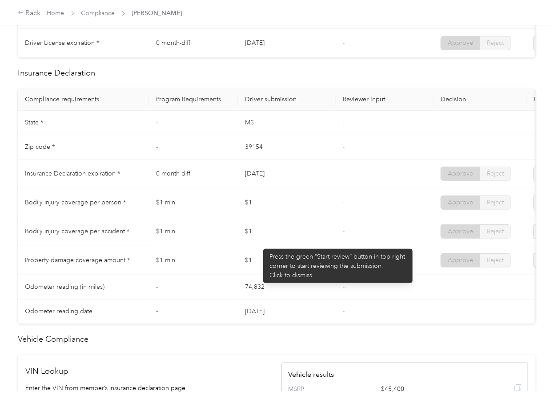
drag, startPoint x: 259, startPoint y: 245, endPoint x: 286, endPoint y: 262, distance: 32.6
click at [259, 246] on td "$1" at bounding box center [287, 231] width 98 height 29
click at [286, 262] on td "$1" at bounding box center [287, 260] width 98 height 29
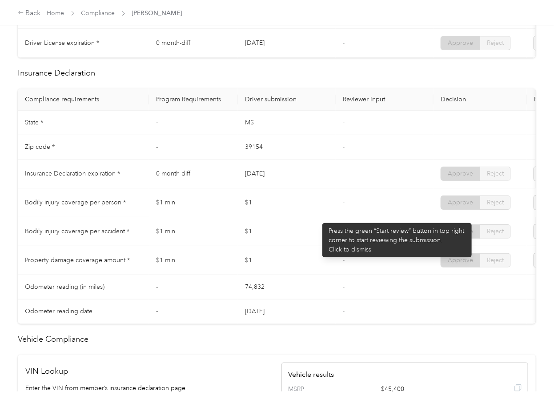
scroll to position [0, 0]
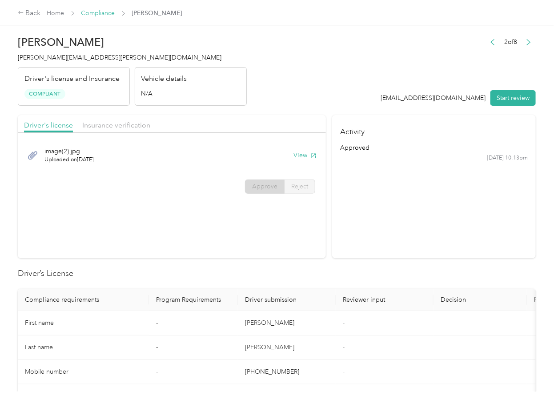
click at [95, 12] on link "Compliance" at bounding box center [98, 13] width 34 height 8
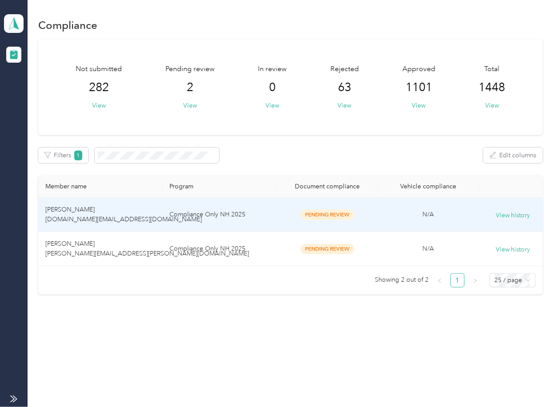
click at [127, 223] on td "[PERSON_NAME] [DOMAIN_NAME][EMAIL_ADDRESS][DOMAIN_NAME]" at bounding box center [100, 215] width 124 height 34
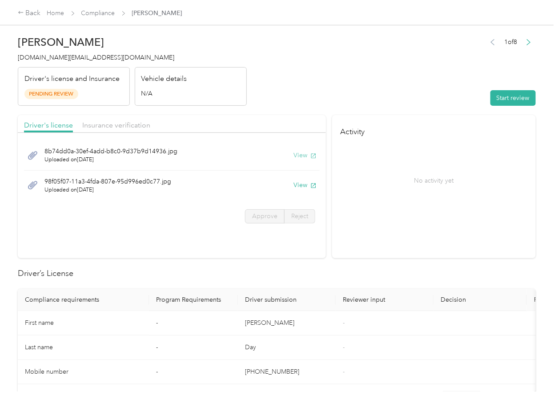
click at [300, 157] on button "View" at bounding box center [304, 155] width 23 height 9
click at [300, 183] on button "View" at bounding box center [304, 185] width 23 height 9
click at [246, 120] on div "Driver's license Insurance verification" at bounding box center [172, 124] width 308 height 18
click at [110, 130] on div "Insurance verification" at bounding box center [116, 125] width 68 height 11
click at [113, 128] on span "Insurance verification" at bounding box center [116, 125] width 68 height 8
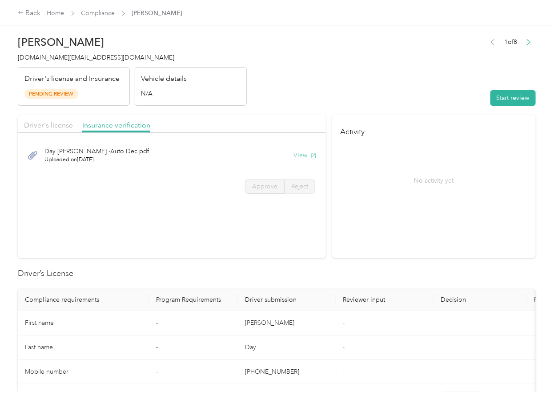
click at [301, 155] on button "View" at bounding box center [304, 155] width 23 height 9
click at [511, 101] on button "Start review" at bounding box center [512, 98] width 45 height 16
click at [48, 125] on span "Driver's license" at bounding box center [48, 125] width 49 height 8
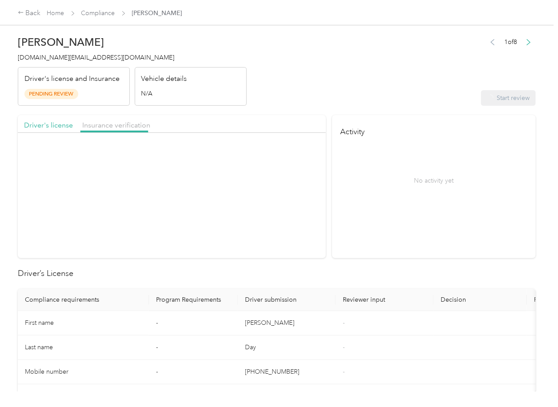
click at [61, 125] on span "Driver's license" at bounding box center [48, 125] width 49 height 8
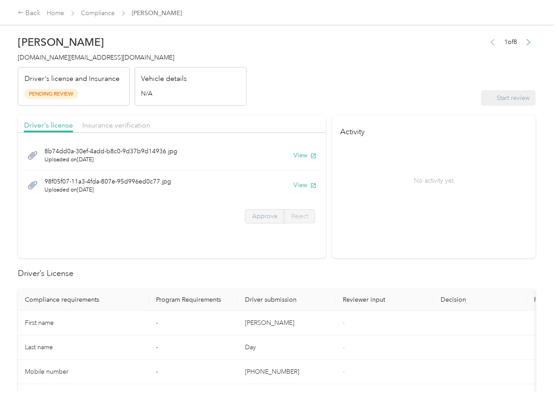
click at [257, 214] on span "Approve" at bounding box center [264, 217] width 25 height 8
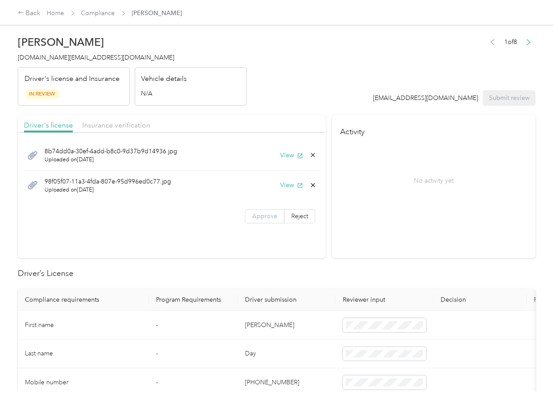
click at [257, 216] on span "Approve" at bounding box center [264, 217] width 25 height 8
drag, startPoint x: 257, startPoint y: 216, endPoint x: 110, endPoint y: 133, distance: 168.8
click at [257, 216] on span "Approve" at bounding box center [264, 217] width 25 height 8
click at [111, 128] on span "Insurance verification" at bounding box center [116, 125] width 68 height 8
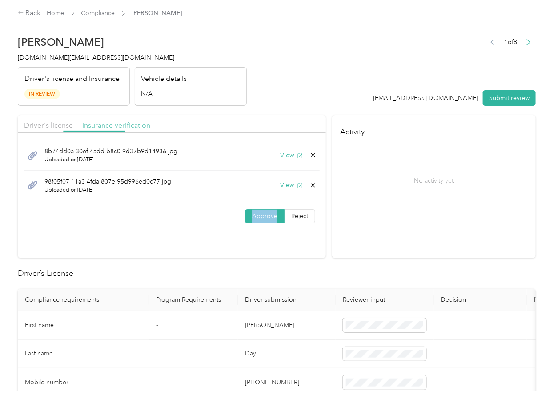
click at [120, 126] on span "Insurance verification" at bounding box center [116, 125] width 68 height 8
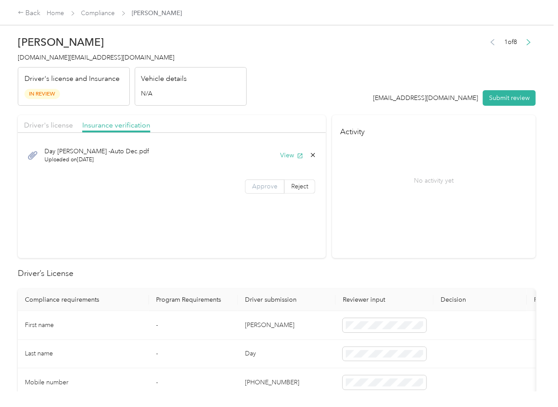
click at [269, 191] on label "Approve" at bounding box center [265, 187] width 40 height 14
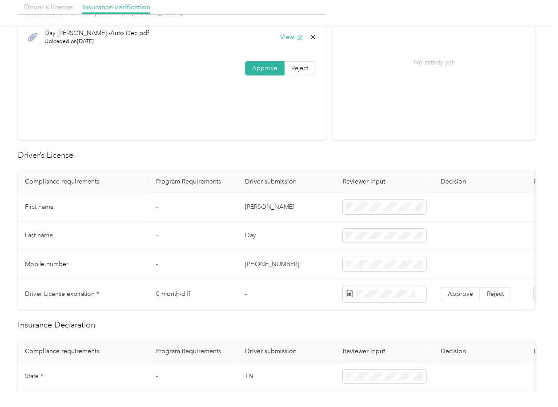
click at [250, 208] on td "[PERSON_NAME]" at bounding box center [287, 207] width 98 height 29
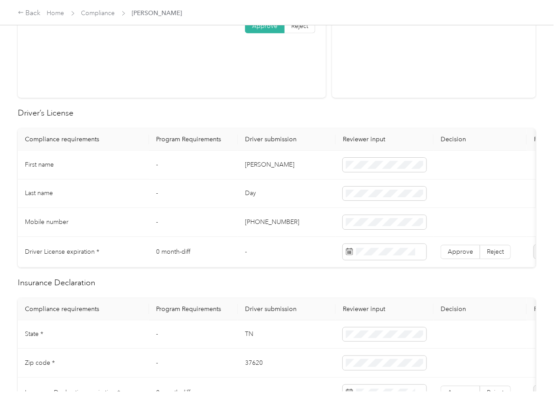
scroll to position [178, 0]
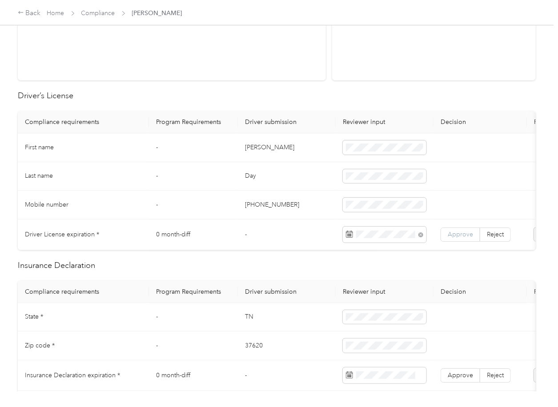
click at [466, 234] on span "Approve" at bounding box center [460, 235] width 25 height 8
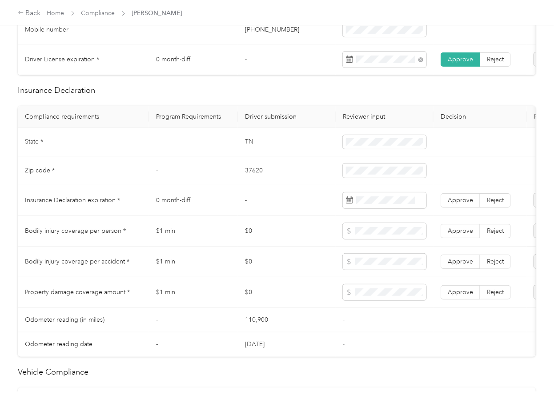
scroll to position [356, 0]
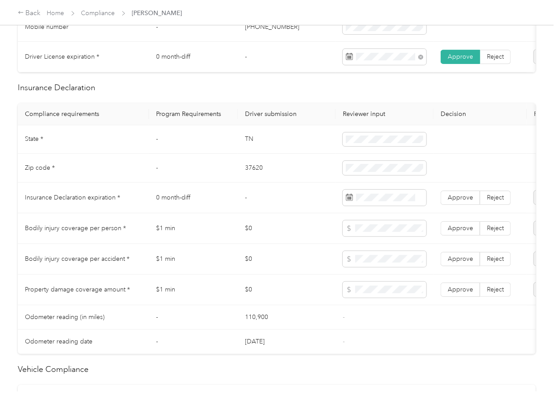
click at [250, 146] on td "TN" at bounding box center [287, 139] width 98 height 29
click at [375, 154] on td at bounding box center [385, 139] width 98 height 29
click at [256, 174] on td "37620" at bounding box center [287, 168] width 98 height 29
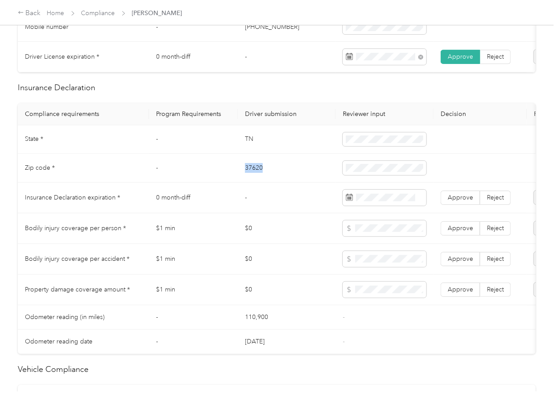
click at [256, 174] on td "37620" at bounding box center [287, 168] width 98 height 29
click at [309, 205] on td "-" at bounding box center [287, 198] width 98 height 31
click at [460, 201] on span "Approve" at bounding box center [460, 198] width 25 height 8
click at [273, 228] on td "$0" at bounding box center [287, 228] width 98 height 31
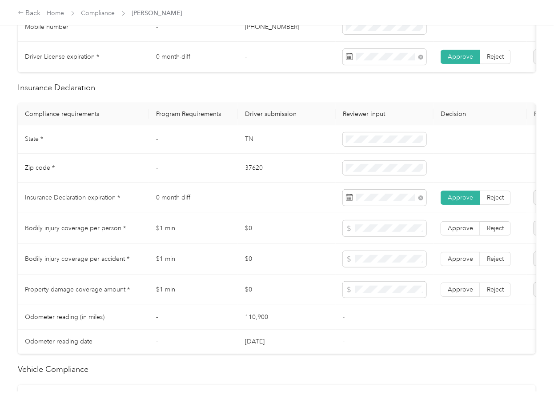
scroll to position [711, 0]
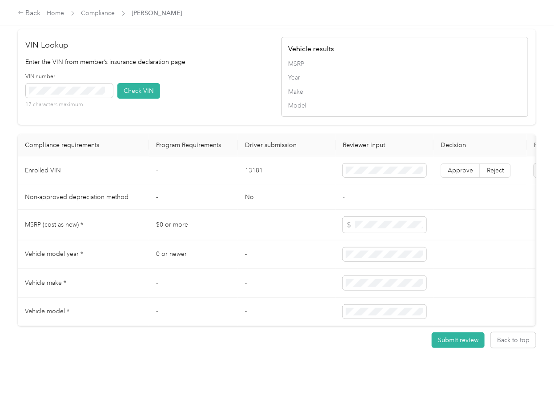
click at [257, 157] on th "Driver submission" at bounding box center [287, 145] width 98 height 22
click at [251, 185] on td "13181" at bounding box center [287, 171] width 98 height 29
drag, startPoint x: 211, startPoint y: 140, endPoint x: 183, endPoint y: 128, distance: 30.9
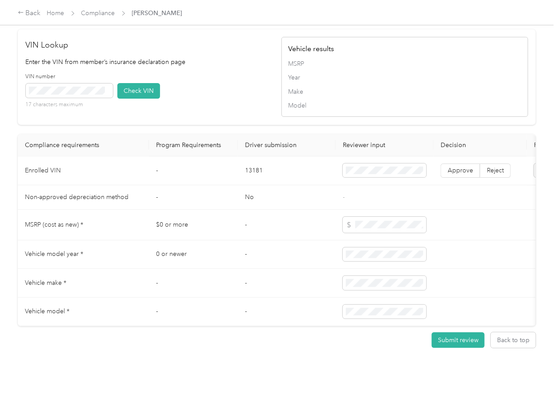
click at [211, 125] on div "VIN Lookup Enter the VIN from member’s insurance declaration page VIN number 17…" at bounding box center [277, 77] width 518 height 96
click at [128, 99] on button "Check VIN" at bounding box center [138, 91] width 43 height 16
click at [452, 174] on span "Approve" at bounding box center [460, 171] width 25 height 8
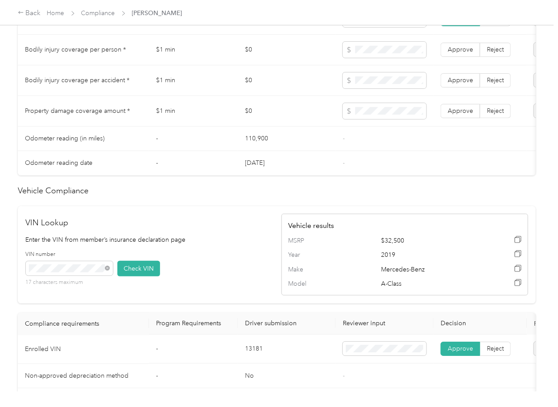
scroll to position [534, 0]
click at [384, 52] on span at bounding box center [385, 51] width 84 height 16
click at [473, 117] on label "Approve" at bounding box center [461, 112] width 40 height 14
click at [468, 85] on span "Approve" at bounding box center [460, 81] width 25 height 8
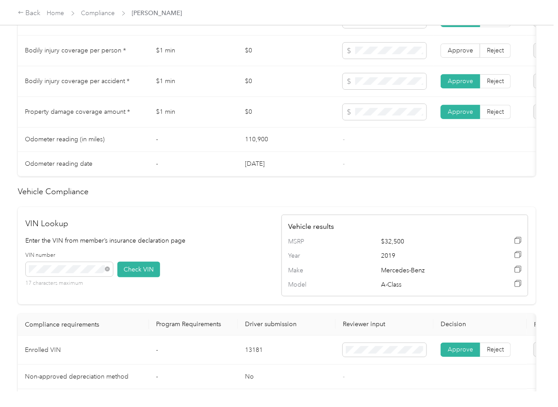
click at [465, 54] on span "Approve" at bounding box center [460, 51] width 25 height 8
drag, startPoint x: 201, startPoint y: 141, endPoint x: 2, endPoint y: 176, distance: 201.4
click at [197, 144] on td "-" at bounding box center [193, 140] width 89 height 24
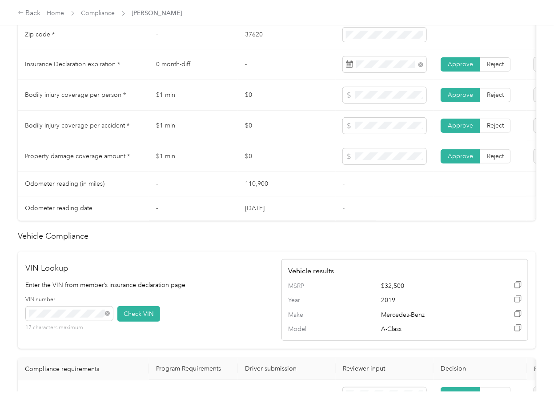
scroll to position [474, 0]
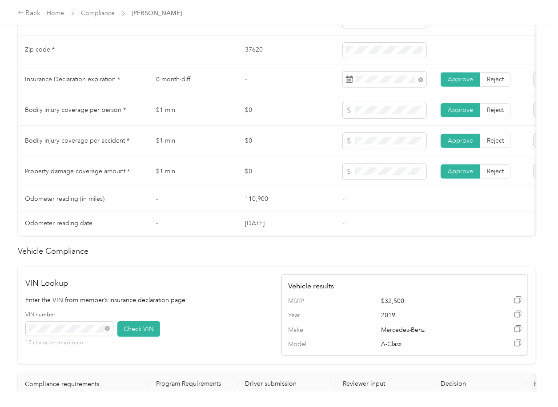
click at [288, 157] on td "$0" at bounding box center [287, 141] width 98 height 31
click at [273, 156] on td "$0" at bounding box center [287, 141] width 98 height 31
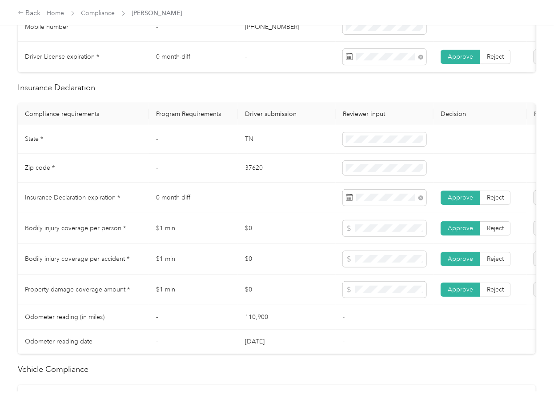
scroll to position [0, 0]
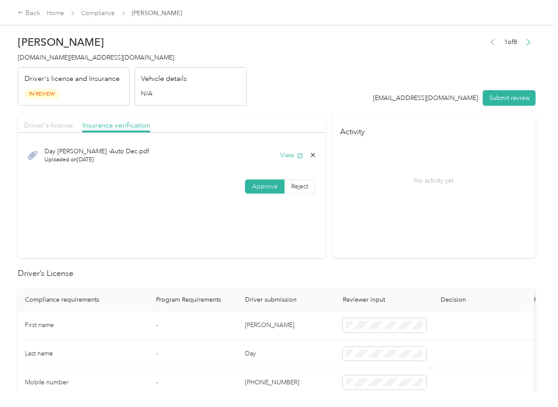
click at [49, 126] on span "Driver's license" at bounding box center [48, 125] width 49 height 8
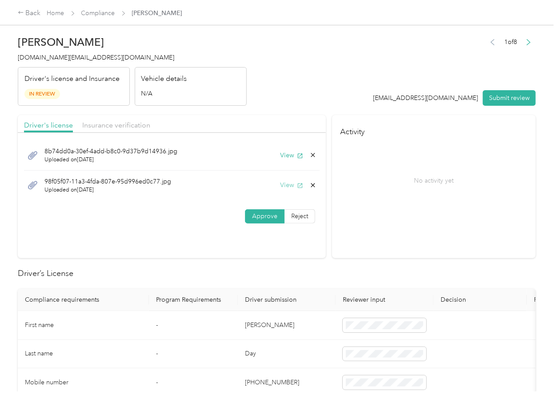
click at [293, 184] on button "View" at bounding box center [291, 185] width 23 height 9
click at [287, 158] on button "View" at bounding box center [291, 155] width 23 height 9
click at [312, 152] on icon at bounding box center [312, 155] width 7 height 7
click at [288, 160] on button "Yes" at bounding box center [288, 161] width 17 height 14
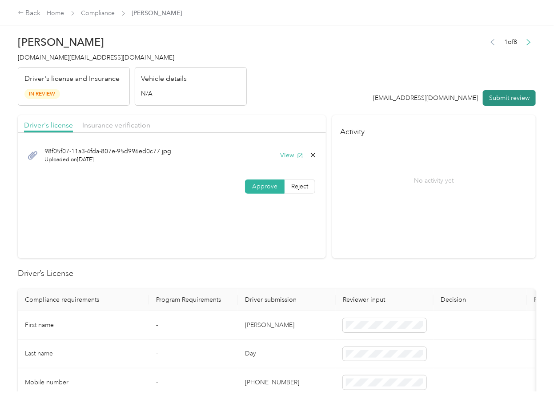
click at [494, 100] on button "Submit review" at bounding box center [509, 98] width 53 height 16
click at [52, 63] on div "[PERSON_NAME] [DOMAIN_NAME][EMAIL_ADDRESS][DOMAIN_NAME] Driver's license and In…" at bounding box center [132, 68] width 229 height 75
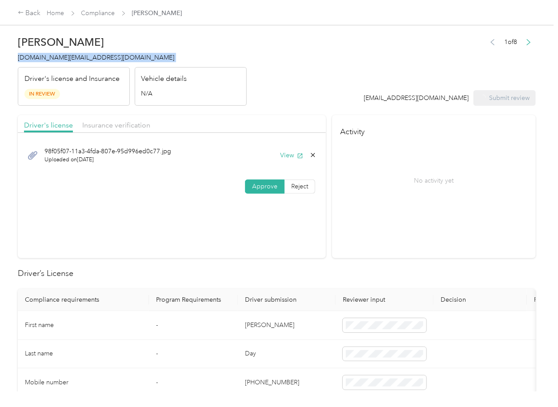
click at [52, 63] on div "[PERSON_NAME] [DOMAIN_NAME][EMAIL_ADDRESS][DOMAIN_NAME] Driver's license and In…" at bounding box center [132, 68] width 229 height 75
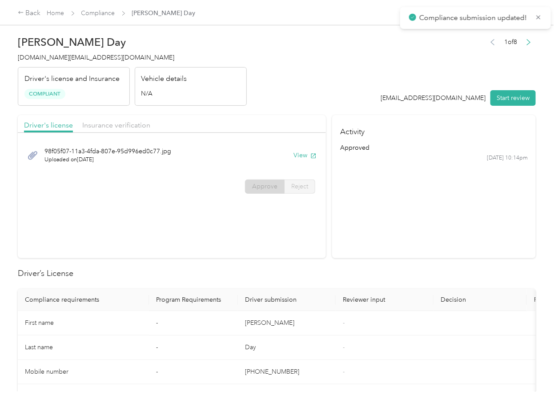
click at [356, 231] on section "Activity approved [DATE] 10:14pm" at bounding box center [434, 186] width 204 height 143
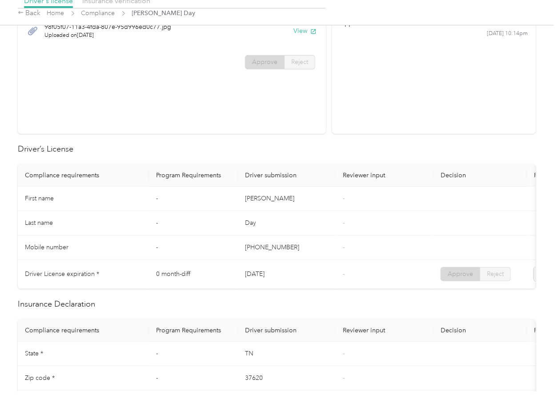
scroll to position [415, 0]
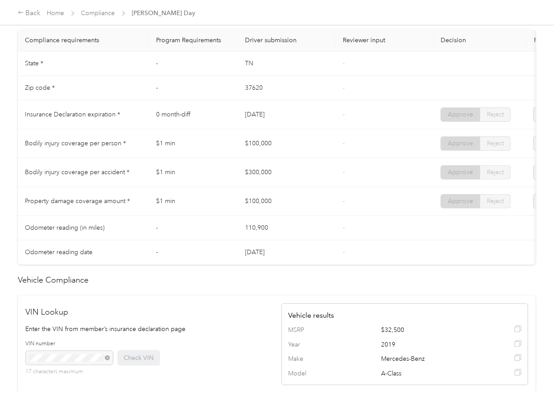
drag, startPoint x: 261, startPoint y: 117, endPoint x: 286, endPoint y: 125, distance: 26.7
click at [289, 121] on tr "Insurance Declaration expiration * 0 month-diff [DATE] - Approve Reject" at bounding box center [331, 114] width 627 height 29
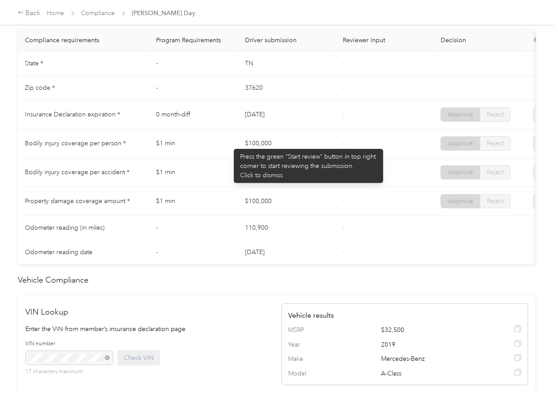
drag, startPoint x: 228, startPoint y: 145, endPoint x: 244, endPoint y: 162, distance: 23.9
click at [257, 147] on tr "Bodily injury coverage per person * $1 min $100,000 - Approve Reject" at bounding box center [331, 143] width 627 height 29
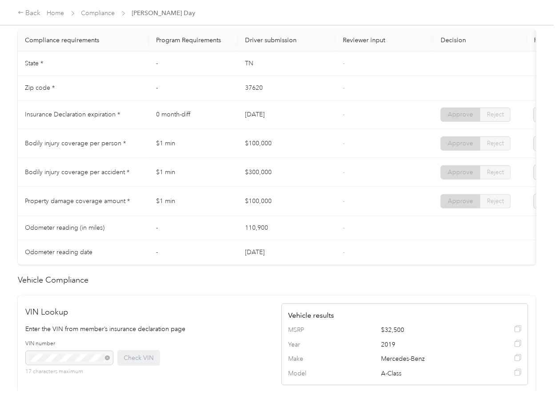
drag, startPoint x: 229, startPoint y: 171, endPoint x: 234, endPoint y: 198, distance: 27.9
click at [276, 177] on tr "Bodily injury coverage per accident * $1 min $300,000 - Approve Reject" at bounding box center [331, 172] width 627 height 29
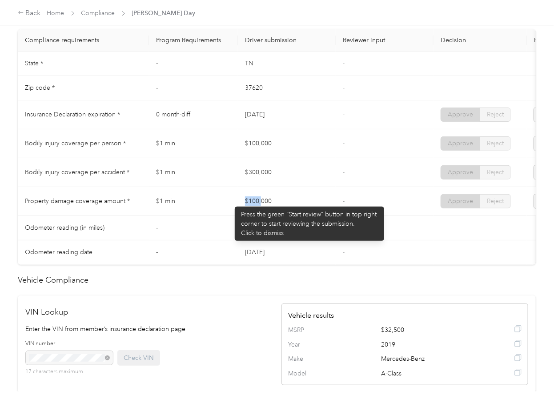
click at [310, 205] on tr "Property damage coverage amount * $1 min $100,000 - Approve Reject" at bounding box center [331, 201] width 627 height 29
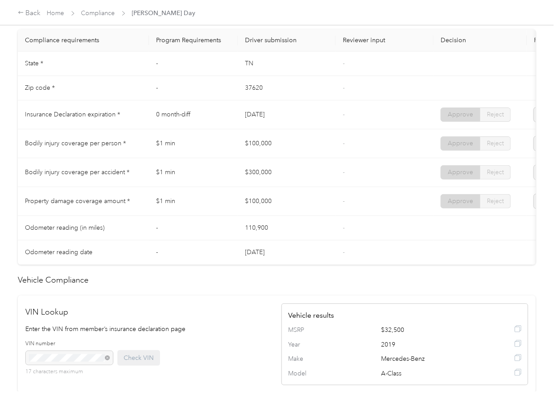
click at [342, 200] on td "-" at bounding box center [385, 201] width 98 height 29
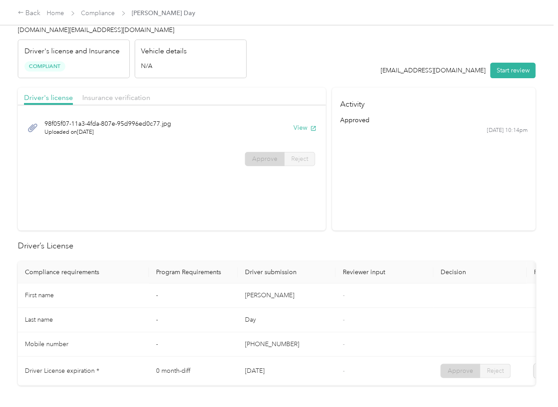
scroll to position [0, 0]
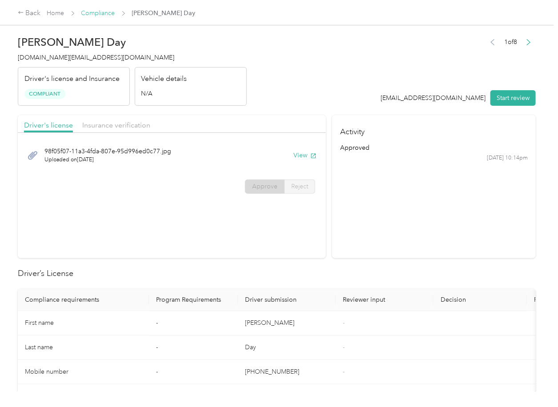
click at [94, 12] on link "Compliance" at bounding box center [98, 13] width 34 height 8
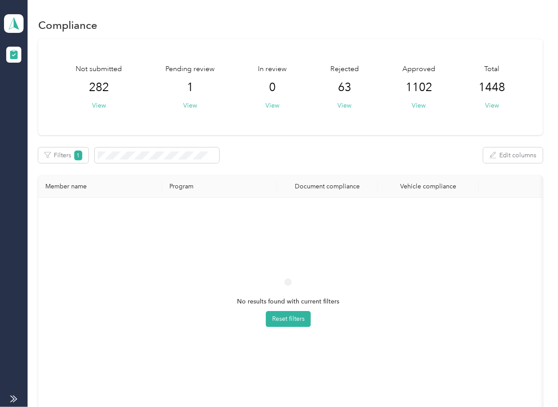
click at [332, 225] on div "No results found with current filters Reset filters" at bounding box center [288, 311] width 486 height 212
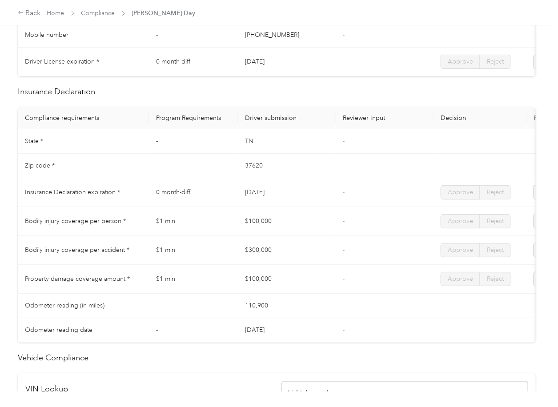
scroll to position [356, 0]
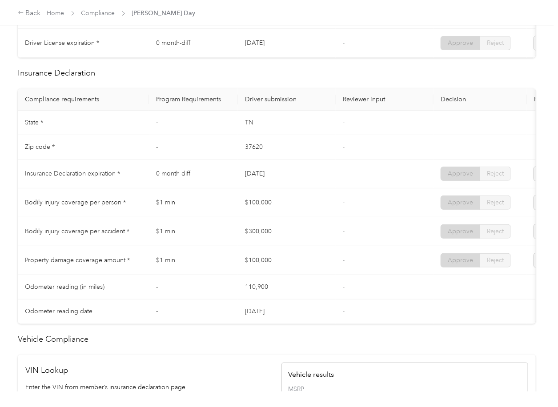
click at [197, 148] on td "-" at bounding box center [193, 147] width 89 height 24
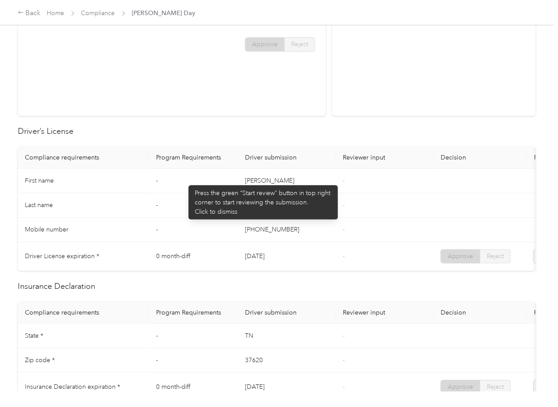
scroll to position [0, 0]
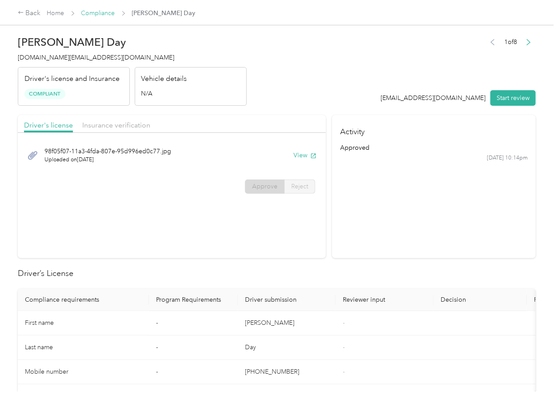
click at [103, 11] on link "Compliance" at bounding box center [98, 13] width 34 height 8
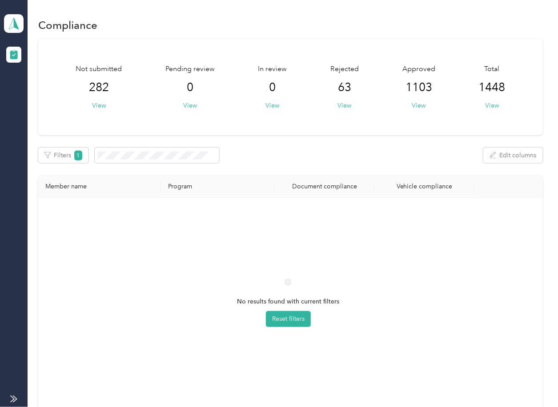
drag, startPoint x: 342, startPoint y: 144, endPoint x: 253, endPoint y: 177, distance: 95.8
click at [342, 144] on div "Not submitted 282 View Pending review 0 View In review 0 View Rejected 63 View …" at bounding box center [290, 232] width 504 height 386
click at [71, 153] on button "Filters 1" at bounding box center [63, 156] width 50 height 16
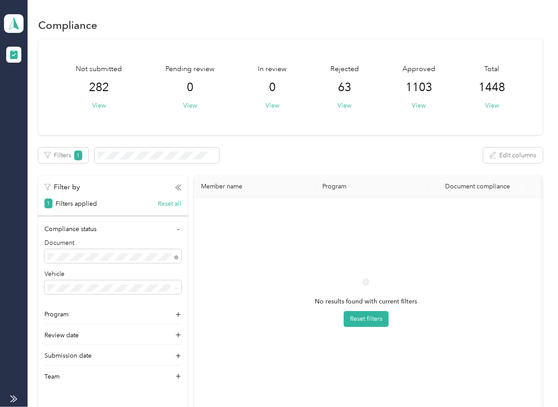
drag, startPoint x: 170, startPoint y: 207, endPoint x: 171, endPoint y: 198, distance: 9.4
click at [171, 206] on button "Reset all" at bounding box center [170, 203] width 24 height 9
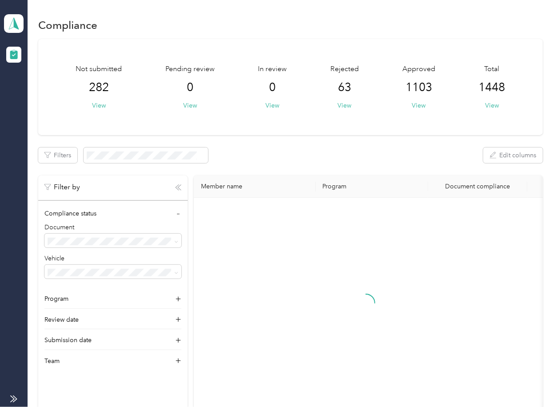
click at [178, 188] on icon "button" at bounding box center [178, 188] width 6 height 6
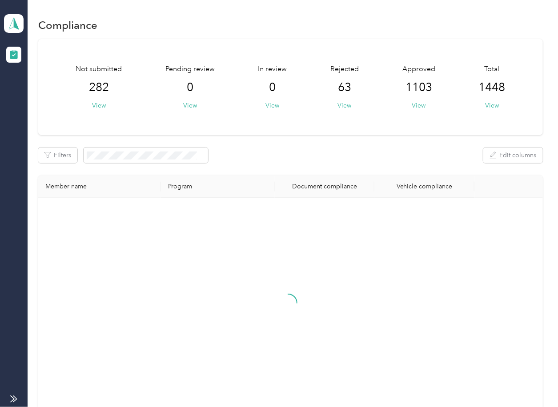
click at [11, 245] on aside "Option Care - Naven Health Team dashboard" at bounding box center [14, 203] width 28 height 407
drag, startPoint x: 287, startPoint y: 128, endPoint x: 249, endPoint y: 136, distance: 38.6
click at [287, 128] on div "Not submitted 282 View Pending review 0 View In review 0 View Rejected 63 View …" at bounding box center [290, 87] width 504 height 96
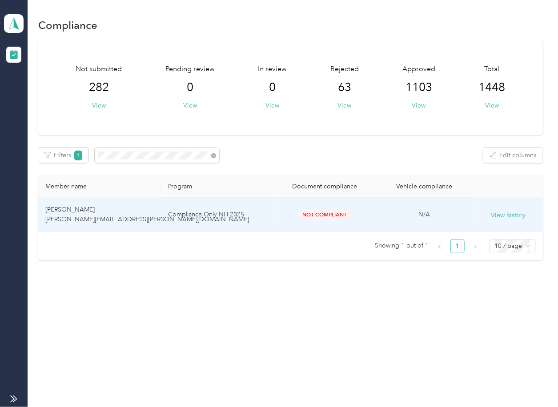
click at [127, 216] on span "[PERSON_NAME] [PERSON_NAME][EMAIL_ADDRESS][PERSON_NAME][DOMAIN_NAME]" at bounding box center [147, 214] width 204 height 17
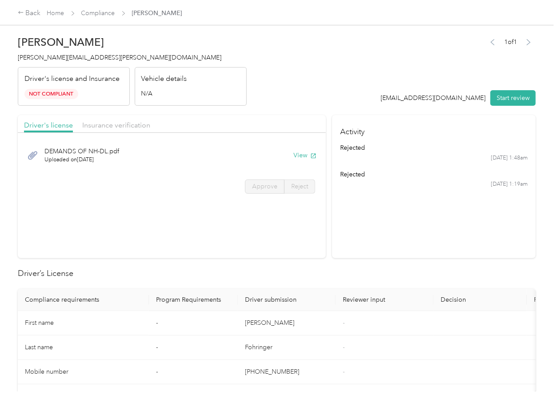
click at [110, 126] on span "Insurance verification" at bounding box center [116, 125] width 68 height 8
click at [55, 125] on span "Driver's license" at bounding box center [48, 125] width 49 height 8
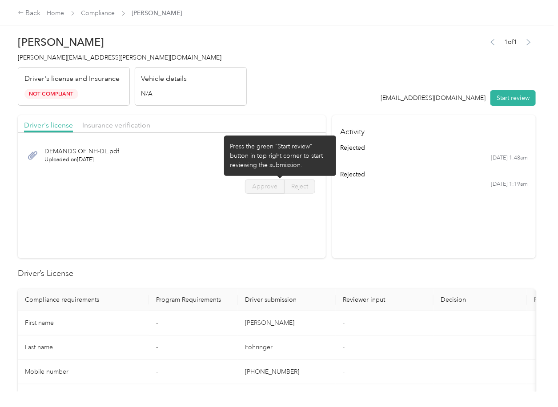
click at [301, 155] on div "Press the green “Start review” button in top right corner to start reviewing th…" at bounding box center [280, 156] width 100 height 28
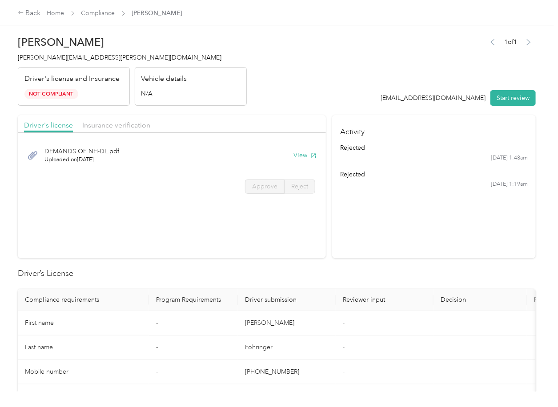
click at [333, 63] on header "[PERSON_NAME] [PERSON_NAME][EMAIL_ADDRESS][PERSON_NAME][DOMAIN_NAME] Driver's l…" at bounding box center [277, 68] width 518 height 75
click at [305, 153] on button "View" at bounding box center [304, 155] width 23 height 9
click at [307, 70] on header "[PERSON_NAME] [PERSON_NAME][EMAIL_ADDRESS][PERSON_NAME][DOMAIN_NAME] Driver's l…" at bounding box center [277, 68] width 518 height 75
click at [119, 125] on span "Insurance verification" at bounding box center [116, 125] width 68 height 8
drag, startPoint x: 302, startPoint y: 154, endPoint x: 298, endPoint y: 164, distance: 10.2
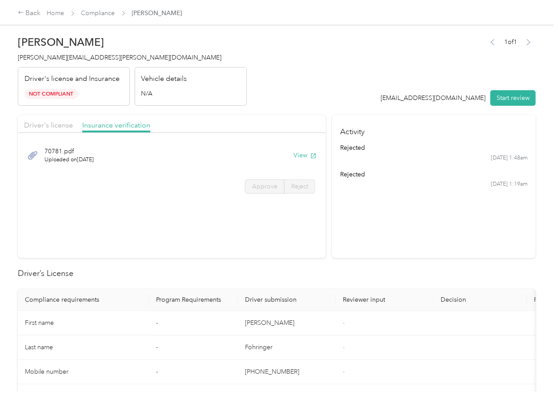
click at [302, 154] on button "View" at bounding box center [304, 155] width 23 height 9
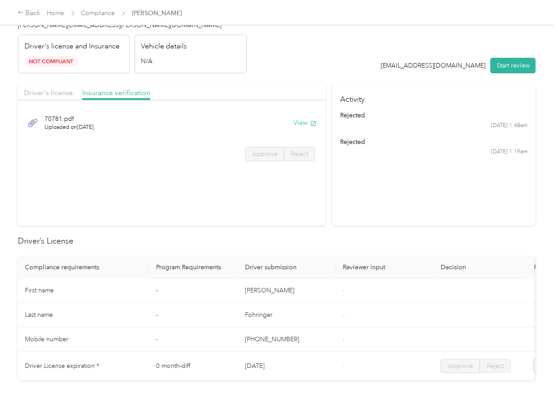
scroll to position [118, 0]
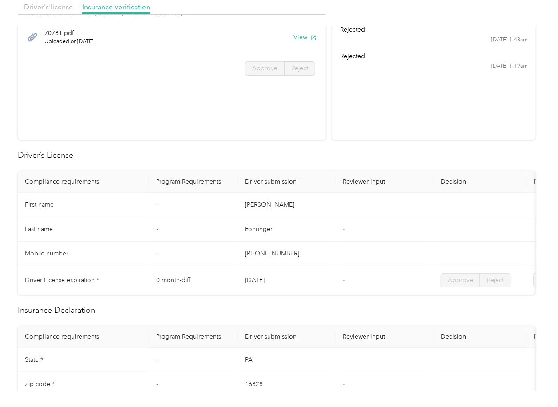
click at [204, 204] on td "-" at bounding box center [193, 205] width 89 height 24
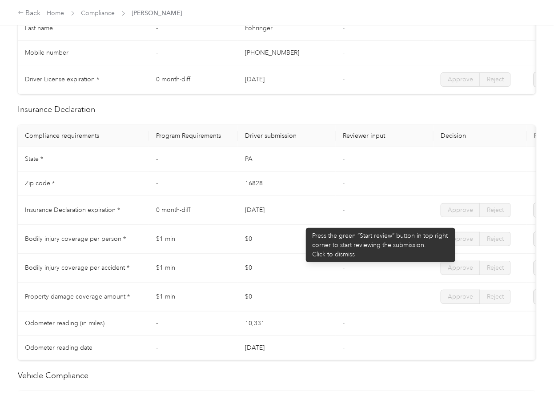
scroll to position [593, 0]
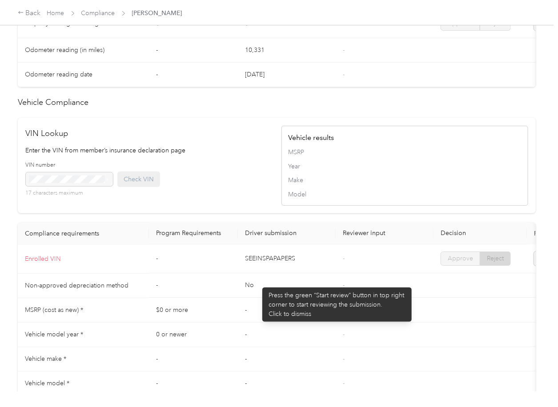
click at [260, 274] on td "SEEINSPAPAPERS" at bounding box center [287, 259] width 98 height 29
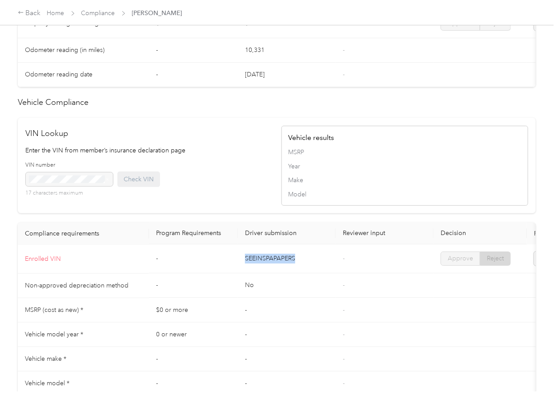
click at [260, 274] on td "SEEINSPAPAPERS" at bounding box center [287, 259] width 98 height 29
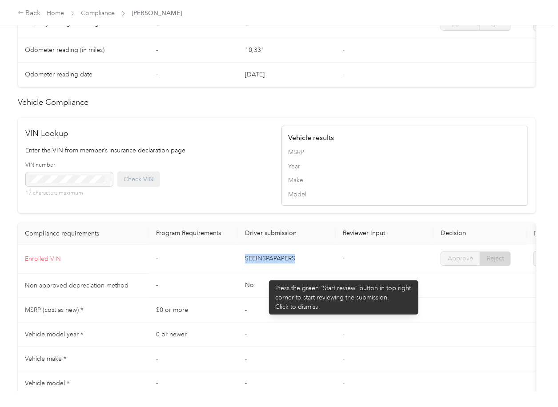
click at [265, 274] on td "SEEINSPAPAPERS" at bounding box center [287, 259] width 98 height 29
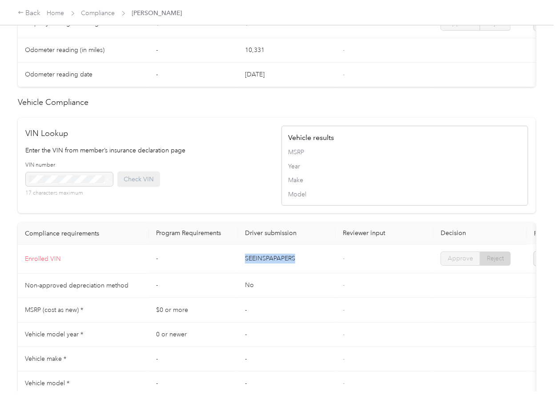
click at [265, 274] on td "SEEINSPAPAPERS" at bounding box center [287, 259] width 98 height 29
click at [273, 183] on div "VIN Lookup Enter the VIN from member’s insurance declaration page VIN number 17…" at bounding box center [277, 166] width 518 height 96
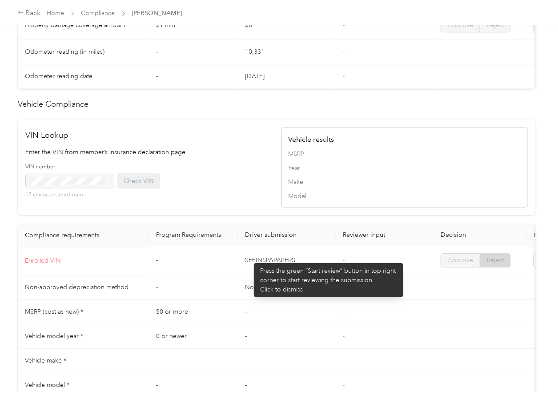
scroll to position [652, 0]
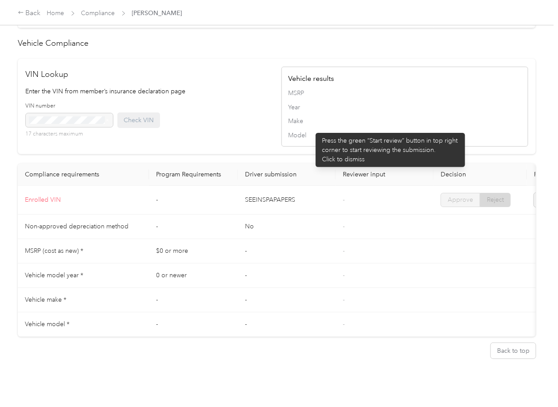
drag, startPoint x: 311, startPoint y: 129, endPoint x: 265, endPoint y: 139, distance: 47.8
click at [311, 112] on span "Year" at bounding box center [404, 107] width 233 height 9
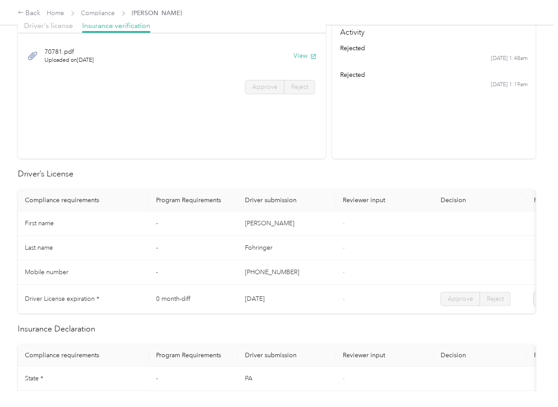
scroll to position [0, 0]
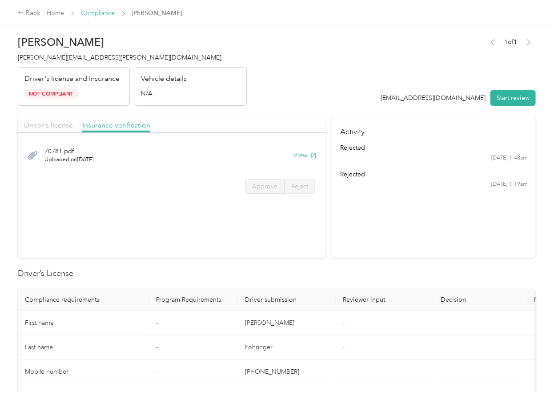
click at [98, 11] on link "Compliance" at bounding box center [98, 13] width 34 height 8
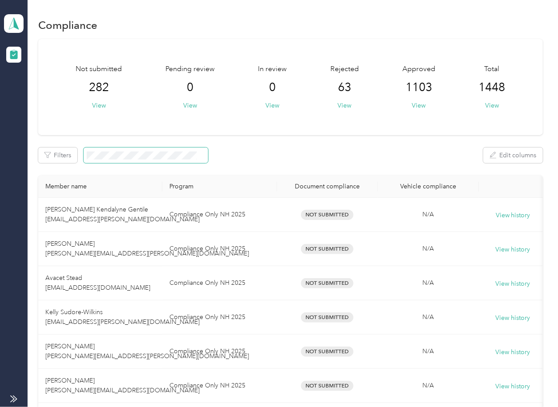
click at [121, 151] on span at bounding box center [146, 156] width 125 height 16
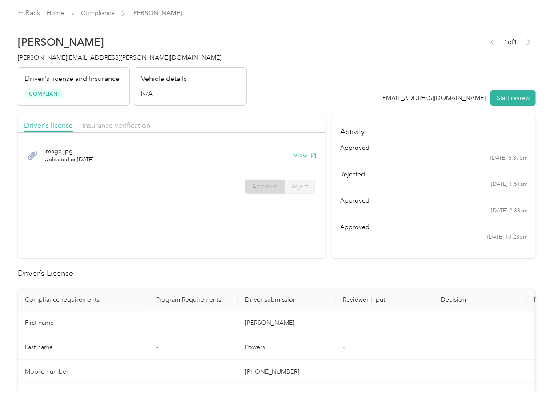
drag, startPoint x: 351, startPoint y: 257, endPoint x: 368, endPoint y: 225, distance: 35.4
click at [351, 257] on section "Activity approved [DATE] 6:37pm rejected [DATE] 1:51am approved [DATE] 2:33am a…" at bounding box center [434, 186] width 204 height 143
drag, startPoint x: 503, startPoint y: 159, endPoint x: 525, endPoint y: 157, distance: 21.4
click at [525, 157] on section "Activity approved [DATE] 6:37pm rejected [DATE] 1:51am approved [DATE] 2:33am a…" at bounding box center [434, 186] width 204 height 143
click at [119, 127] on span "Insurance verification" at bounding box center [116, 125] width 68 height 8
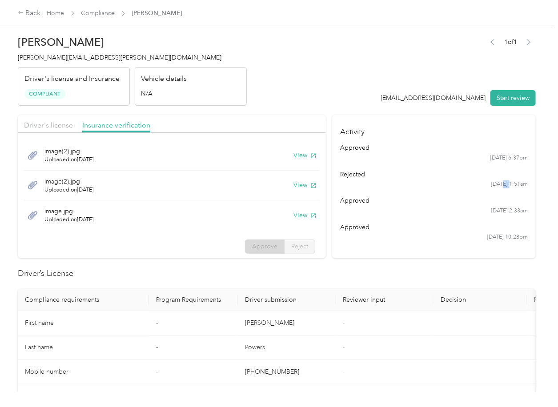
drag, startPoint x: 497, startPoint y: 183, endPoint x: 427, endPoint y: 170, distance: 70.9
click at [507, 182] on time "[DATE] 1:51am" at bounding box center [509, 185] width 37 height 8
drag, startPoint x: 269, startPoint y: 112, endPoint x: 180, endPoint y: 132, distance: 91.3
click at [293, 182] on button "View" at bounding box center [304, 185] width 23 height 9
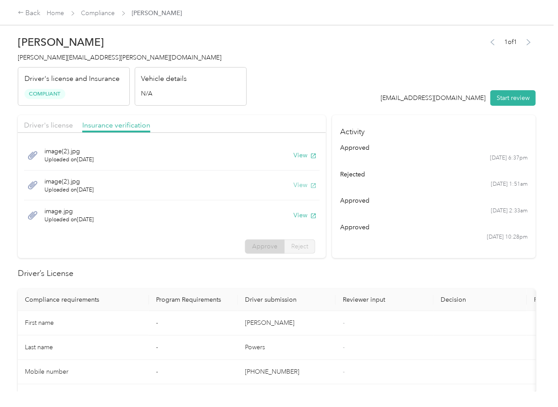
click at [293, 183] on button "View" at bounding box center [304, 185] width 23 height 9
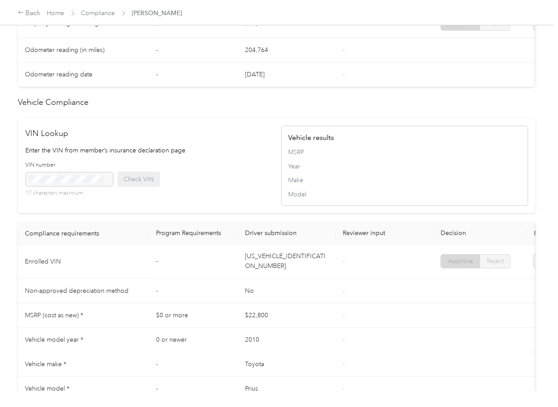
scroll to position [698, 0]
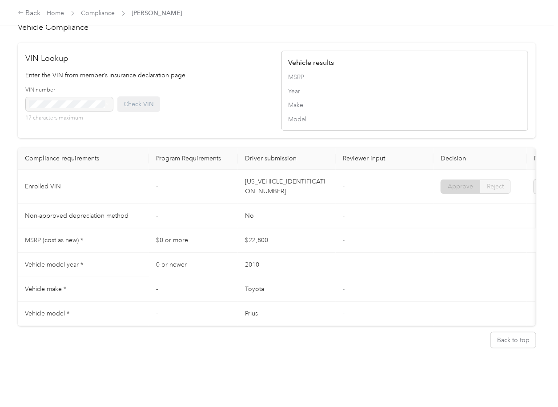
click at [285, 229] on td "$22,800" at bounding box center [287, 241] width 98 height 24
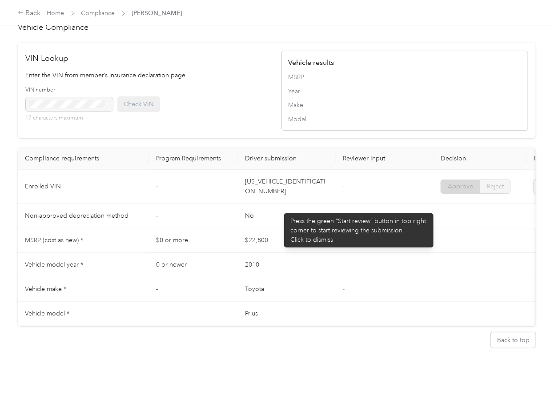
click at [280, 209] on td "No" at bounding box center [287, 216] width 98 height 24
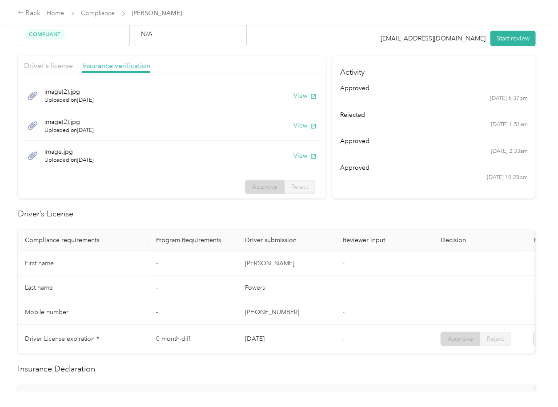
scroll to position [0, 0]
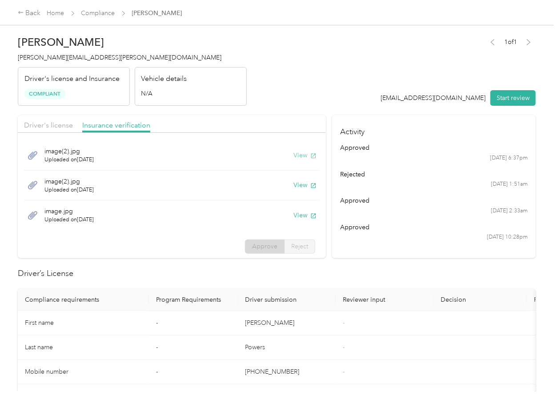
click at [298, 153] on button "View" at bounding box center [304, 155] width 23 height 9
click at [294, 217] on button "View" at bounding box center [304, 215] width 23 height 9
click at [343, 249] on section "Activity approved [DATE] 6:37pm rejected [DATE] 1:51am approved [DATE] 2:33am a…" at bounding box center [434, 186] width 204 height 143
click at [339, 292] on th "Reviewer input" at bounding box center [385, 300] width 98 height 22
click at [88, 60] on span "[PERSON_NAME][EMAIL_ADDRESS][PERSON_NAME][DOMAIN_NAME]" at bounding box center [120, 58] width 204 height 8
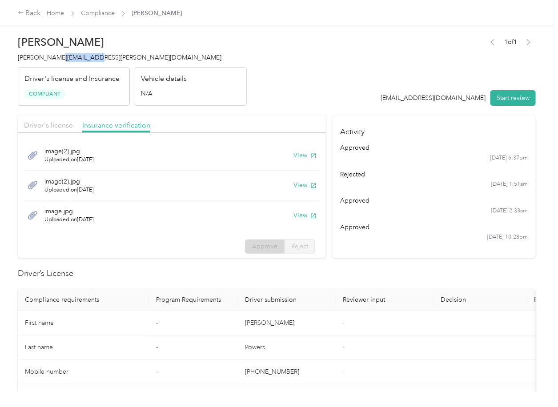
click at [88, 60] on span "[PERSON_NAME][EMAIL_ADDRESS][PERSON_NAME][DOMAIN_NAME]" at bounding box center [120, 58] width 204 height 8
click at [394, 240] on div "[DATE] 10:28pm" at bounding box center [434, 237] width 188 height 8
click at [293, 188] on button "View" at bounding box center [304, 185] width 23 height 9
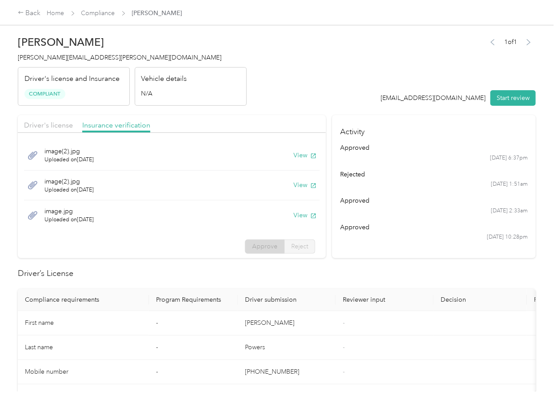
click at [357, 102] on header "[PERSON_NAME] [PERSON_NAME][EMAIL_ADDRESS][PERSON_NAME][DOMAIN_NAME] Driver's l…" at bounding box center [277, 68] width 518 height 75
drag, startPoint x: 482, startPoint y: 158, endPoint x: 518, endPoint y: 183, distance: 43.1
click at [518, 183] on ul "approved [DATE] 6:37pm rejected [DATE] 1:51am approved [DATE] 2:33am approved […" at bounding box center [434, 192] width 188 height 98
click at [518, 183] on time "[DATE] 1:51am" at bounding box center [509, 185] width 37 height 8
drag, startPoint x: 485, startPoint y: 188, endPoint x: 529, endPoint y: 188, distance: 44.0
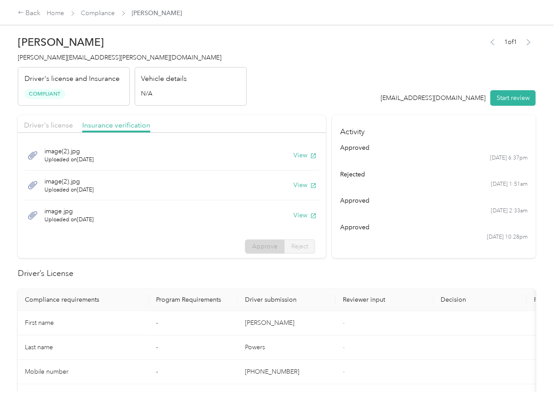
click at [529, 188] on section "Activity approved [DATE] 6:37pm rejected [DATE] 1:51am approved [DATE] 2:33am a…" at bounding box center [434, 186] width 204 height 143
click at [443, 217] on ul "approved [DATE] 6:37pm rejected [DATE] 1:51am approved [DATE] 2:33am approved […" at bounding box center [434, 192] width 188 height 98
click at [510, 184] on time "[DATE] 1:51am" at bounding box center [509, 185] width 37 height 8
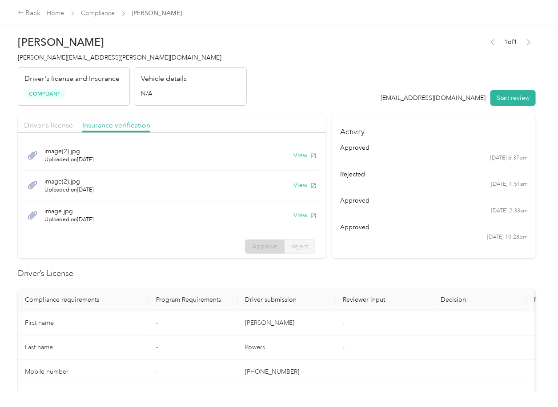
click at [510, 184] on time "[DATE] 1:51am" at bounding box center [509, 185] width 37 height 8
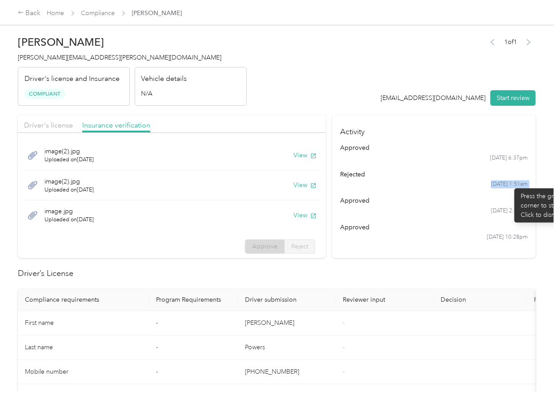
click at [510, 184] on time "[DATE] 1:51am" at bounding box center [509, 185] width 37 height 8
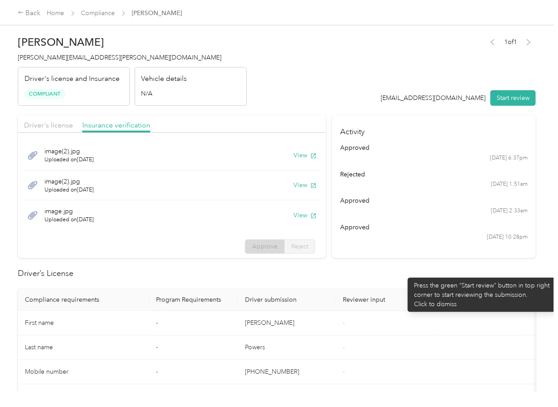
click at [403, 273] on h2 "Driver’s License" at bounding box center [277, 274] width 518 height 12
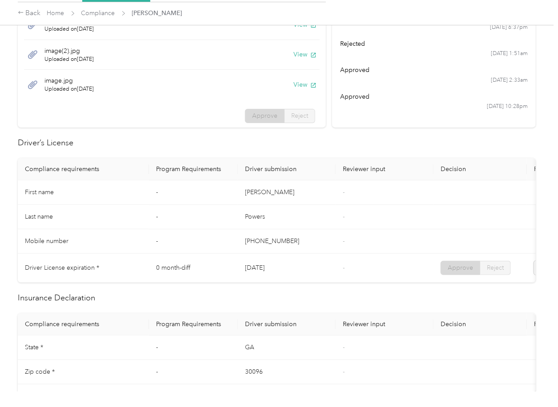
scroll to position [356, 0]
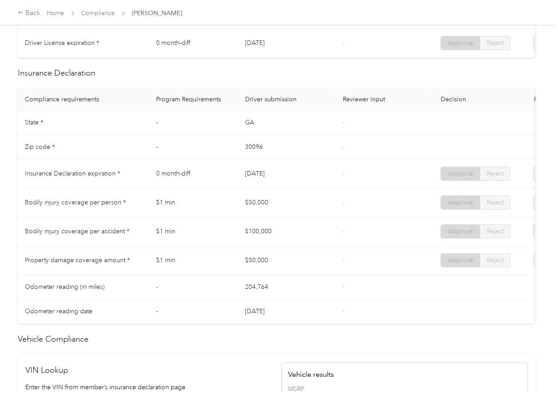
click at [267, 185] on td "[DATE]" at bounding box center [287, 174] width 98 height 29
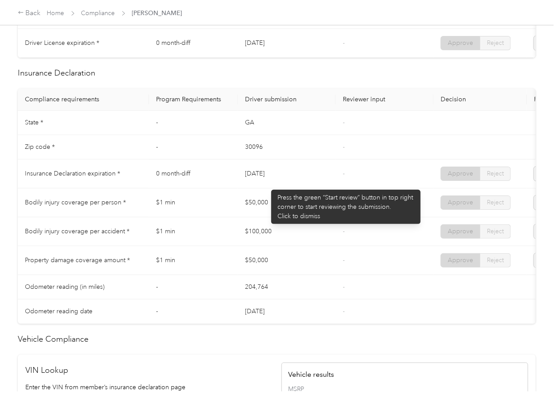
click at [267, 185] on td "[DATE]" at bounding box center [287, 174] width 98 height 29
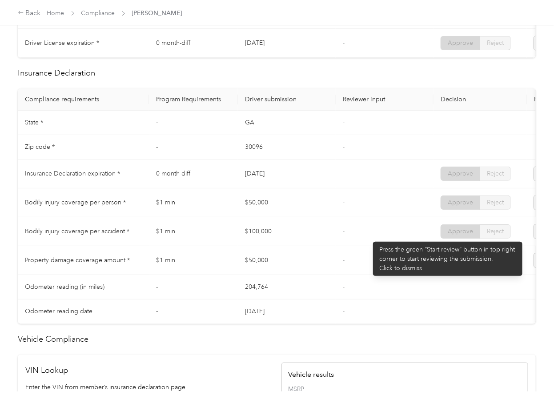
click at [369, 237] on td "-" at bounding box center [385, 231] width 98 height 29
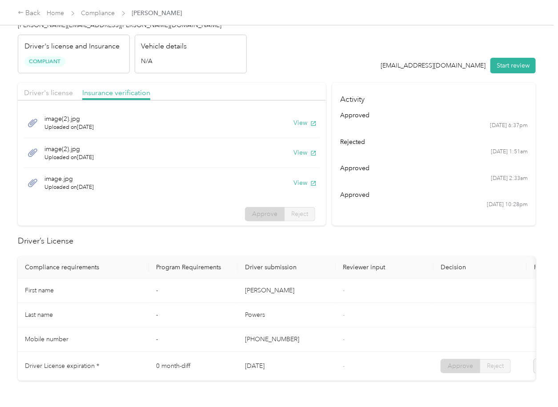
scroll to position [59, 0]
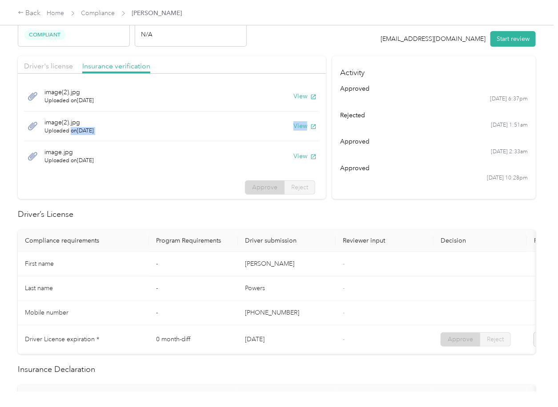
drag, startPoint x: 163, startPoint y: 129, endPoint x: 313, endPoint y: 133, distance: 150.4
click at [313, 133] on div "image(2).jpg Uploaded on [DATE] View image(2).jpg Uploaded on [DATE] View image…" at bounding box center [172, 126] width 308 height 96
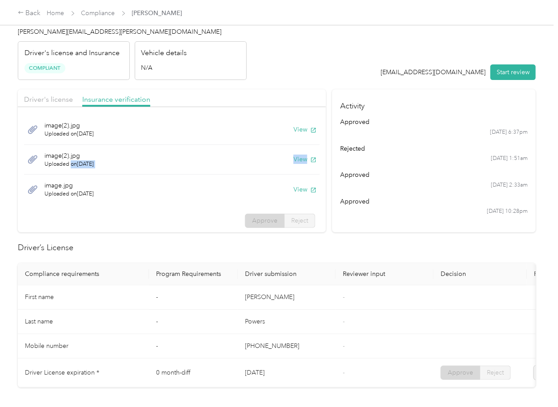
scroll to position [0, 0]
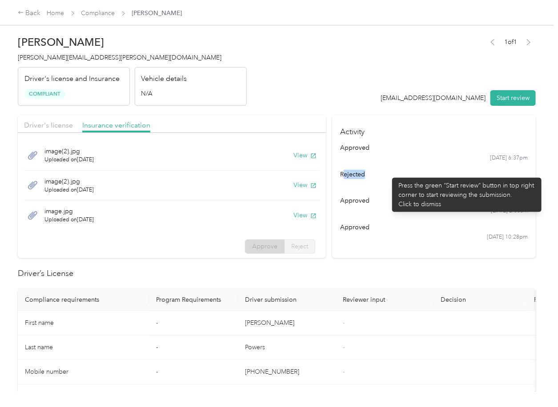
click at [388, 173] on div "rejected" at bounding box center [434, 174] width 188 height 9
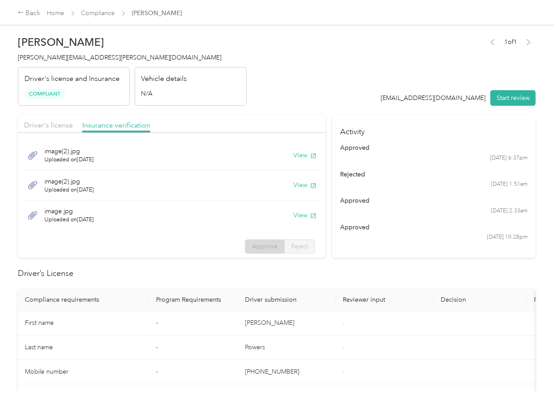
click at [351, 197] on div "approved" at bounding box center [434, 200] width 188 height 9
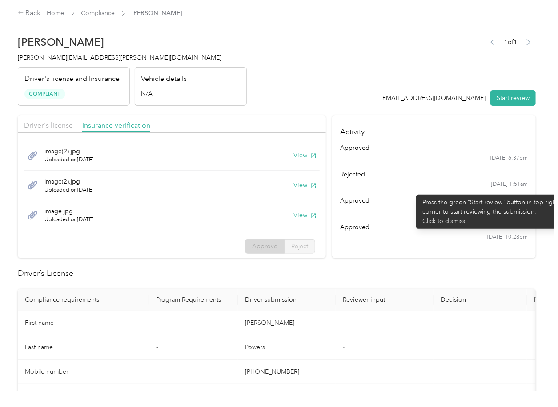
drag, startPoint x: 418, startPoint y: 173, endPoint x: 426, endPoint y: 173, distance: 7.1
click at [422, 173] on div "rejected" at bounding box center [434, 174] width 188 height 9
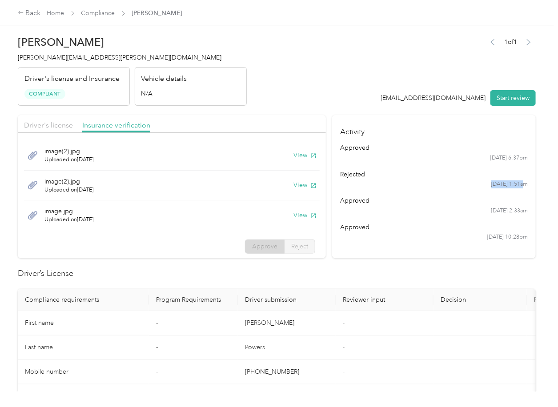
drag, startPoint x: 474, startPoint y: 177, endPoint x: 516, endPoint y: 180, distance: 42.8
click at [516, 180] on li "rejected [DATE] 1:51am" at bounding box center [434, 179] width 188 height 19
drag, startPoint x: 76, startPoint y: 192, endPoint x: 133, endPoint y: 189, distance: 57.9
click at [133, 189] on div "image(2).jpg Uploaded on [DATE] View" at bounding box center [172, 186] width 296 height 30
click at [80, 191] on span "Uploaded on [DATE]" at bounding box center [68, 190] width 49 height 8
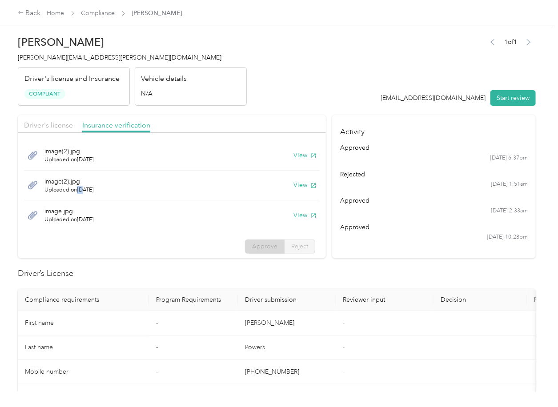
click at [80, 191] on span "Uploaded on [DATE]" at bounding box center [68, 190] width 49 height 8
click at [84, 190] on span "Uploaded on [DATE]" at bounding box center [68, 190] width 49 height 8
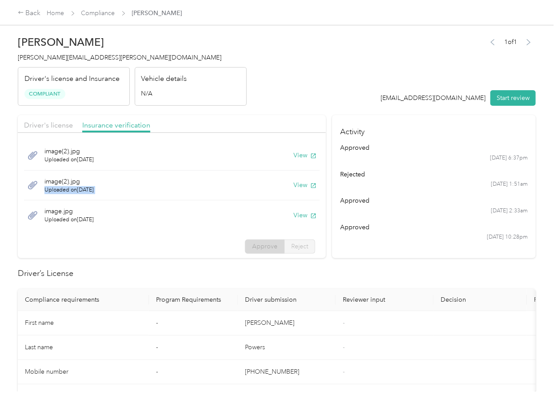
click at [84, 190] on span "Uploaded on [DATE]" at bounding box center [68, 190] width 49 height 8
drag, startPoint x: 46, startPoint y: 180, endPoint x: 118, endPoint y: 191, distance: 72.9
click at [118, 191] on div "image(2).jpg Uploaded on [DATE] View" at bounding box center [172, 186] width 296 height 30
click at [62, 187] on span "Uploaded on [DATE]" at bounding box center [68, 190] width 49 height 8
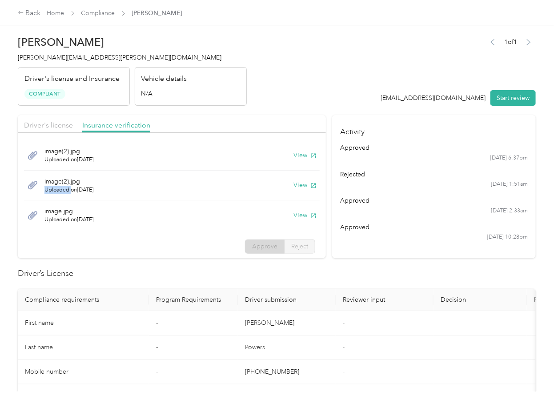
click at [62, 187] on span "Uploaded on [DATE]" at bounding box center [68, 190] width 49 height 8
click at [87, 194] on div "image(2).jpg Uploaded on [DATE] View" at bounding box center [172, 186] width 296 height 30
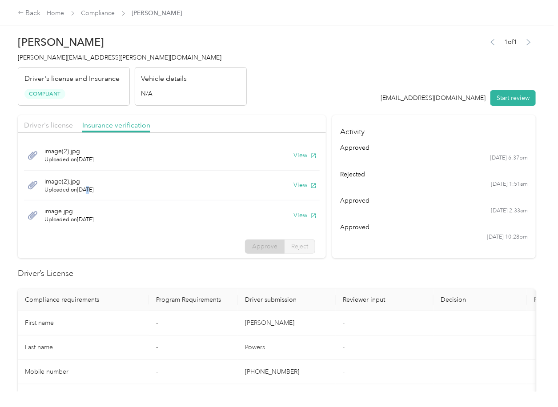
click at [87, 194] on div "image(2).jpg Uploaded on [DATE] View" at bounding box center [172, 186] width 296 height 30
click at [84, 191] on span "Uploaded on [DATE]" at bounding box center [68, 190] width 49 height 8
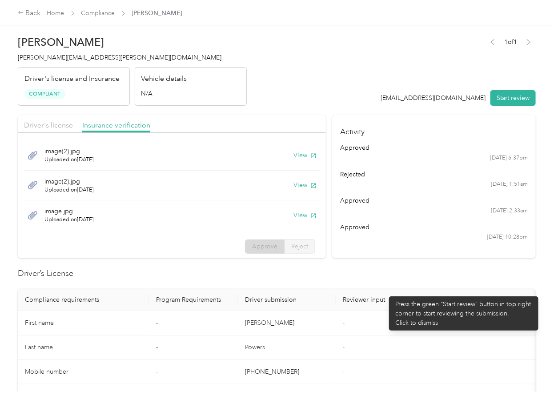
click at [385, 292] on th "Reviewer input" at bounding box center [385, 300] width 98 height 22
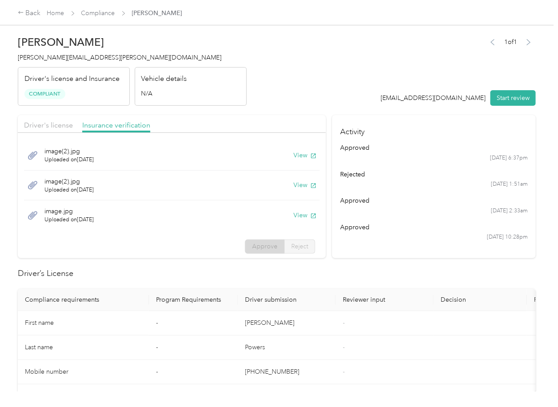
drag, startPoint x: 45, startPoint y: 181, endPoint x: 109, endPoint y: 188, distance: 63.5
click at [109, 188] on div "image(2).jpg Uploaded on [DATE] View" at bounding box center [172, 186] width 296 height 30
click at [72, 215] on span "image.jpg" at bounding box center [68, 211] width 49 height 9
drag, startPoint x: 40, startPoint y: 209, endPoint x: 107, endPoint y: 220, distance: 67.6
click at [107, 220] on div "image.jpg Uploaded on [DATE] View" at bounding box center [172, 216] width 296 height 30
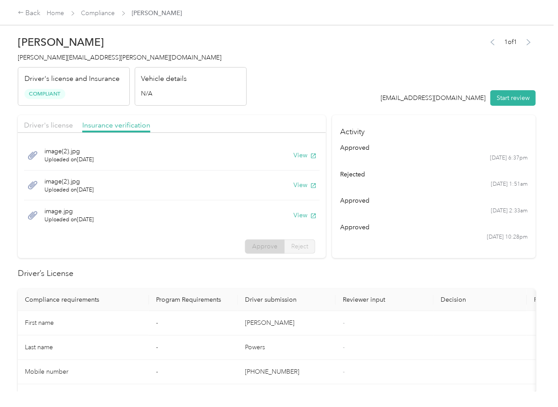
click at [94, 213] on span "image.jpg" at bounding box center [68, 211] width 49 height 9
click at [90, 218] on span "Uploaded on [DATE]" at bounding box center [68, 220] width 49 height 8
drag, startPoint x: 486, startPoint y: 184, endPoint x: 559, endPoint y: 184, distance: 72.9
click at [554, 184] on html "Back Home Compliance [PERSON_NAME] [PERSON_NAME] [PERSON_NAME][EMAIL_ADDRESS][P…" at bounding box center [277, 203] width 554 height 407
click at [513, 184] on time "[DATE] 1:51am" at bounding box center [509, 185] width 37 height 8
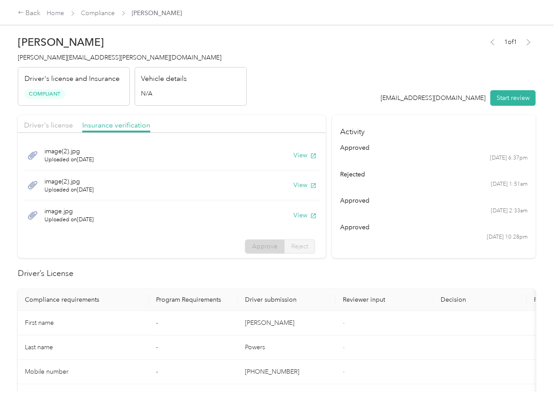
drag, startPoint x: 43, startPoint y: 151, endPoint x: 119, endPoint y: 157, distance: 76.3
click at [119, 157] on div "image(2).jpg Uploaded on [DATE] View" at bounding box center [172, 156] width 296 height 30
click at [71, 159] on span "Uploaded on [DATE]" at bounding box center [68, 160] width 49 height 8
click at [87, 59] on span "[PERSON_NAME][EMAIL_ADDRESS][PERSON_NAME][DOMAIN_NAME]" at bounding box center [120, 58] width 204 height 8
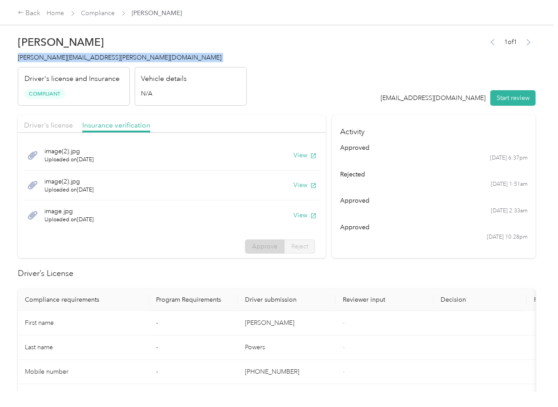
click at [87, 59] on span "[PERSON_NAME][EMAIL_ADDRESS][PERSON_NAME][DOMAIN_NAME]" at bounding box center [120, 58] width 204 height 8
drag, startPoint x: 44, startPoint y: 178, endPoint x: 112, endPoint y: 187, distance: 69.1
click at [112, 187] on div "image(2).jpg Uploaded on [DATE] View" at bounding box center [172, 186] width 296 height 30
click at [68, 188] on span "Uploaded on [DATE]" at bounding box center [68, 190] width 49 height 8
drag, startPoint x: 39, startPoint y: 146, endPoint x: 120, endPoint y: 157, distance: 81.7
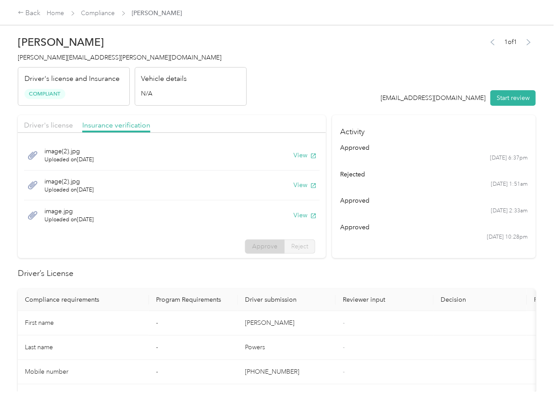
click at [120, 157] on div "image(2).jpg Uploaded on [DATE] View" at bounding box center [172, 156] width 296 height 30
click at [74, 157] on span "Uploaded on [DATE]" at bounding box center [68, 160] width 49 height 8
drag, startPoint x: 44, startPoint y: 151, endPoint x: 114, endPoint y: 161, distance: 70.9
click at [114, 161] on div "image(2).jpg Uploaded on [DATE] View" at bounding box center [172, 156] width 296 height 30
click at [66, 163] on span "Uploaded on [DATE]" at bounding box center [68, 160] width 49 height 8
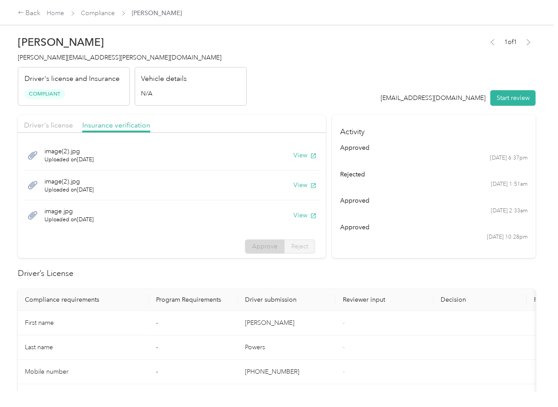
drag, startPoint x: 38, startPoint y: 153, endPoint x: 121, endPoint y: 160, distance: 83.9
click at [121, 160] on div "image(2).jpg Uploaded on [DATE] View" at bounding box center [172, 156] width 296 height 30
click at [93, 158] on span "Uploaded on [DATE]" at bounding box center [68, 160] width 49 height 8
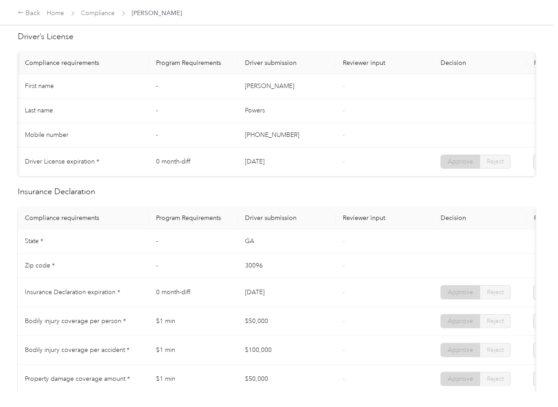
scroll to position [0, 12]
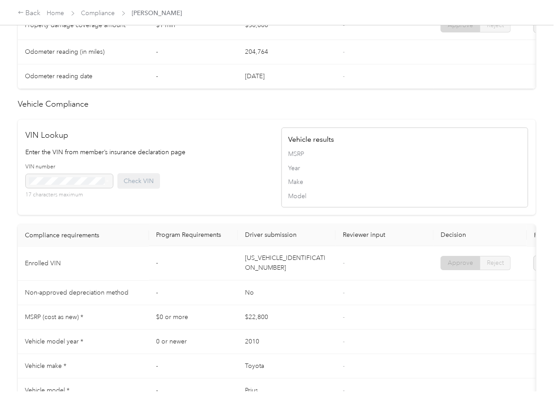
drag, startPoint x: 307, startPoint y: 213, endPoint x: 231, endPoint y: 198, distance: 77.4
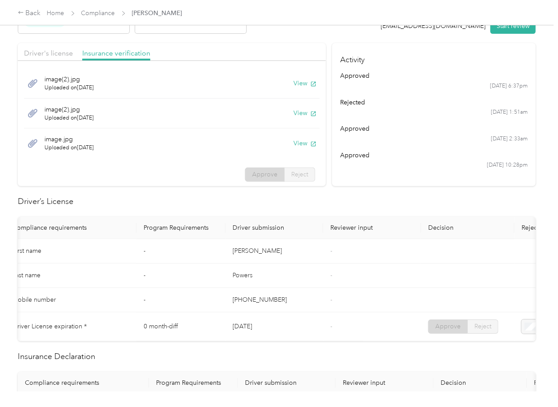
scroll to position [0, 0]
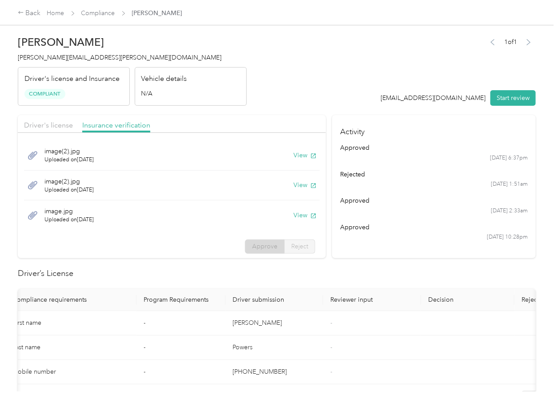
click at [119, 276] on h2 "Driver’s License" at bounding box center [277, 274] width 518 height 12
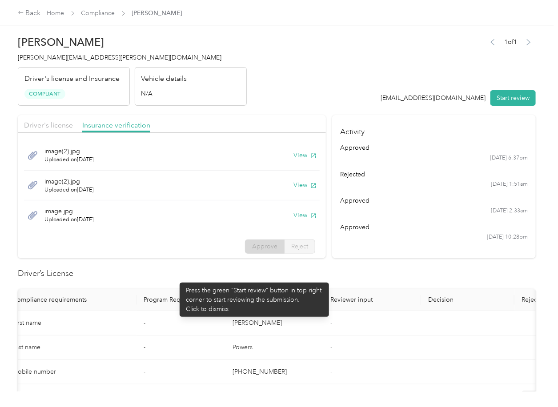
click at [175, 278] on h2 "Driver’s License" at bounding box center [277, 274] width 518 height 12
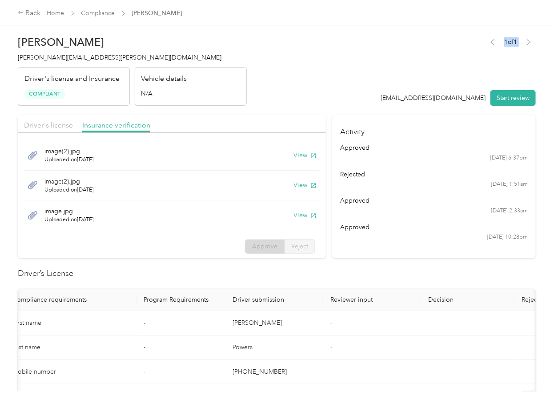
drag, startPoint x: 486, startPoint y: 38, endPoint x: 528, endPoint y: 38, distance: 42.2
click at [528, 38] on div "1 of 1" at bounding box center [511, 42] width 50 height 12
click at [504, 39] on span "1 of 1" at bounding box center [510, 41] width 13 height 9
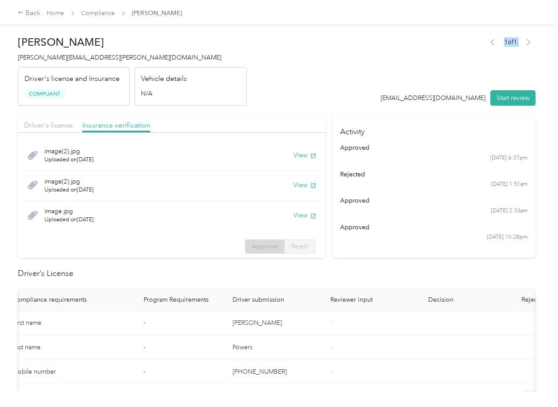
click at [505, 44] on span "1 of 1" at bounding box center [510, 41] width 13 height 9
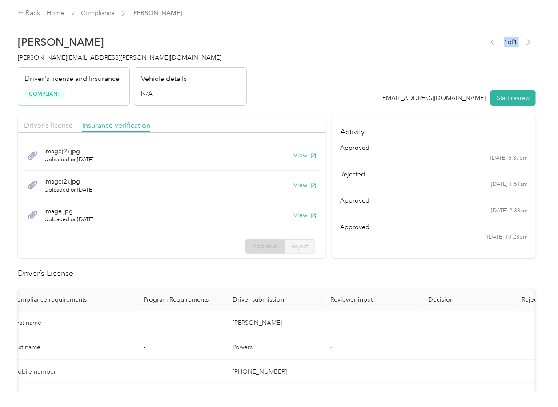
click at [505, 44] on span "1 of 1" at bounding box center [510, 41] width 13 height 9
click at [460, 60] on div "1 of 1 [EMAIL_ADDRESS][DOMAIN_NAME] Start review" at bounding box center [458, 71] width 155 height 70
click at [399, 71] on div "1 of 1 [EMAIL_ADDRESS][DOMAIN_NAME] Start review" at bounding box center [458, 71] width 155 height 70
click at [269, 258] on div "image(2).jpg Uploaded on [DATE] View image(2).jpg Uploaded on [DATE] View image…" at bounding box center [172, 198] width 308 height 123
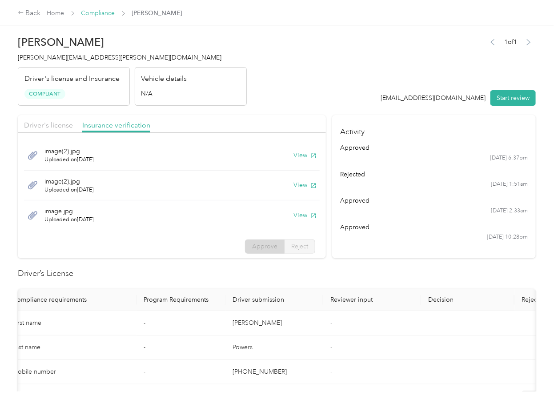
click at [94, 13] on link "Compliance" at bounding box center [98, 13] width 34 height 8
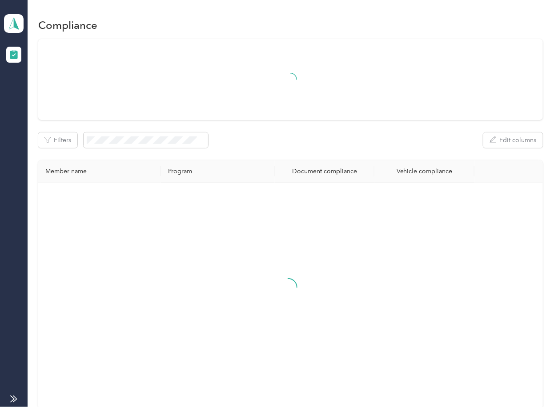
click at [308, 146] on div "Filters Edit columns" at bounding box center [290, 141] width 504 height 16
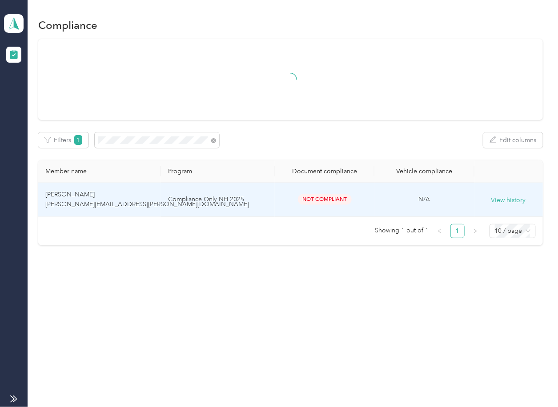
click at [123, 200] on span "[PERSON_NAME] [PERSON_NAME][EMAIL_ADDRESS][PERSON_NAME][DOMAIN_NAME]" at bounding box center [147, 199] width 204 height 17
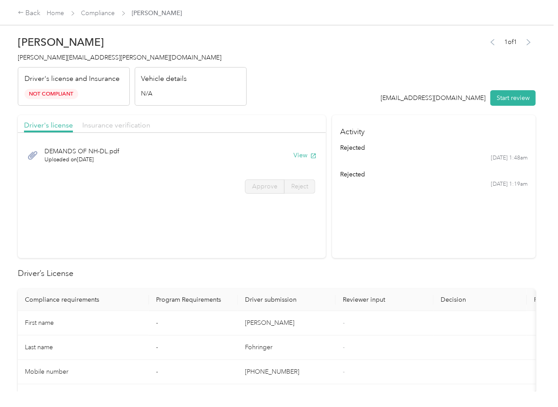
click at [137, 128] on span "Insurance verification" at bounding box center [116, 125] width 68 height 8
click at [304, 157] on button "View" at bounding box center [304, 155] width 23 height 9
click at [103, 14] on link "Compliance" at bounding box center [98, 13] width 34 height 8
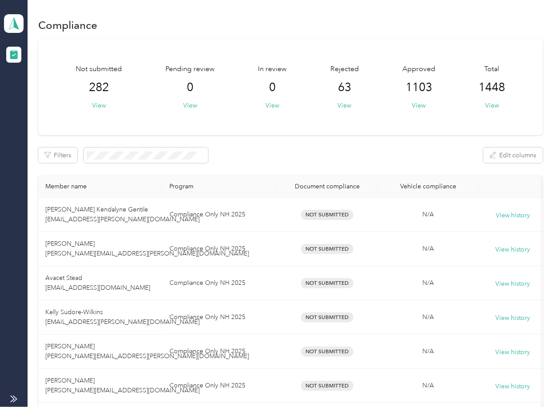
click at [270, 159] on div "Filters Edit columns" at bounding box center [290, 156] width 504 height 16
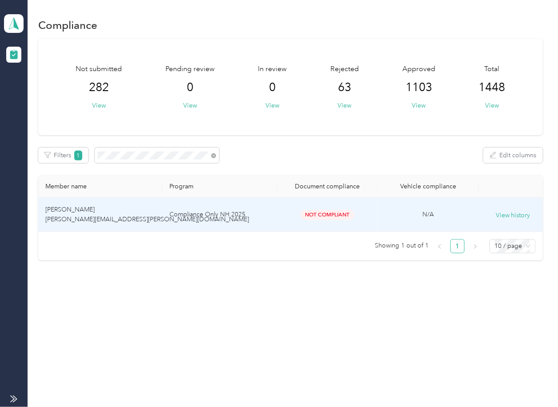
click at [114, 202] on td "[PERSON_NAME] [PERSON_NAME][EMAIL_ADDRESS][PERSON_NAME][DOMAIN_NAME]" at bounding box center [100, 215] width 124 height 34
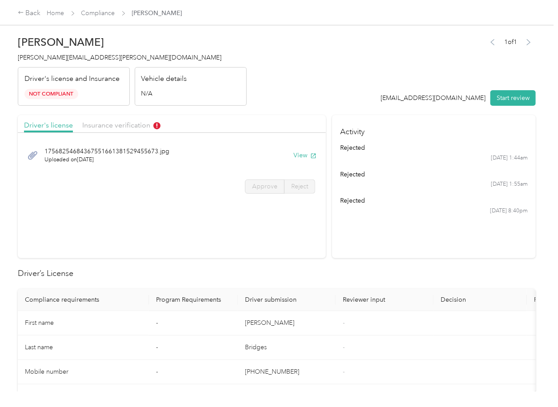
click at [306, 78] on header "[PERSON_NAME] [PERSON_NAME][EMAIL_ADDRESS][PERSON_NAME][DOMAIN_NAME] Driver's l…" at bounding box center [277, 68] width 518 height 75
click at [131, 124] on span "Insurance verification" at bounding box center [121, 125] width 78 height 8
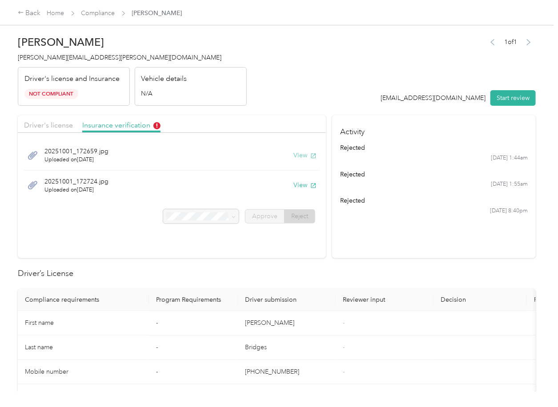
click at [304, 154] on button "View" at bounding box center [304, 155] width 23 height 9
click at [297, 186] on button "View" at bounding box center [304, 185] width 23 height 9
click at [96, 12] on link "Compliance" at bounding box center [98, 13] width 34 height 8
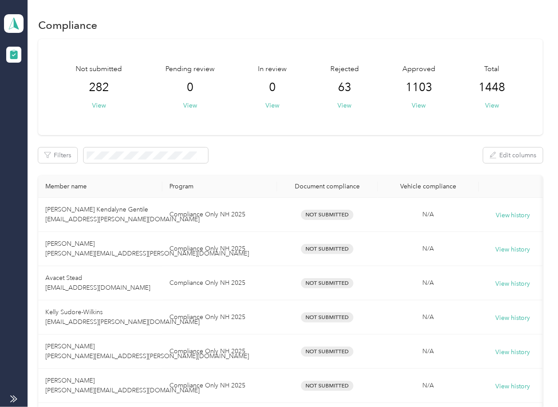
drag, startPoint x: 359, startPoint y: 131, endPoint x: 175, endPoint y: 90, distance: 189.1
click at [359, 131] on div "Not submitted 282 View Pending review 0 View In review 0 View Rejected 63 View …" at bounding box center [290, 87] width 504 height 96
click at [24, 21] on aside "Option Care - Naven Health Team dashboard" at bounding box center [14, 203] width 28 height 407
click at [13, 22] on icon at bounding box center [13, 23] width 13 height 12
click at [32, 92] on div "Log out" at bounding box center [29, 92] width 34 height 9
